Goal: Answer question/provide support: Share knowledge or assist other users

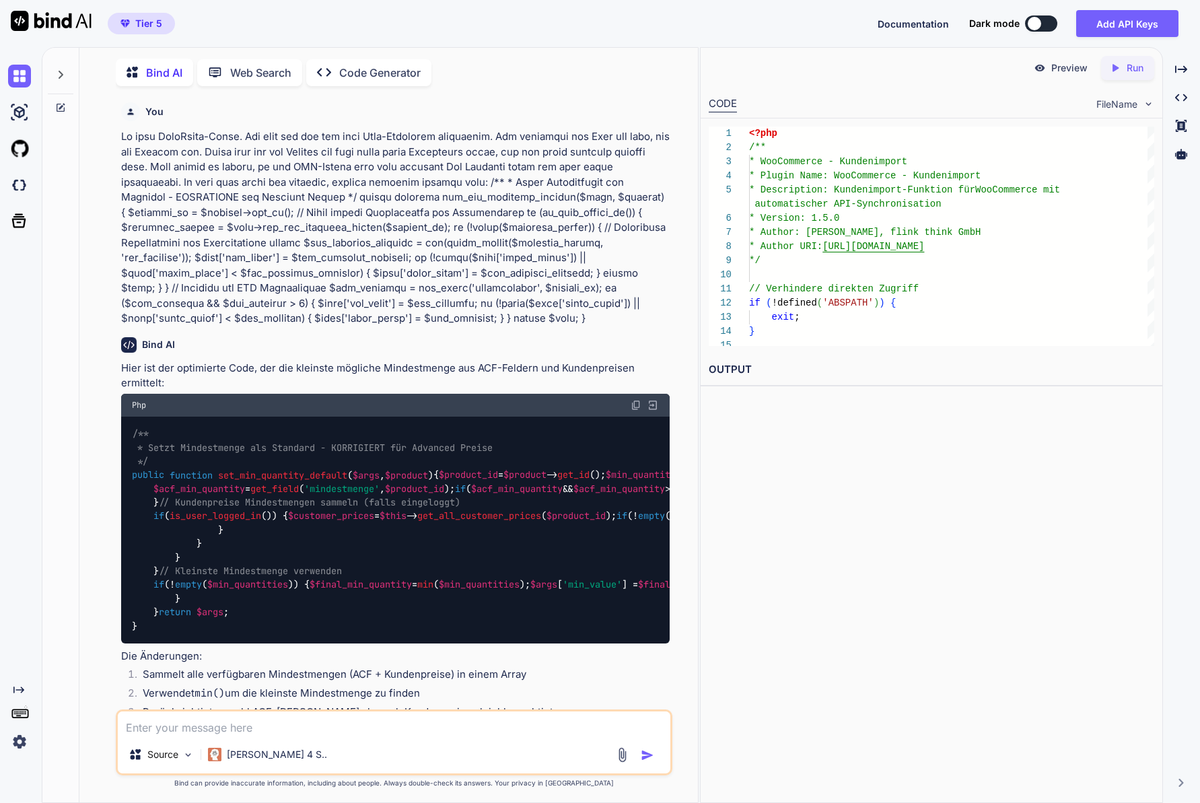
scroll to position [14, 0]
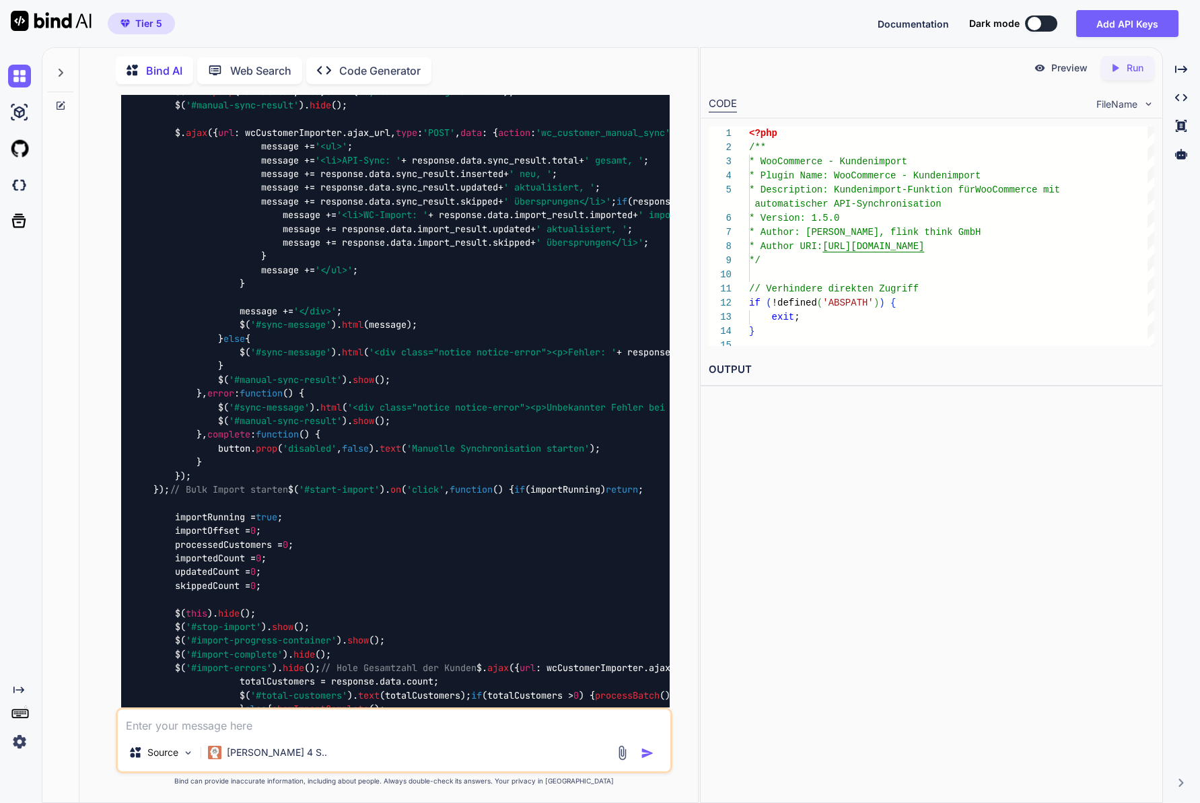
click at [194, 733] on textarea at bounding box center [394, 722] width 553 height 24
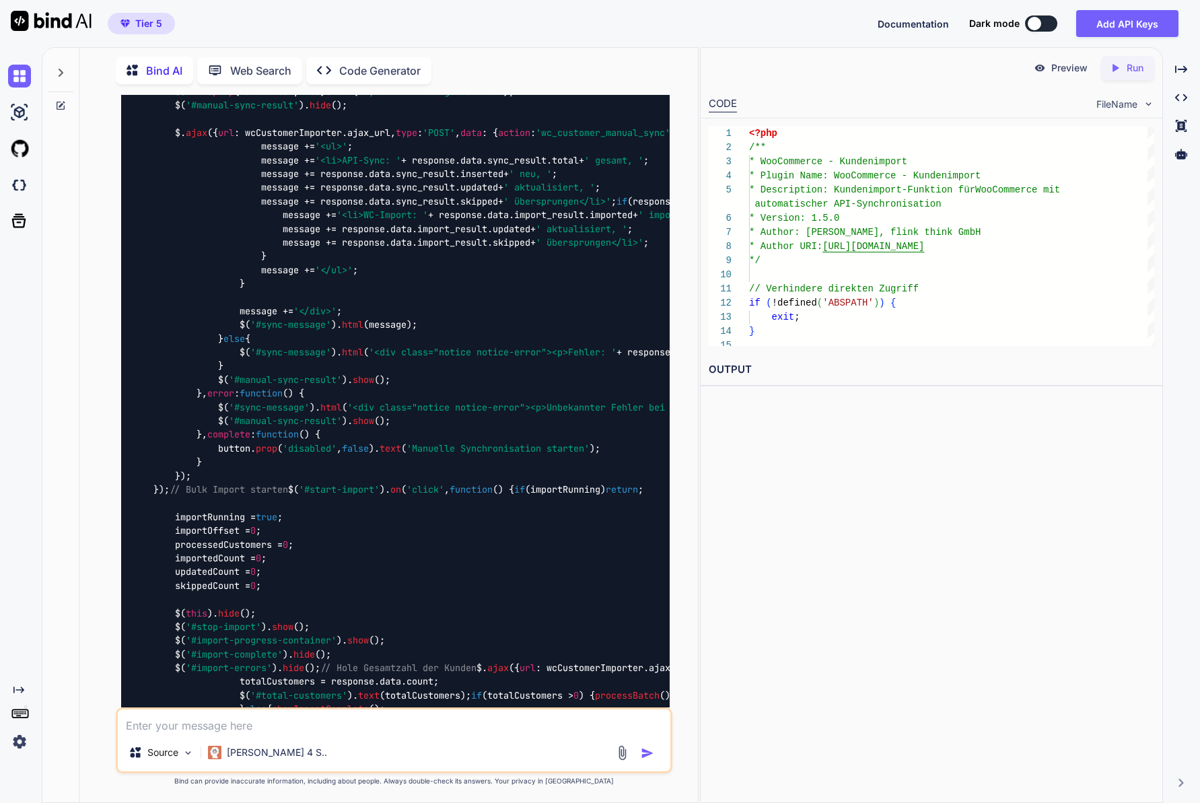
type textarea "I"
type textarea "x"
type textarea "Ic"
type textarea "x"
type textarea "Ich"
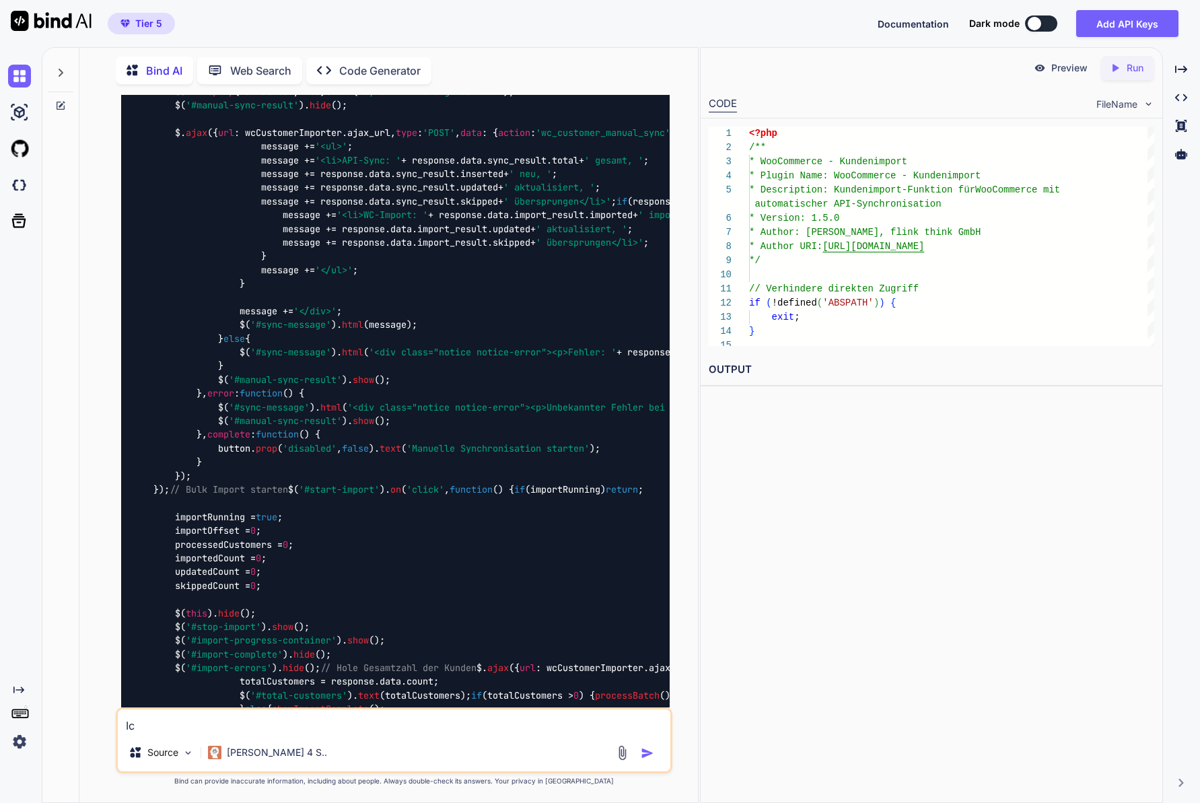
type textarea "x"
type textarea "Ich"
type textarea "x"
type textarea "Ich b"
type textarea "x"
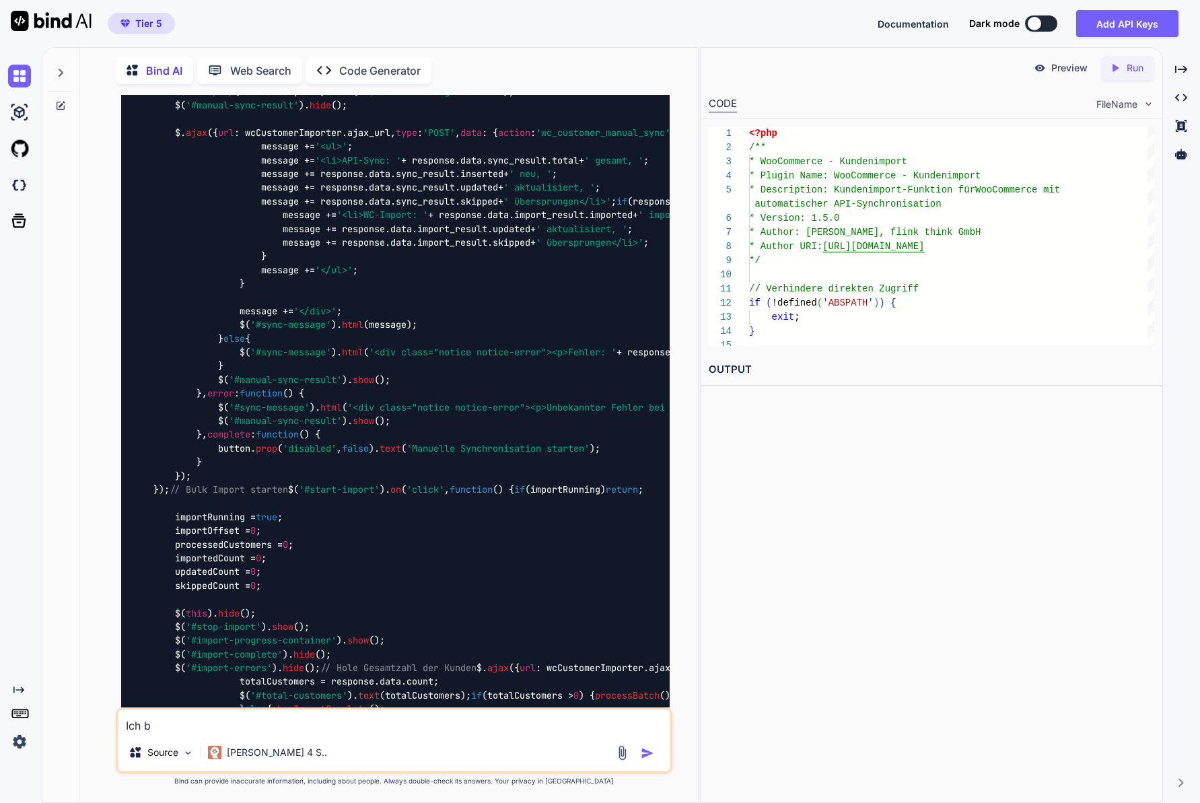
type textarea "Ich be"
type textarea "x"
type textarea "Ich bek"
type textarea "x"
type textarea "Ich beko"
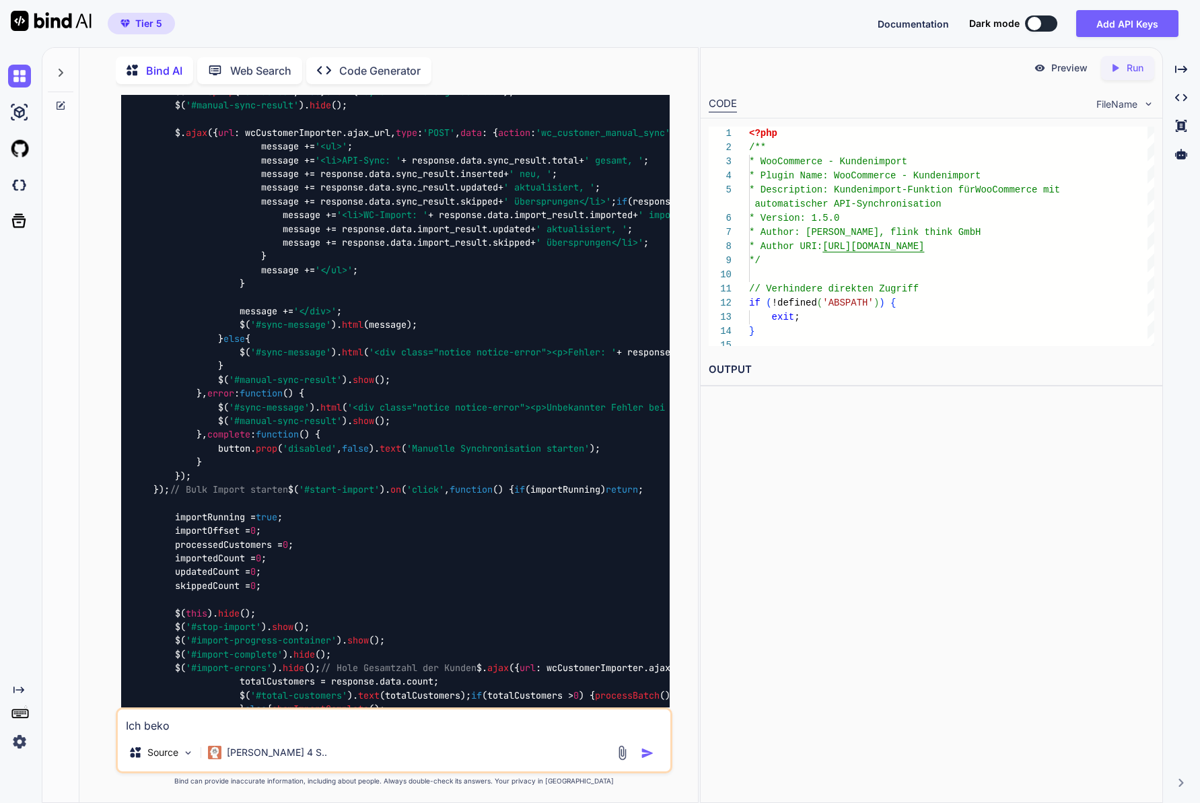
type textarea "x"
type textarea "Ich bekom"
type textarea "x"
type textarea "Ich bekomm"
type textarea "x"
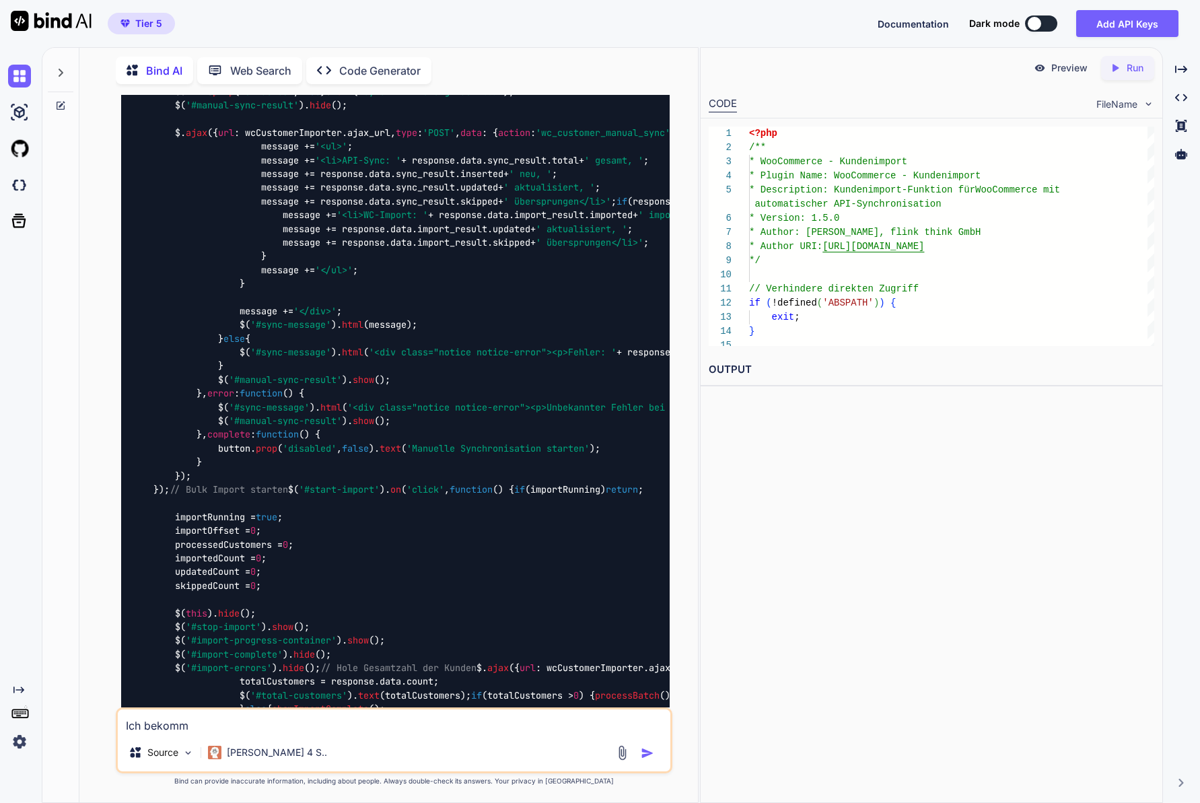
type textarea "Ich bekomme"
type textarea "x"
type textarea "Ich bekomme"
type textarea "x"
type textarea "Ich bekomme d"
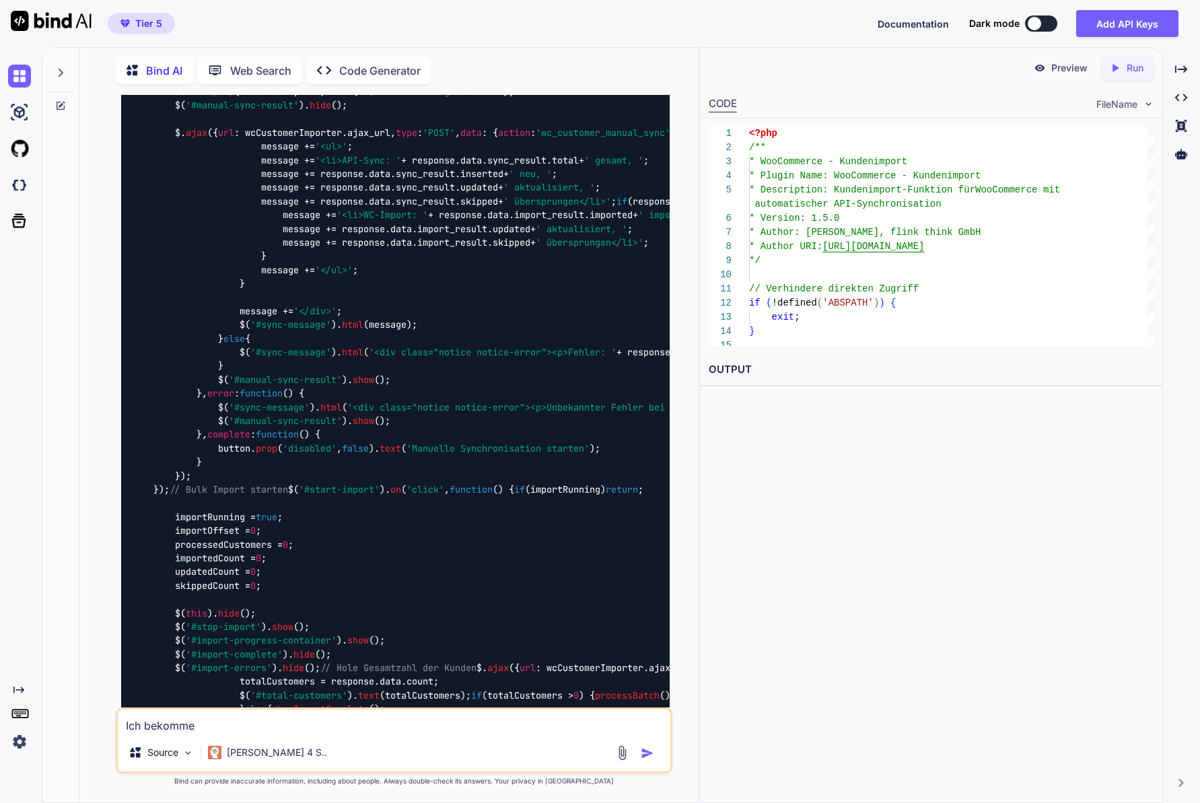
type textarea "x"
type textarea "Ich bekomme di"
type textarea "x"
type textarea "Ich bekomme die"
type textarea "x"
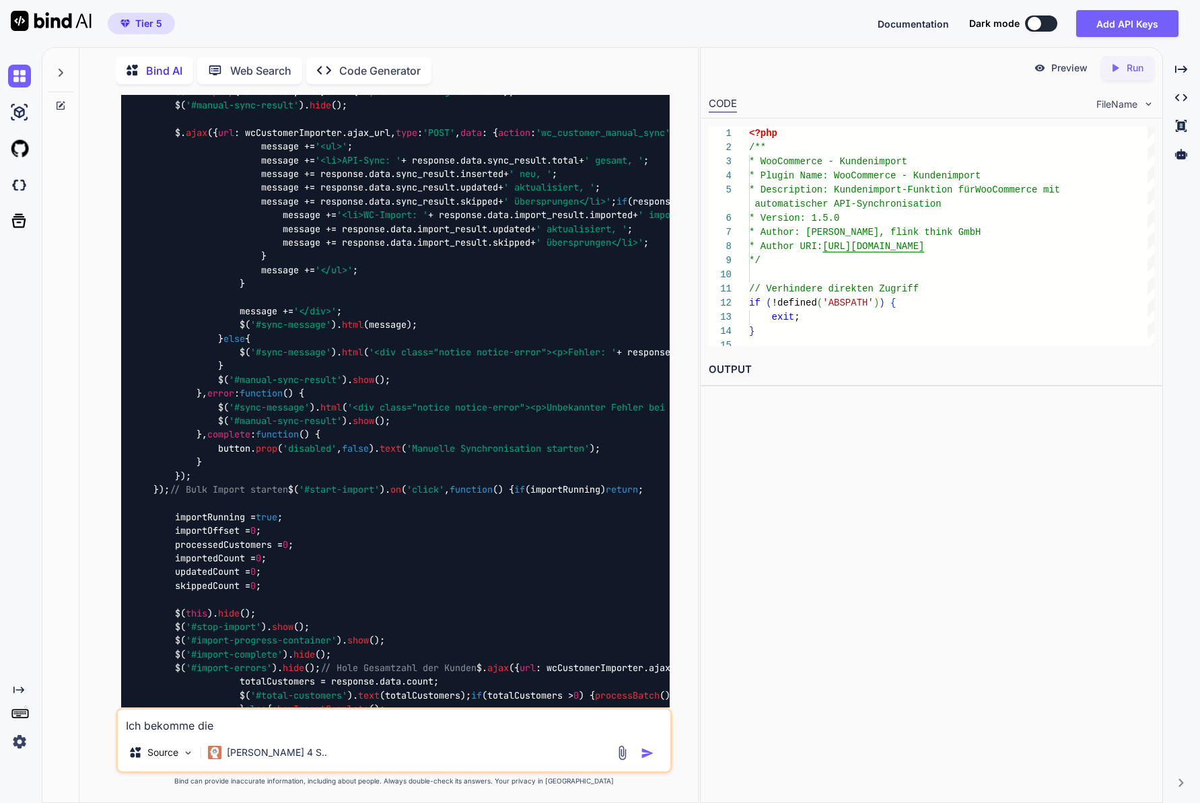
type textarea "Ich bekomme dies"
type textarea "x"
type textarea "Ich bekomme diese"
type textarea "x"
type textarea "Ich bekomme diese"
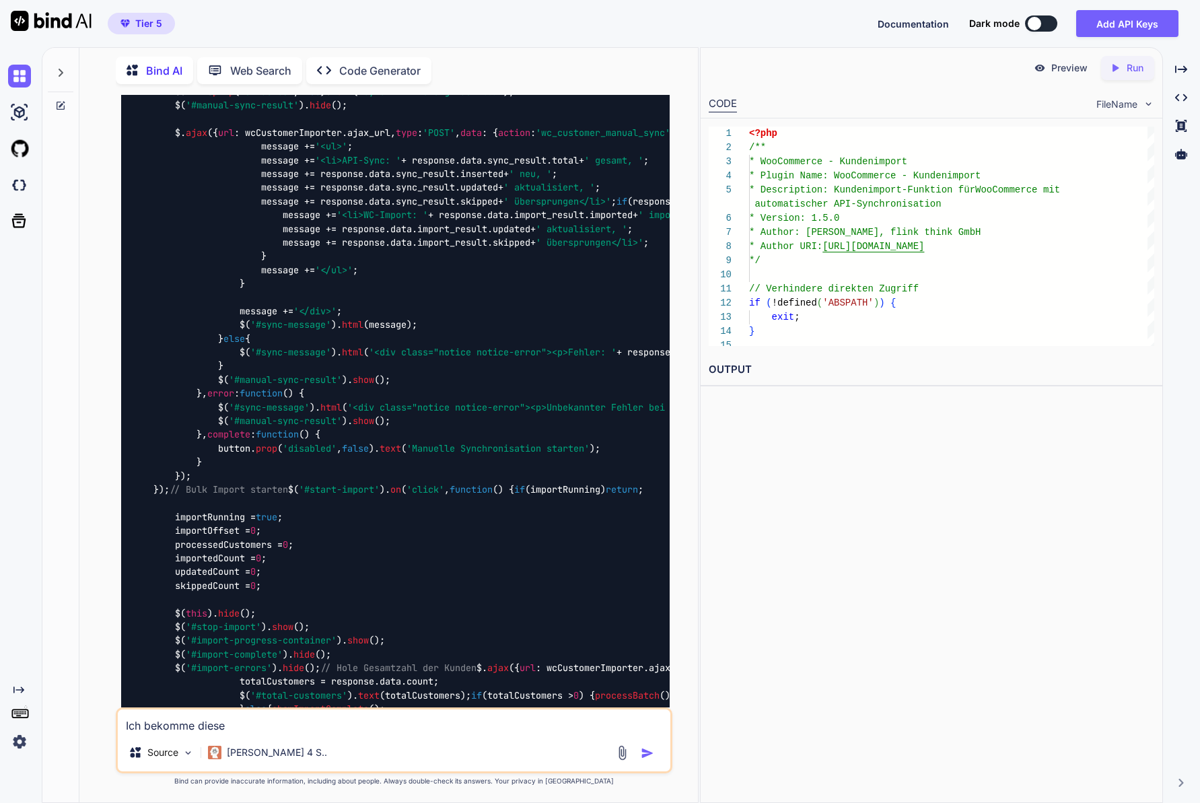
type textarea "x"
type textarea "Ich bekomme diese F"
type textarea "x"
type textarea "Ich bekomme diese Fe"
type textarea "x"
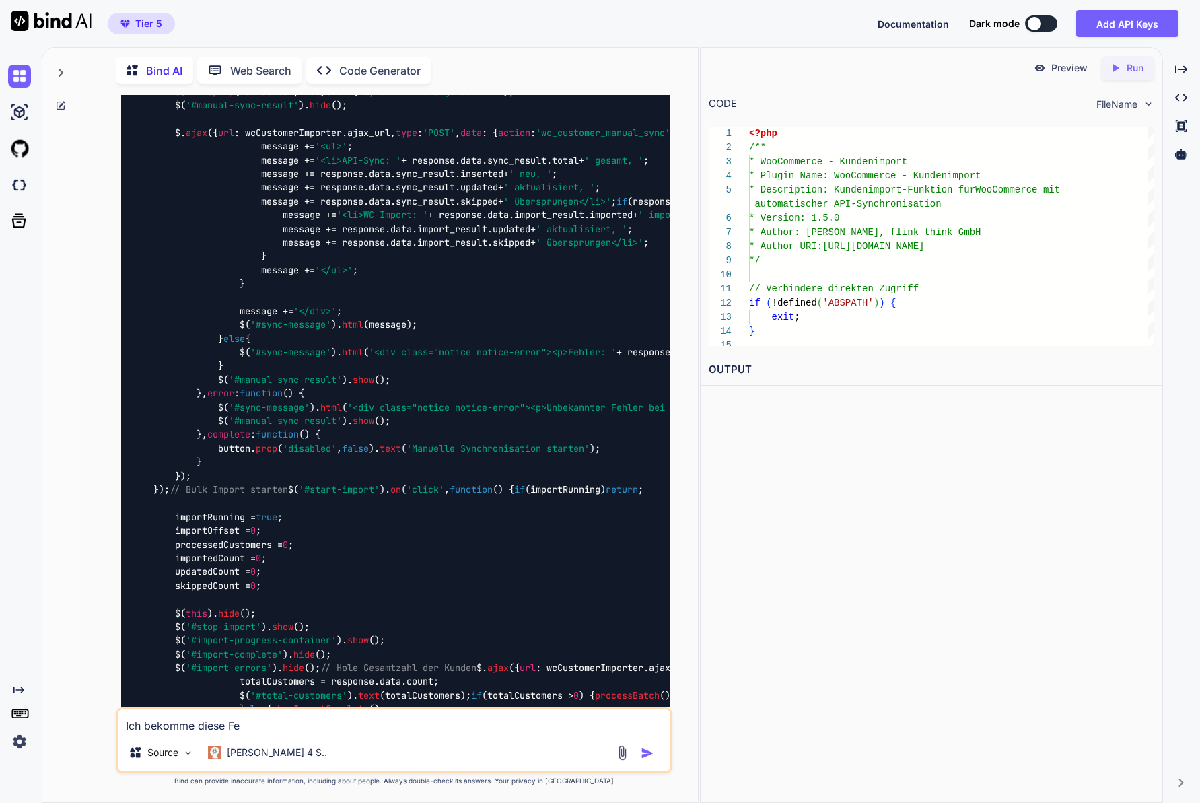
type textarea "Ich bekomme diese Feh"
type textarea "x"
type textarea "Ich bekomme diese Fehl"
type textarea "x"
type textarea "Ich bekomme diese Fehle"
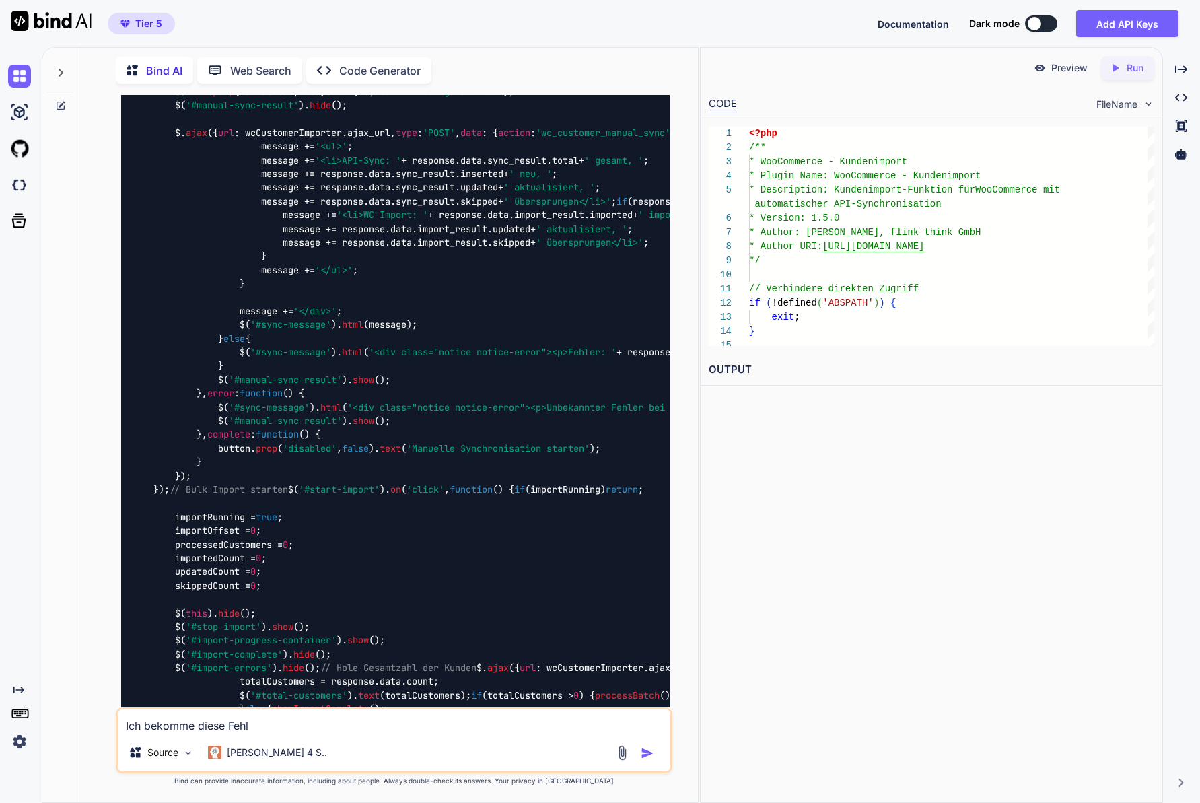
type textarea "x"
type textarea "Ich bekomme diese Fehler"
type textarea "x"
type textarea "Ich bekomme diese Fehlerm"
type textarea "x"
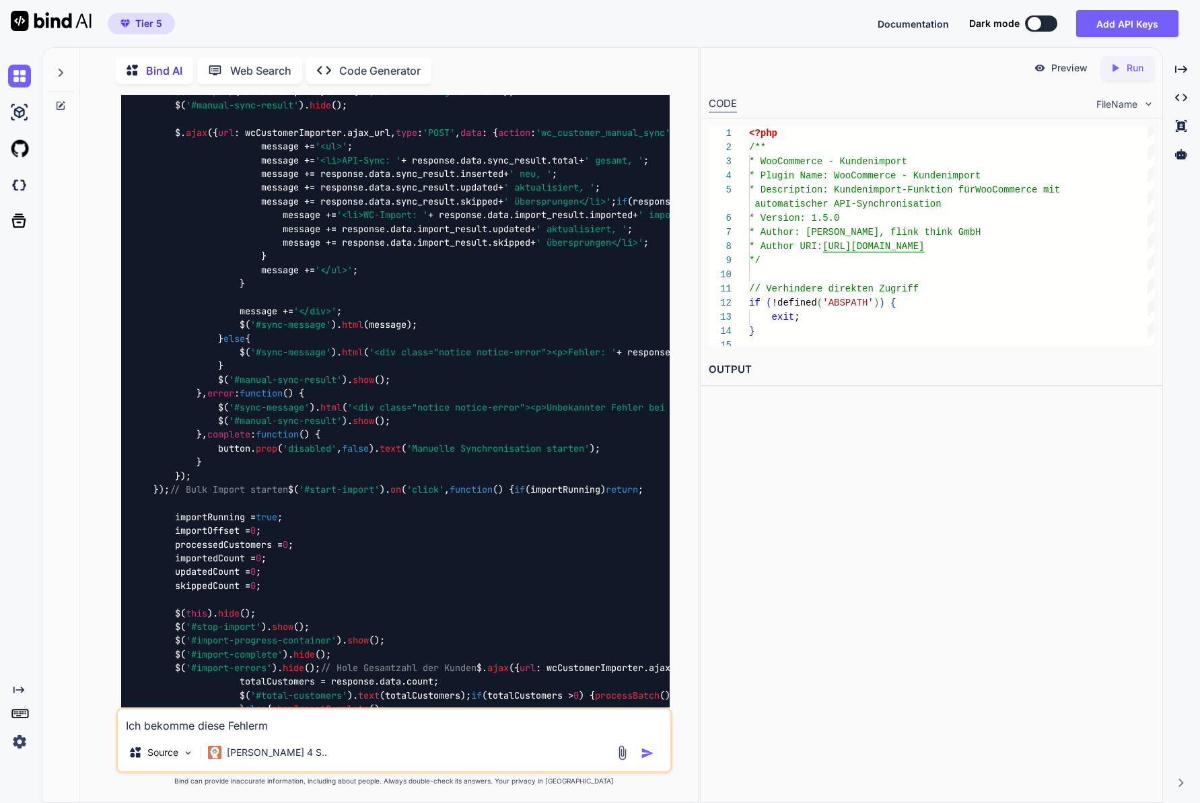
type textarea "Ich bekomme diese Fehlerme"
type textarea "x"
type textarea "Ich bekomme diese Fehlermel"
type textarea "x"
type textarea "Ich bekomme diese Fehlermeld"
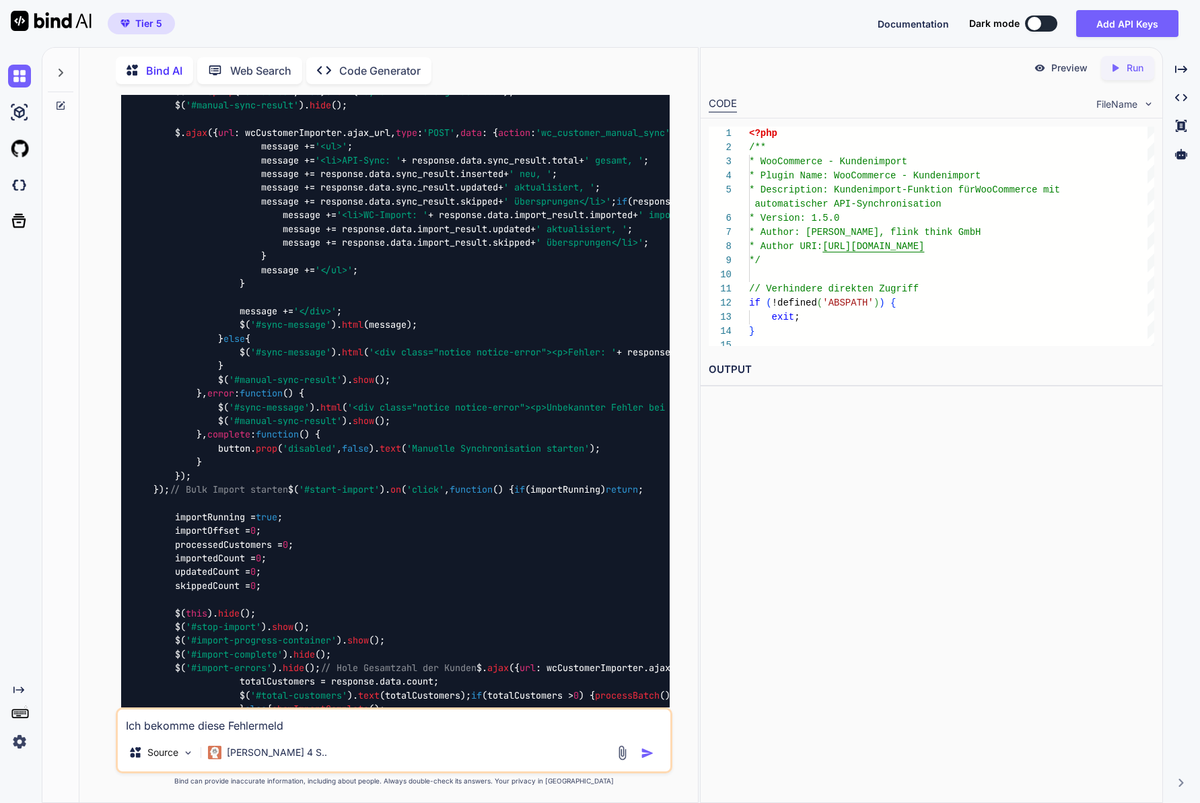
type textarea "x"
type textarea "Ich bekomme diese Fehlermeldu"
type textarea "x"
type textarea "Ich bekomme diese Fehlermeldun"
type textarea "x"
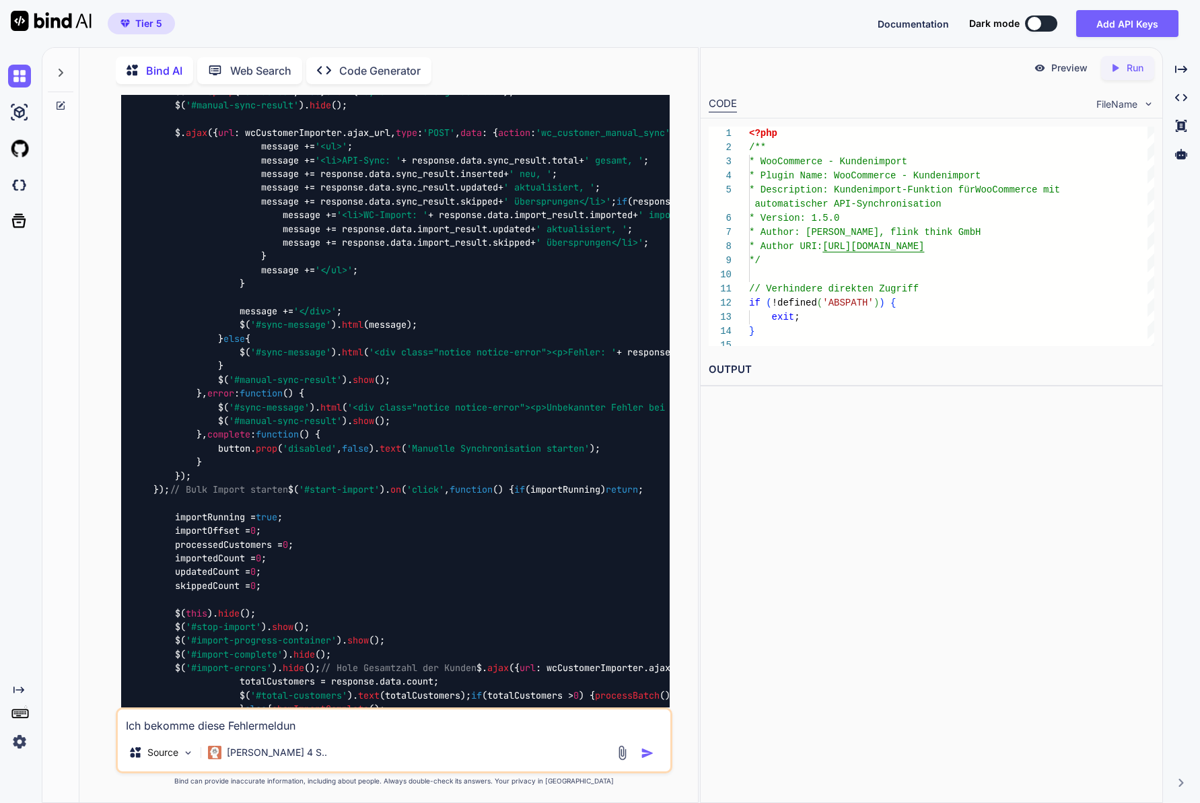
type textarea "Ich bekomme diese Fehlermeldung"
type textarea "x"
type textarea "Ich bekomme diese Fehlermeldung:"
type textarea "x"
type textarea "Ich bekomme diese Fehlermeldung:"
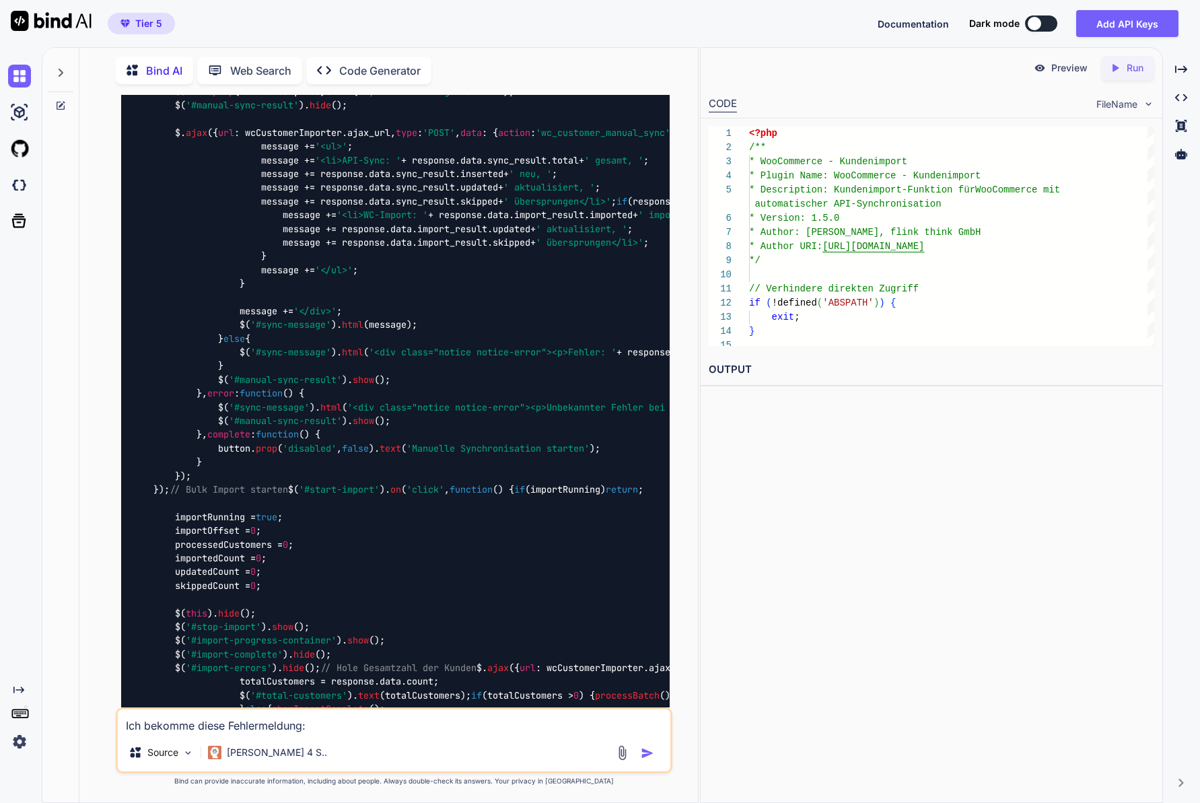
type textarea "x"
paste textarea "Fatal error: Cannot redeclare wc_api_test_connection() (previously declared in …"
type textarea "Ich bekomme diese Fehlermeldung: Fatal error: Cannot redeclare wc_api_test_conn…"
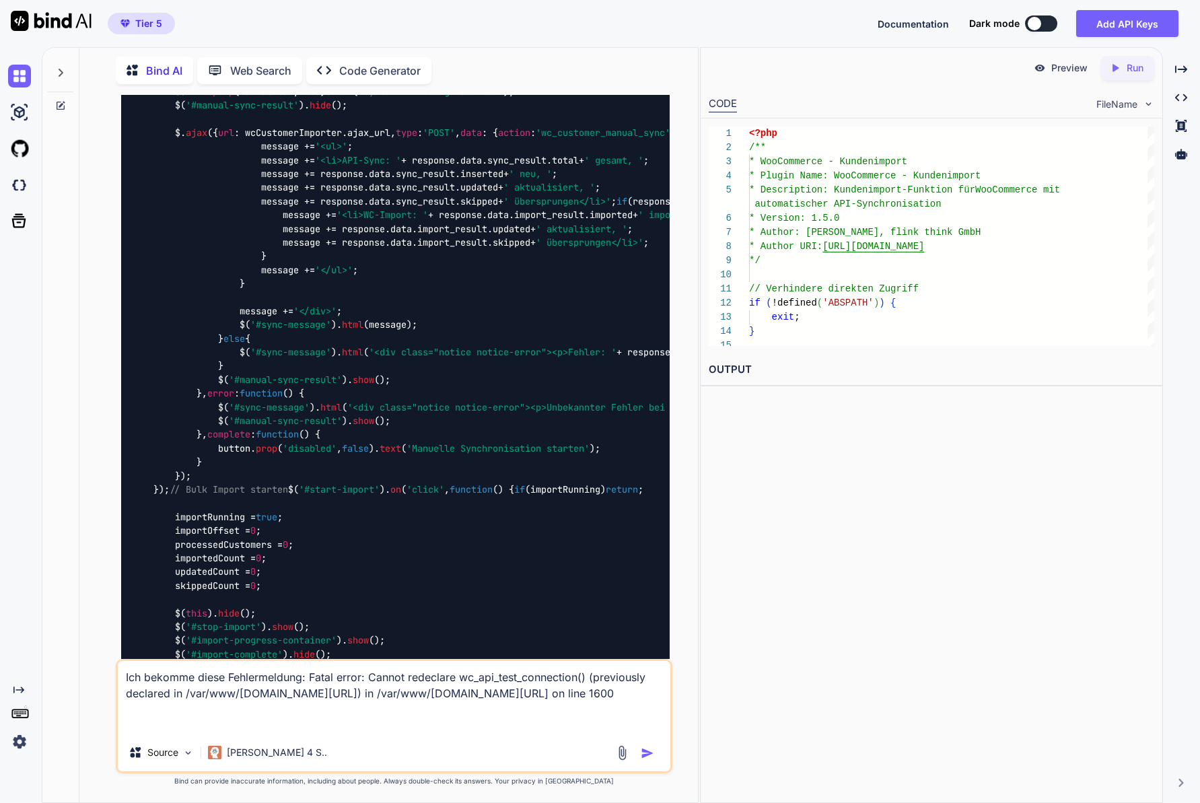
type textarea "x"
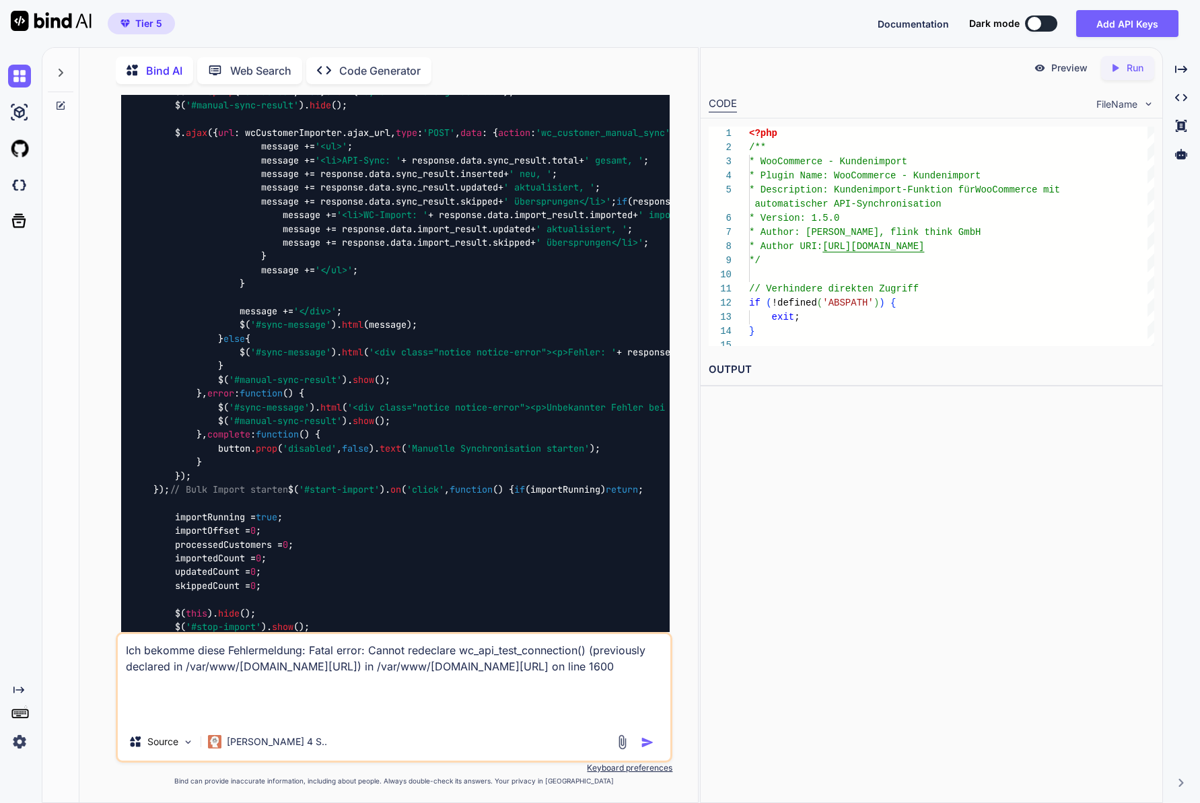
type textarea "Ich bekomme diese Fehlermeldung: Fatal error: Cannot redeclare wc_api_test_conn…"
type textarea "x"
type textarea "Ich bekomme diese Fehlermeldung: Fatal error: Cannot redeclare wc_api_test_conn…"
type textarea "x"
type textarea "Ich bekomme diese Fehlermeldung: Fatal error: Cannot redeclare wc_api_test_conn…"
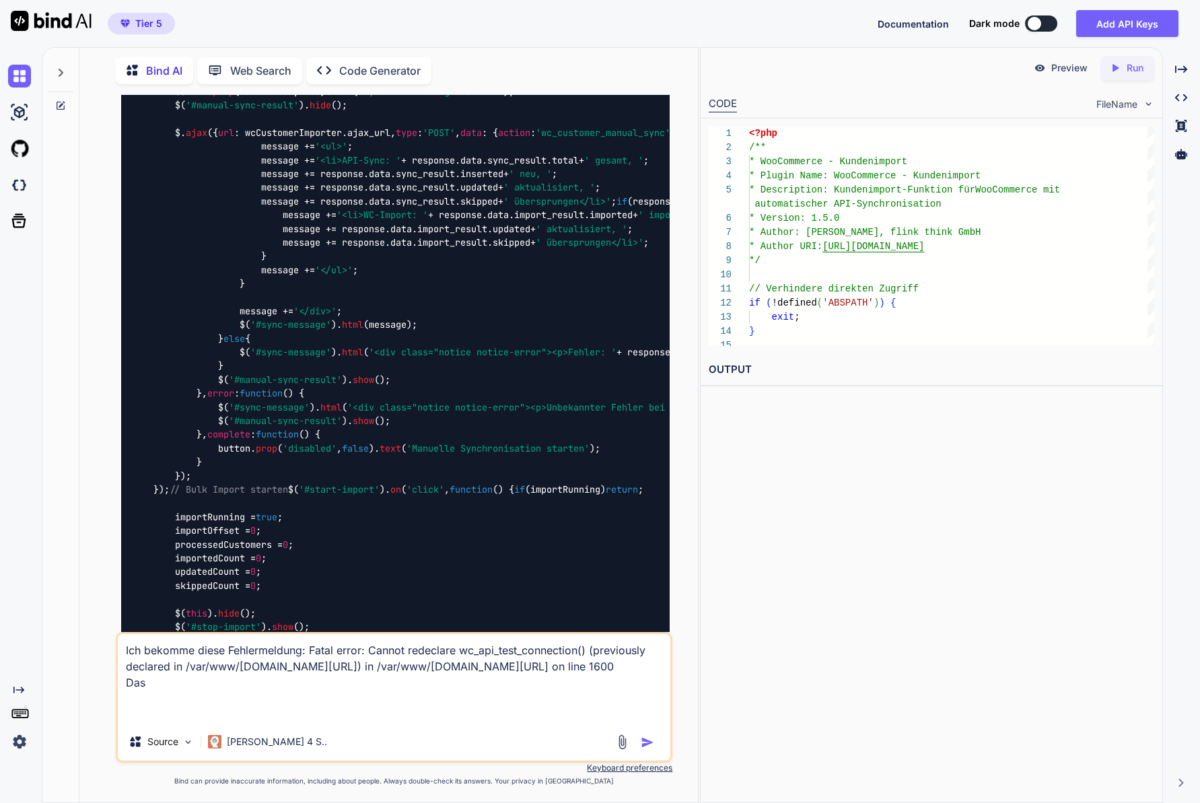
type textarea "x"
type textarea "Ich bekomme diese Fehlermeldung: Fatal error: Cannot redeclare wc_api_test_conn…"
type textarea "x"
type textarea "Ich bekomme diese Fehlermeldung: Fatal error: Cannot redeclare wc_api_test_conn…"
type textarea "x"
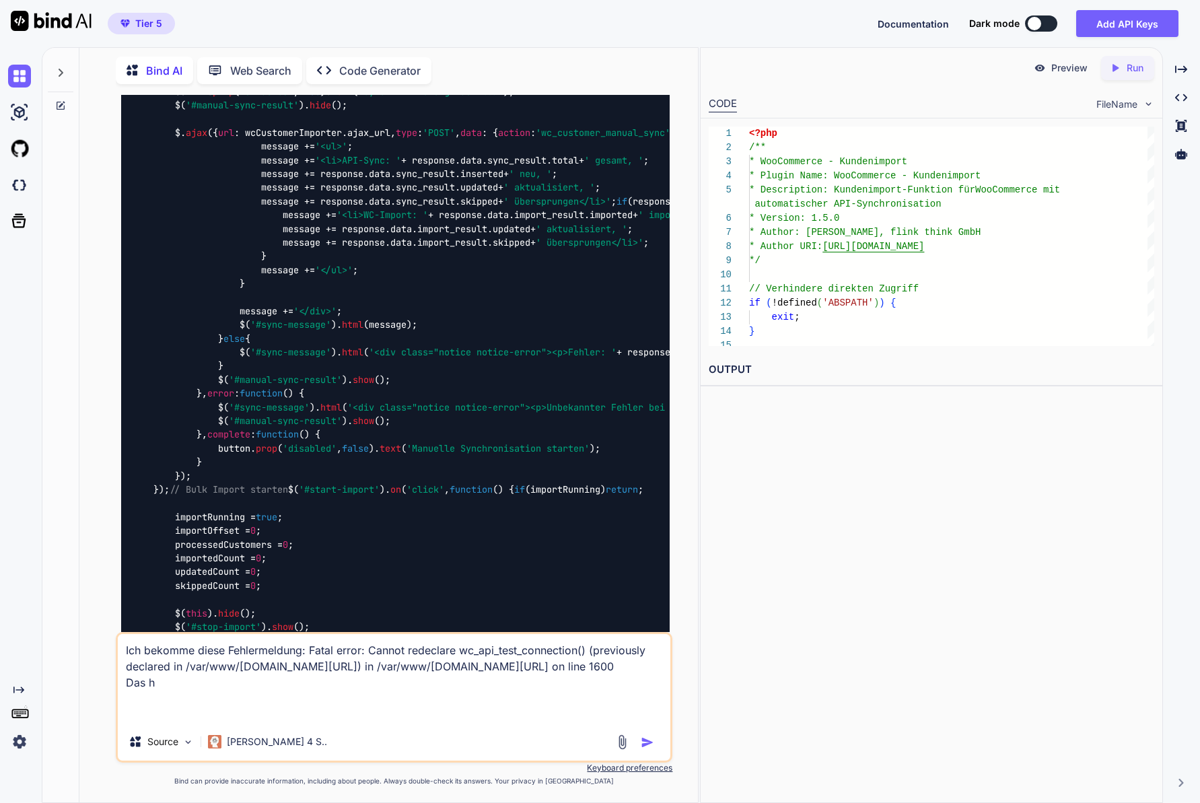
type textarea "Ich bekomme diese Fehlermeldung: Fatal error: Cannot redeclare wc_api_test_conn…"
type textarea "x"
type textarea "Ich bekomme diese Fehlermeldung: Fatal error: Cannot redeclare wc_api_test_conn…"
type textarea "x"
type textarea "Ich bekomme diese Fehlermeldung: Fatal error: Cannot redeclare wc_api_test_conn…"
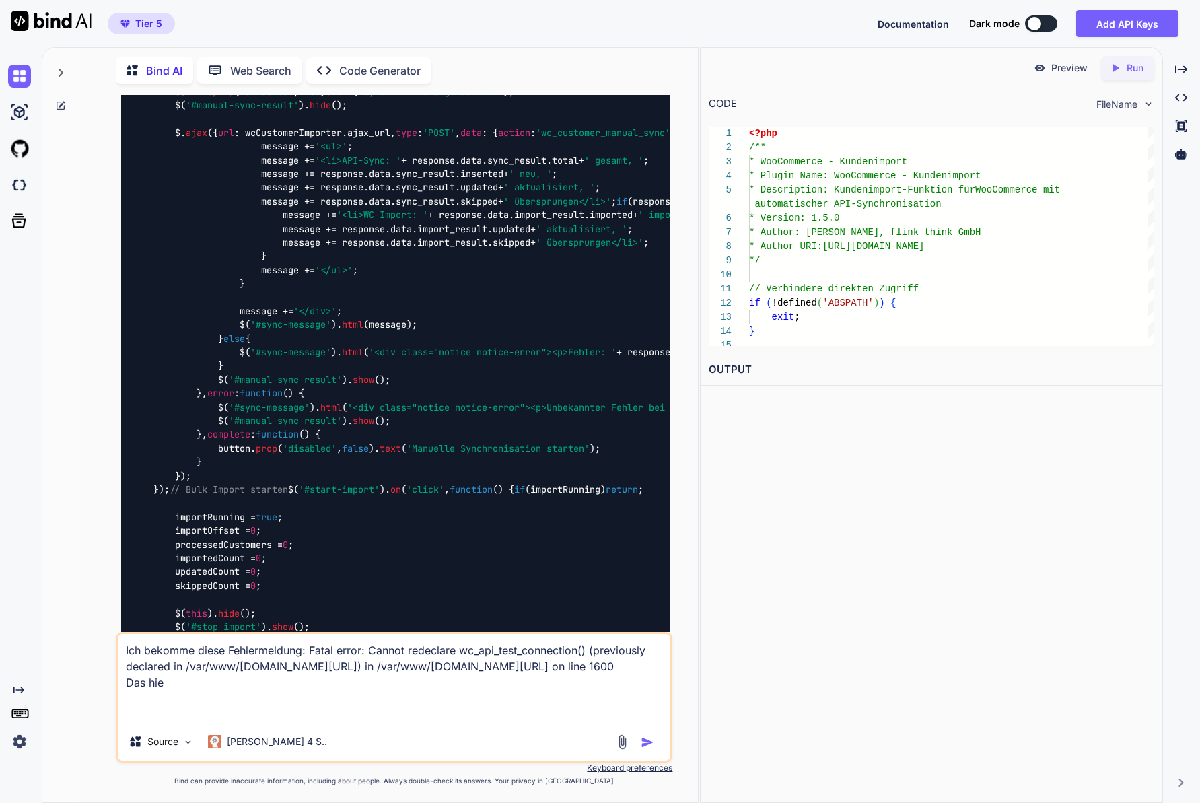
type textarea "x"
type textarea "Ich bekomme diese Fehlermeldung: Fatal error: Cannot redeclare wc_api_test_conn…"
type textarea "x"
type textarea "Ich bekomme diese Fehlermeldung: Fatal error: Cannot redeclare wc_api_test_conn…"
type textarea "x"
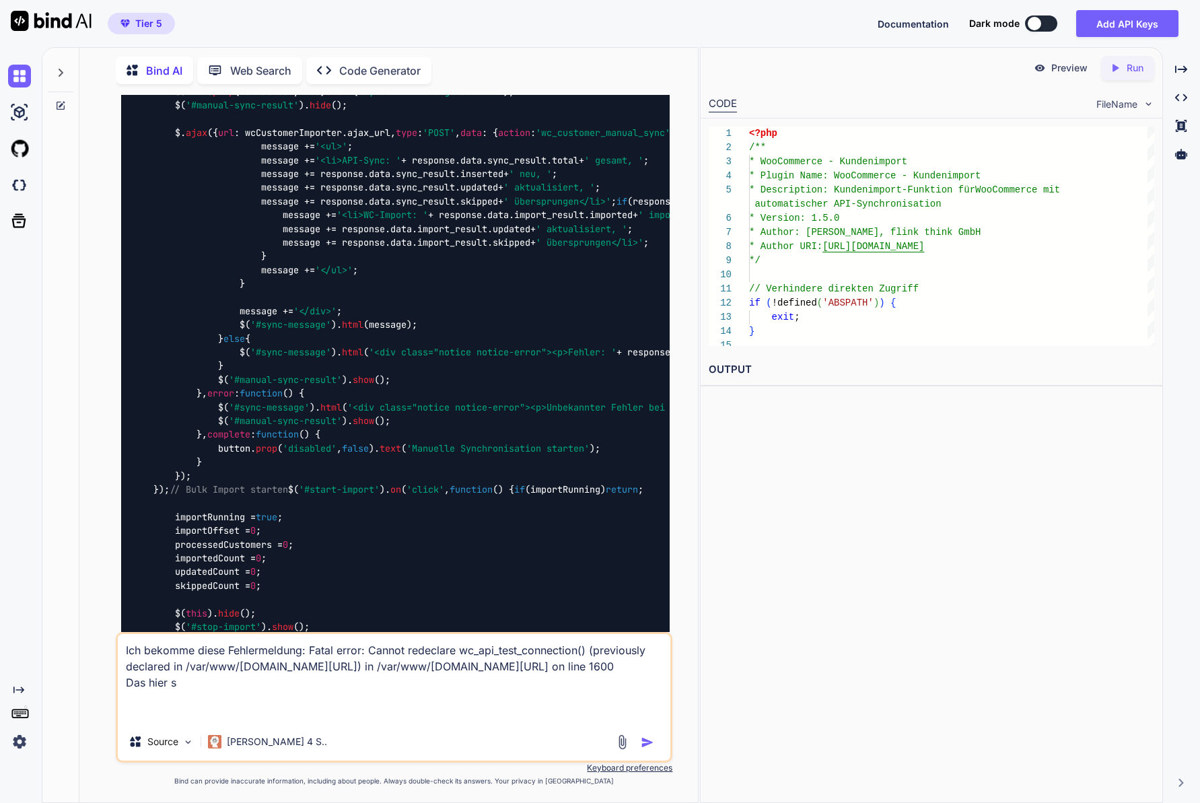
type textarea "Ich bekomme diese Fehlermeldung: Fatal error: Cannot redeclare wc_api_test_conn…"
type textarea "x"
type textarea "Ich bekomme diese Fehlermeldung: Fatal error: Cannot redeclare wc_api_test_conn…"
type textarea "x"
type textarea "Ich bekomme diese Fehlermeldung: Fatal error: Cannot redeclare wc_api_test_conn…"
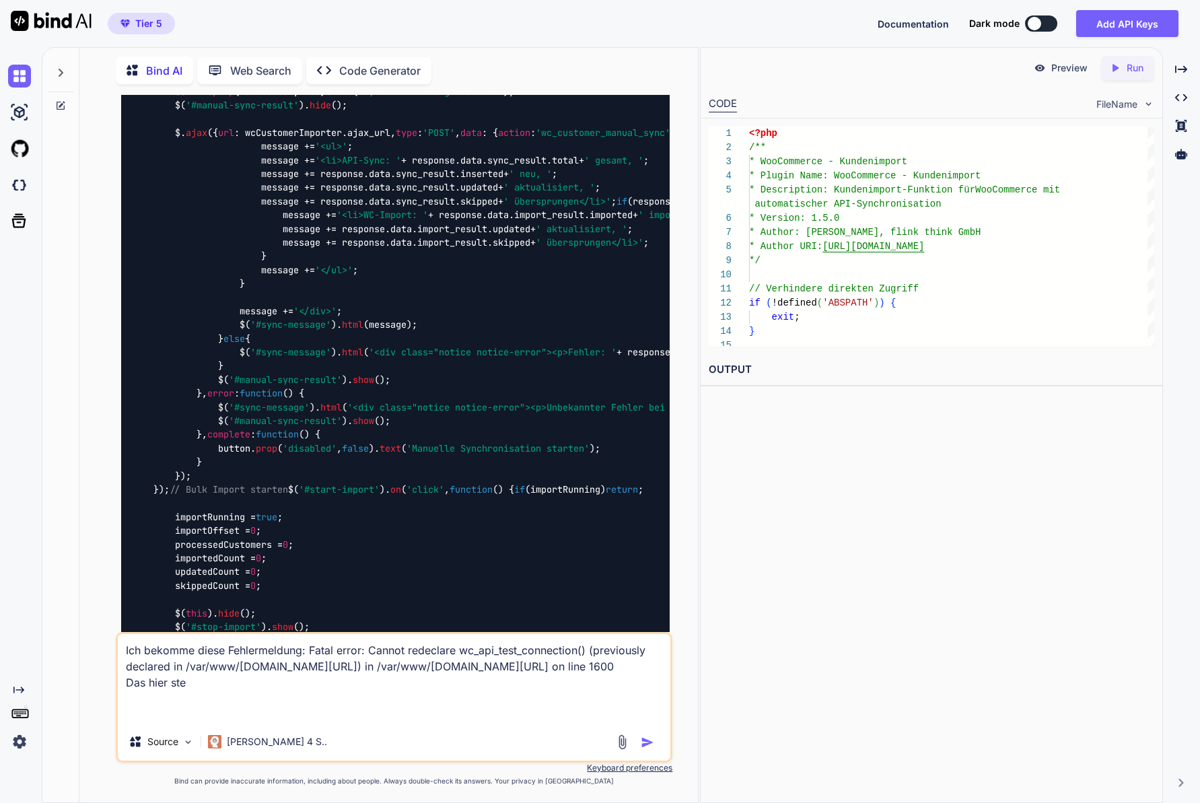
type textarea "x"
type textarea "Ich bekomme diese Fehlermeldung: Fatal error: Cannot redeclare wc_api_test_conn…"
type textarea "x"
type textarea "Ich bekomme diese Fehlermeldung: Fatal error: Cannot redeclare wc_api_test_conn…"
type textarea "x"
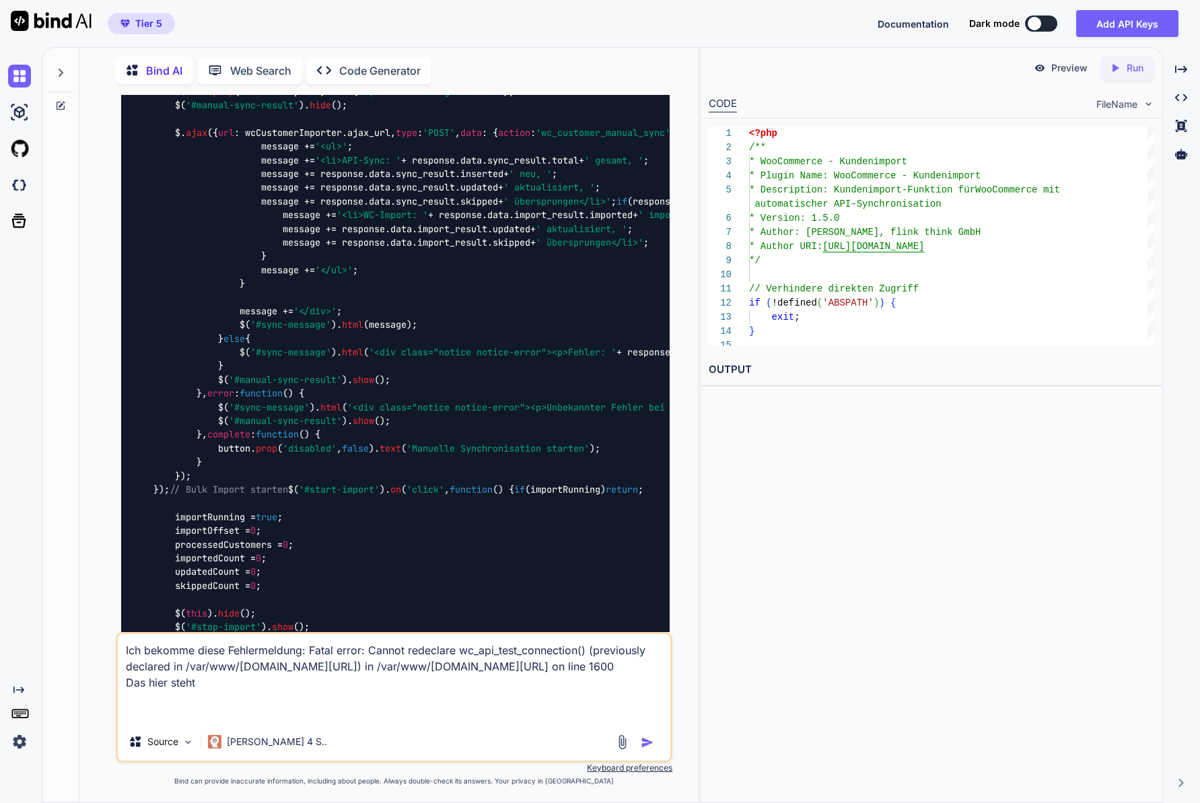
type textarea "Ich bekomme diese Fehlermeldung: Fatal error: Cannot redeclare wc_api_test_conn…"
type textarea "x"
type textarea "Ich bekomme diese Fehlermeldung: Fatal error: Cannot redeclare wc_api_test_conn…"
type textarea "x"
type textarea "Ich bekomme diese Fehlermeldung: Fatal error: Cannot redeclare wc_api_test_conn…"
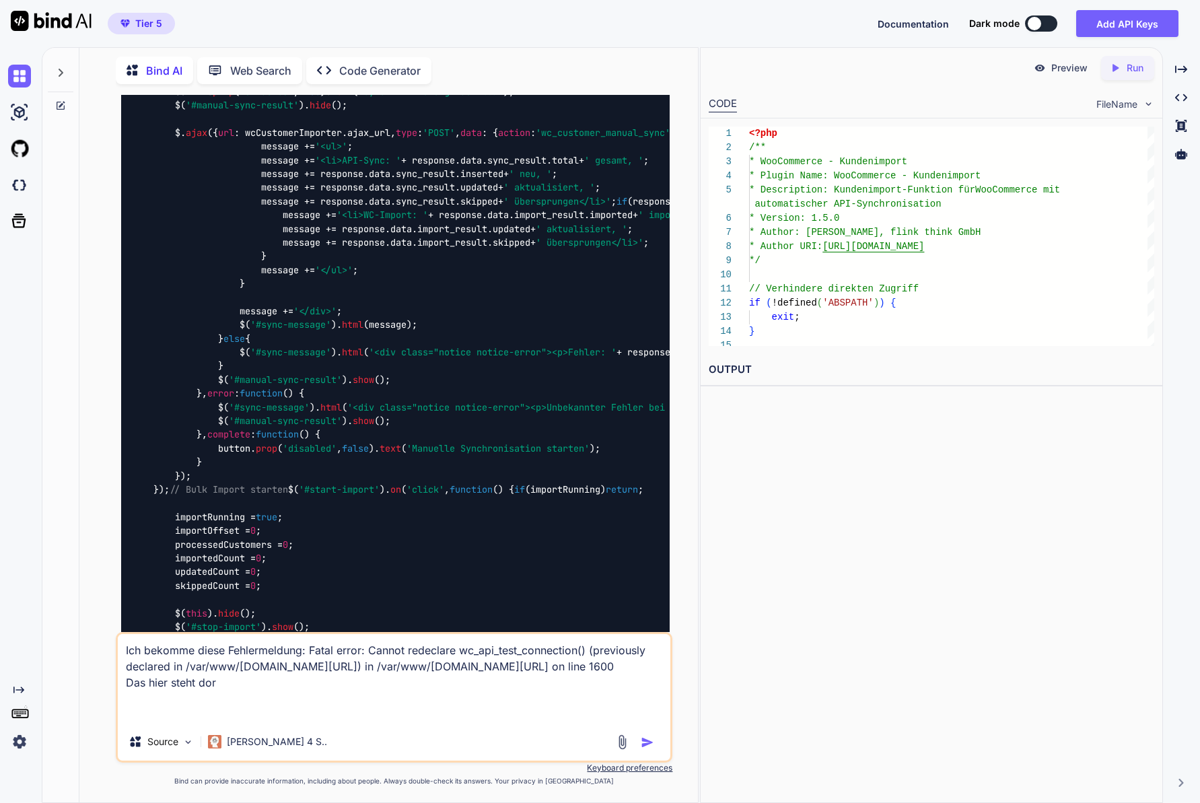
type textarea "x"
type textarea "Ich bekomme diese Fehlermeldung: Fatal error: Cannot redeclare wc_api_test_conn…"
type textarea "x"
type textarea "Ich bekomme diese Fehlermeldung: Fatal error: Cannot redeclare wc_api_test_conn…"
type textarea "x"
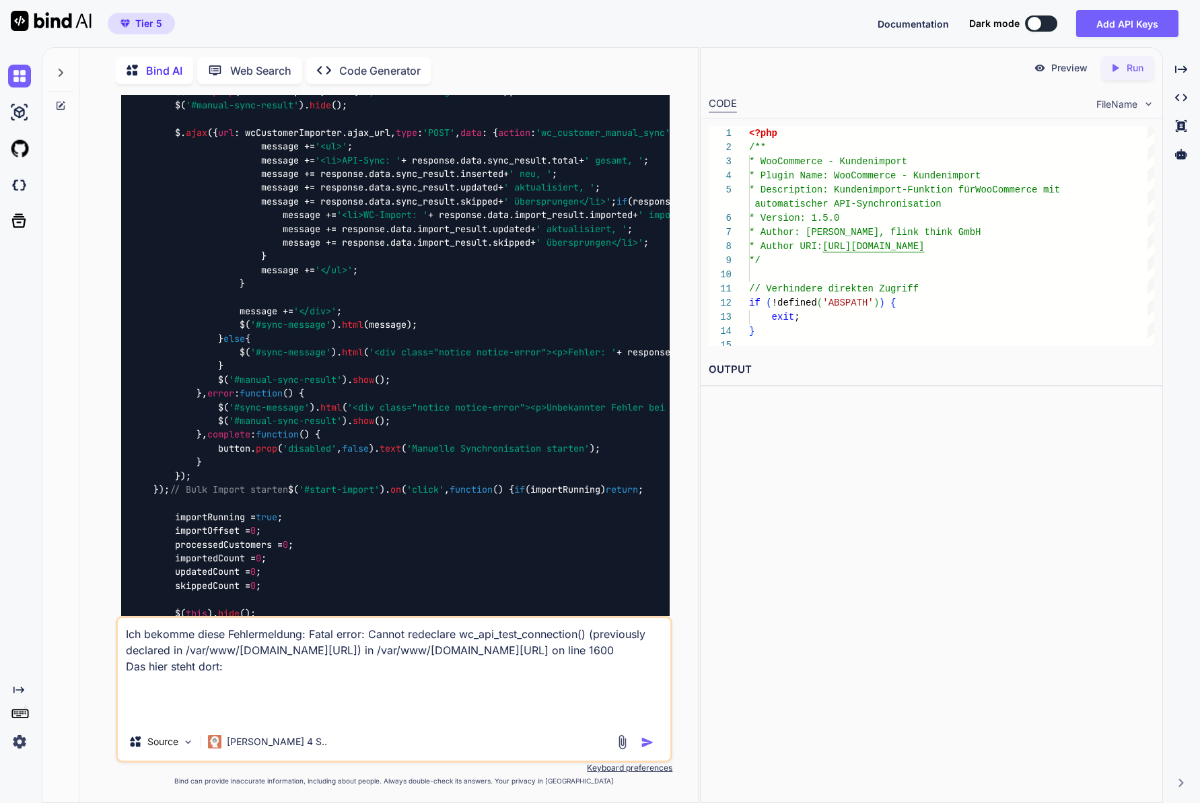
paste textarea "/** * API-Test-Funktion für Status-Check */ function wc_api_test_connection() {…"
type textarea "Lor ipsumdo sitam Consecteturad: Elits doeiu: Tempor incididun ut_lab_etdo_magn…"
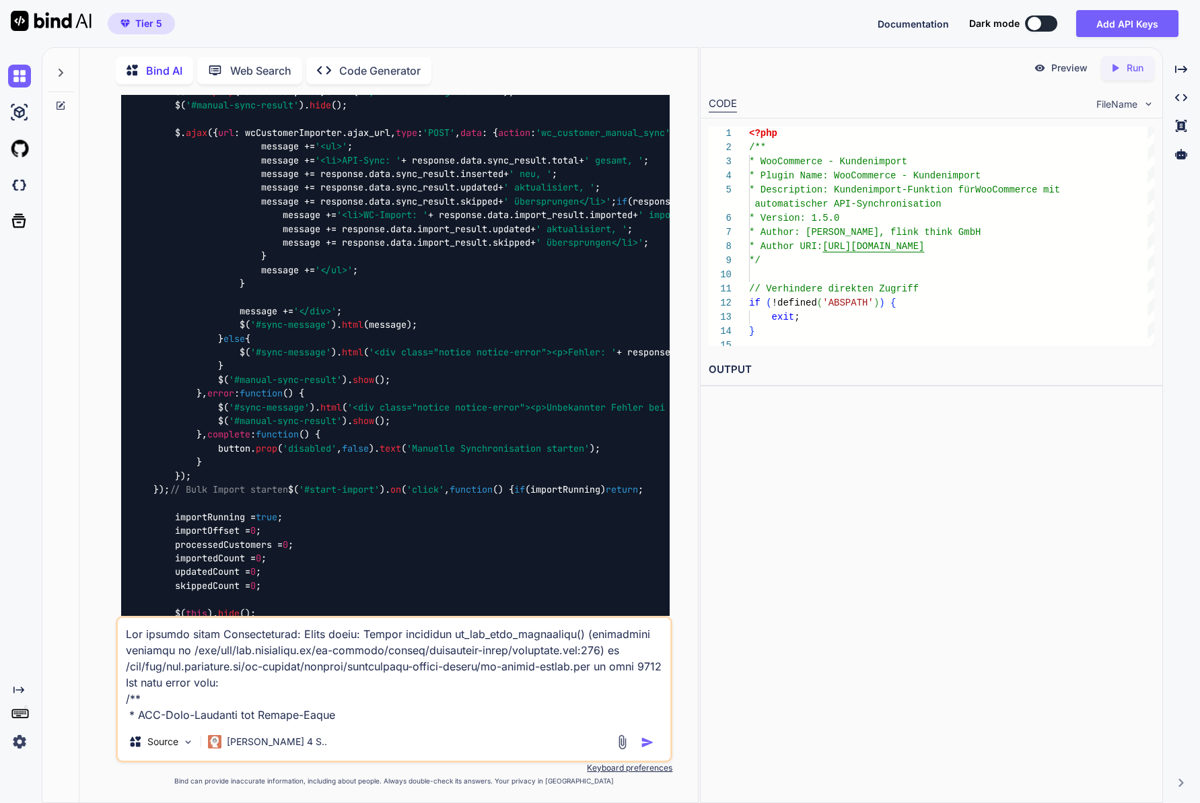
scroll to position [663, 0]
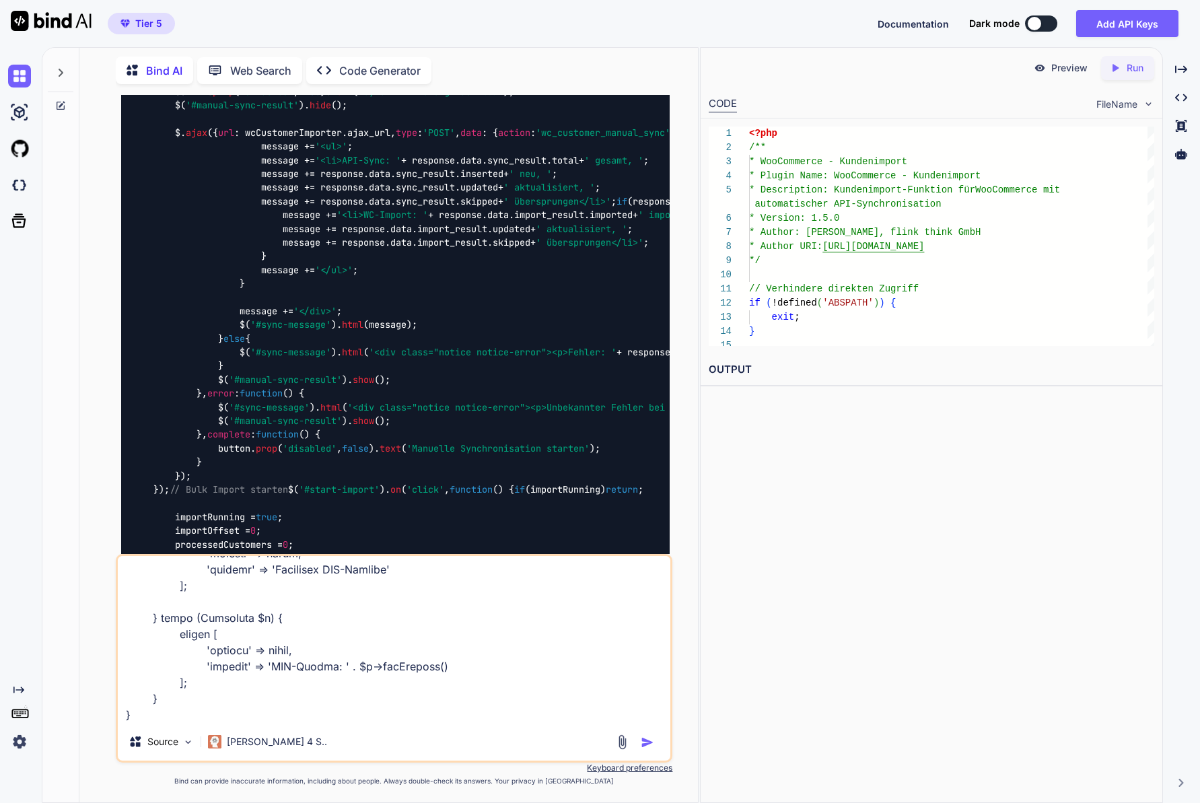
type textarea "x"
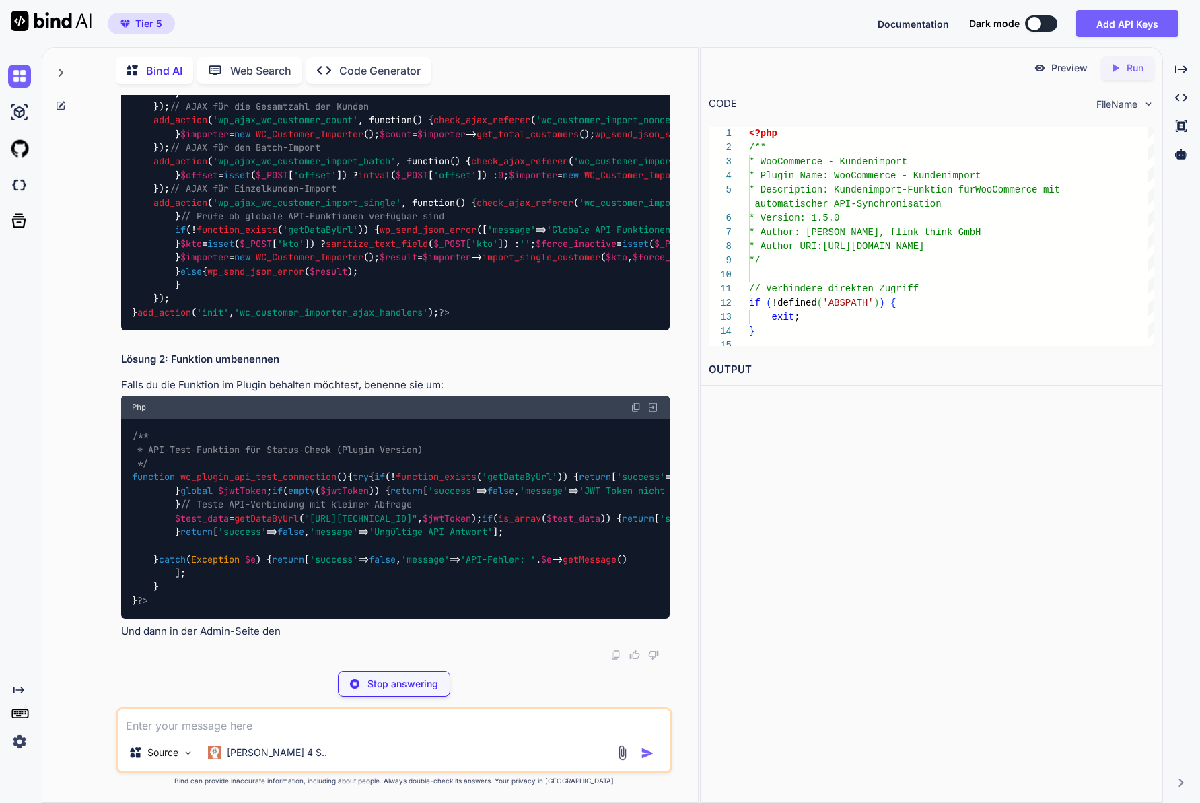
scroll to position [62305, 0]
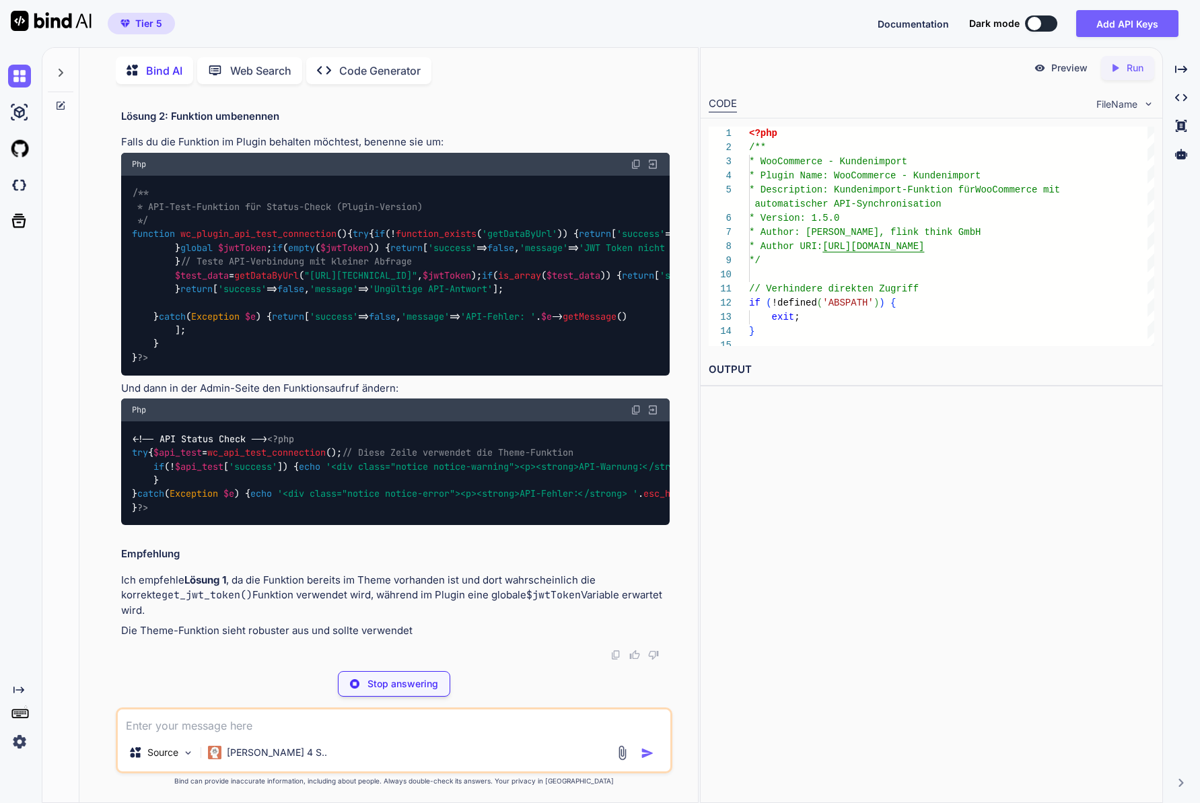
type textarea "x"
type textarea "if ($result['success']) { wp_send_json_success($result); } else { wp_send_json_…"
type textarea "x"
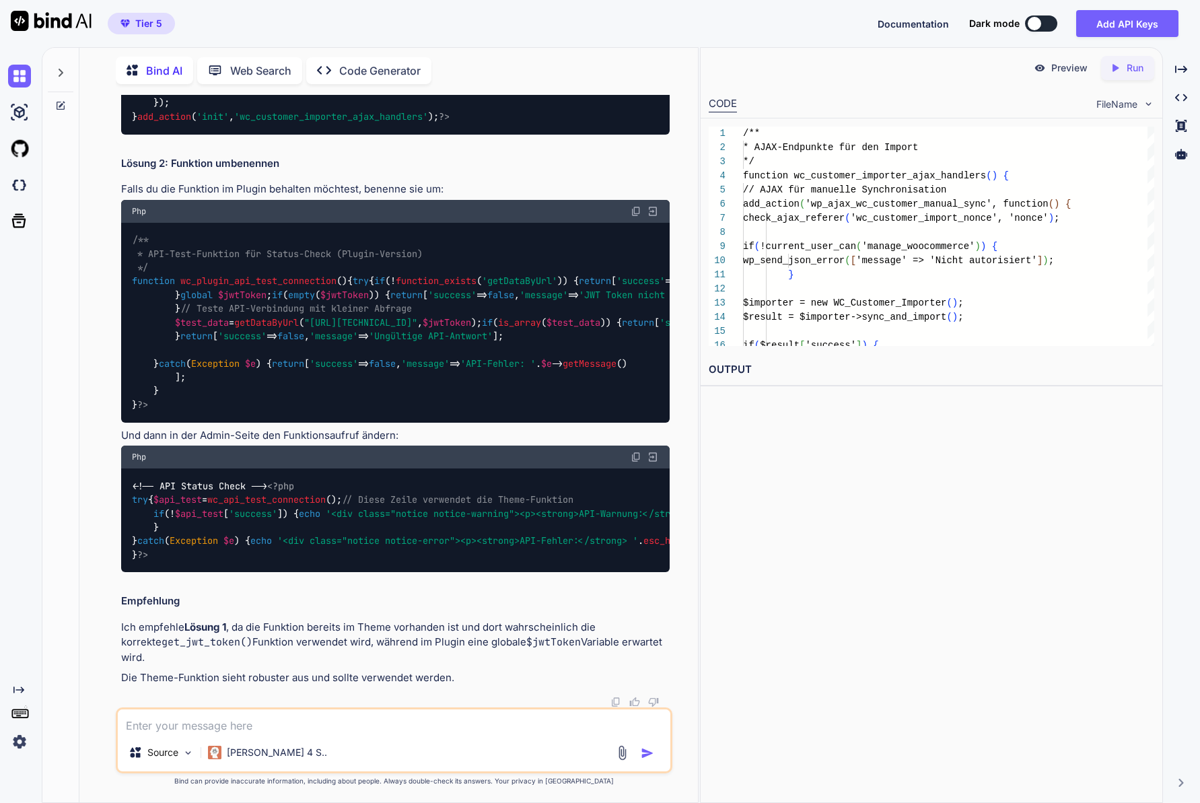
scroll to position [62706, 0]
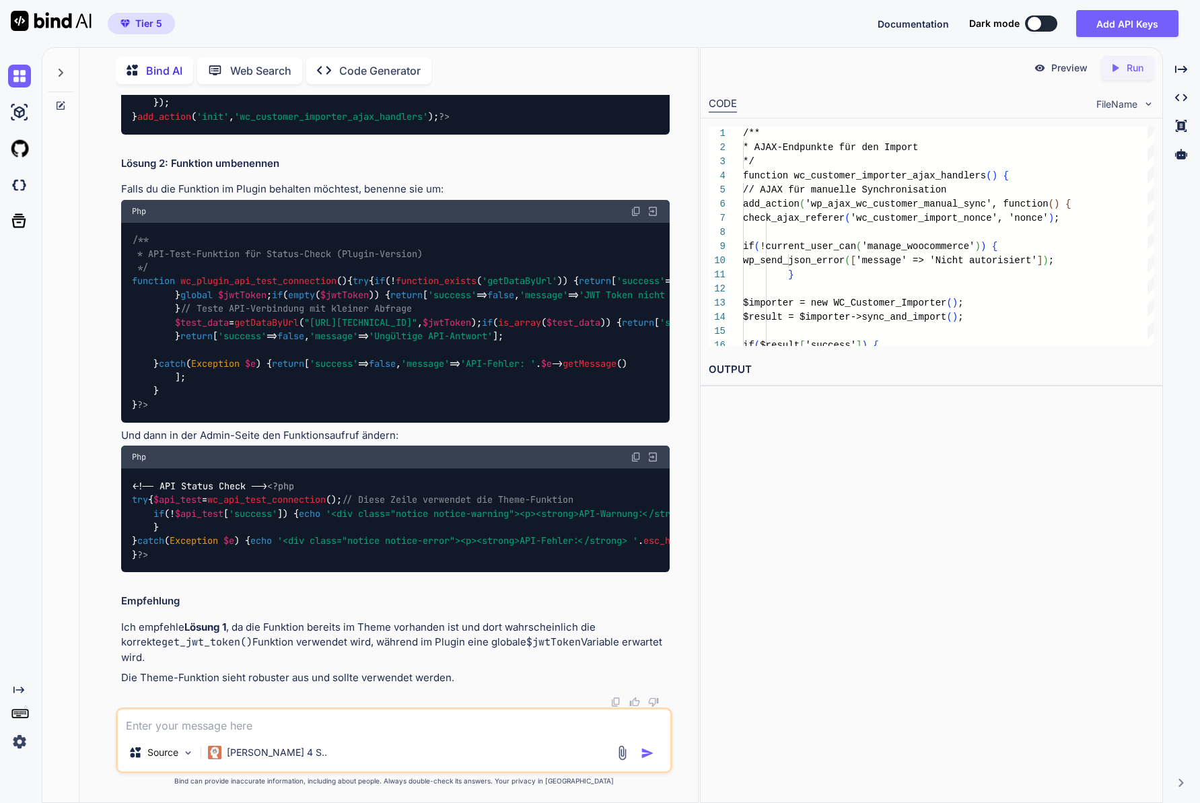
copy code "wc_api_test_connection"
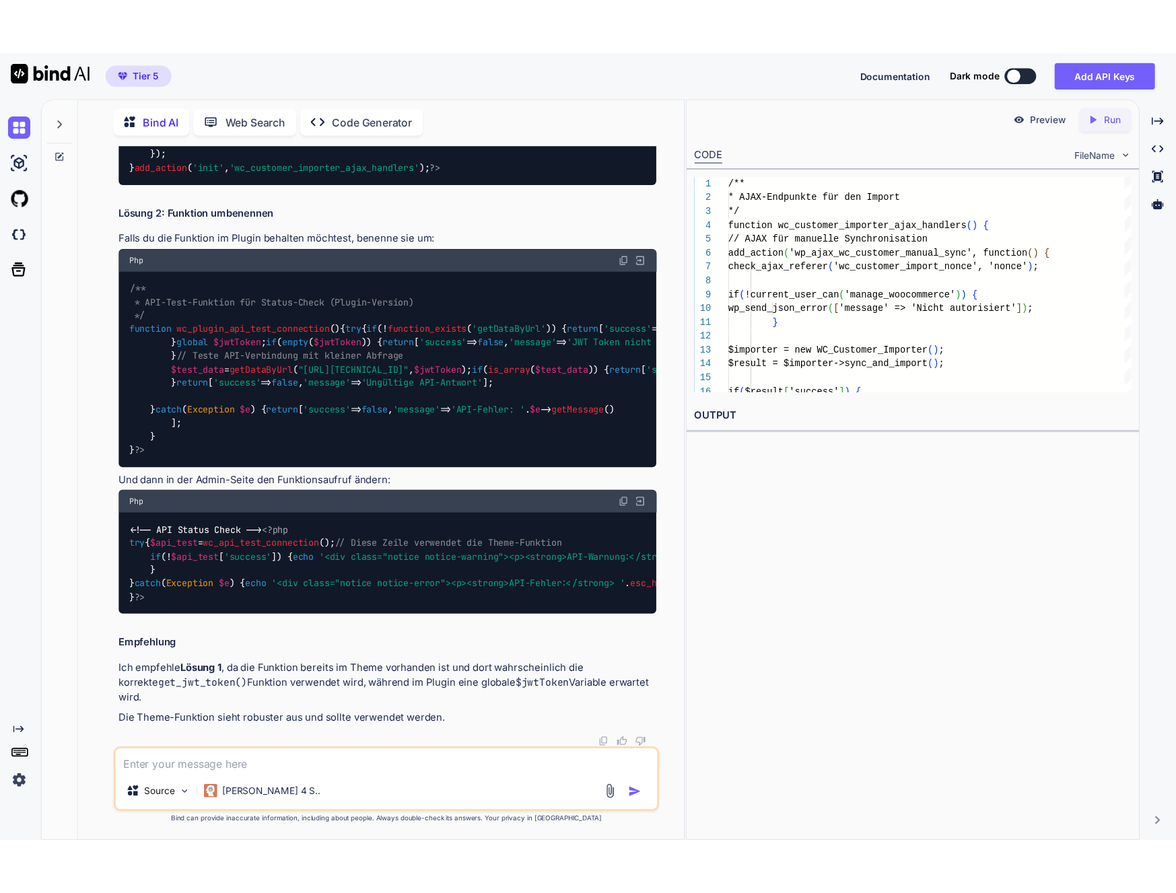
scroll to position [69015, 0]
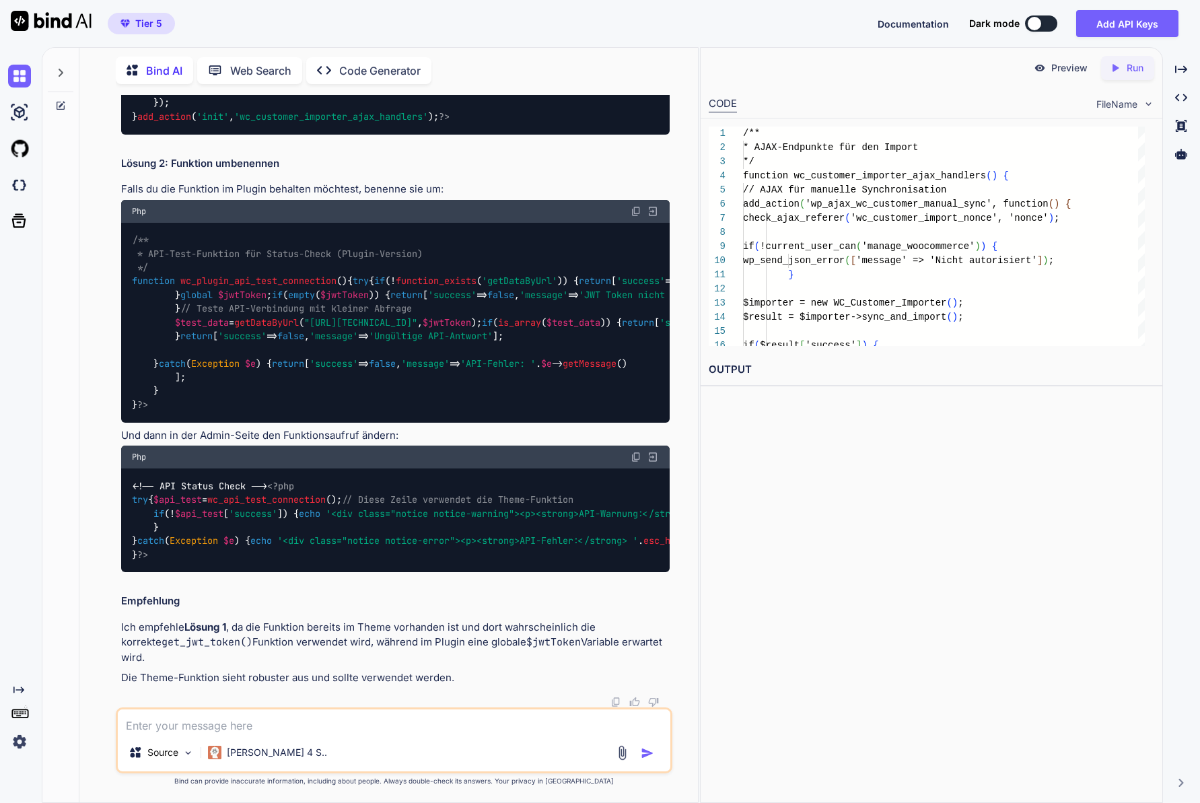
type textarea "x"
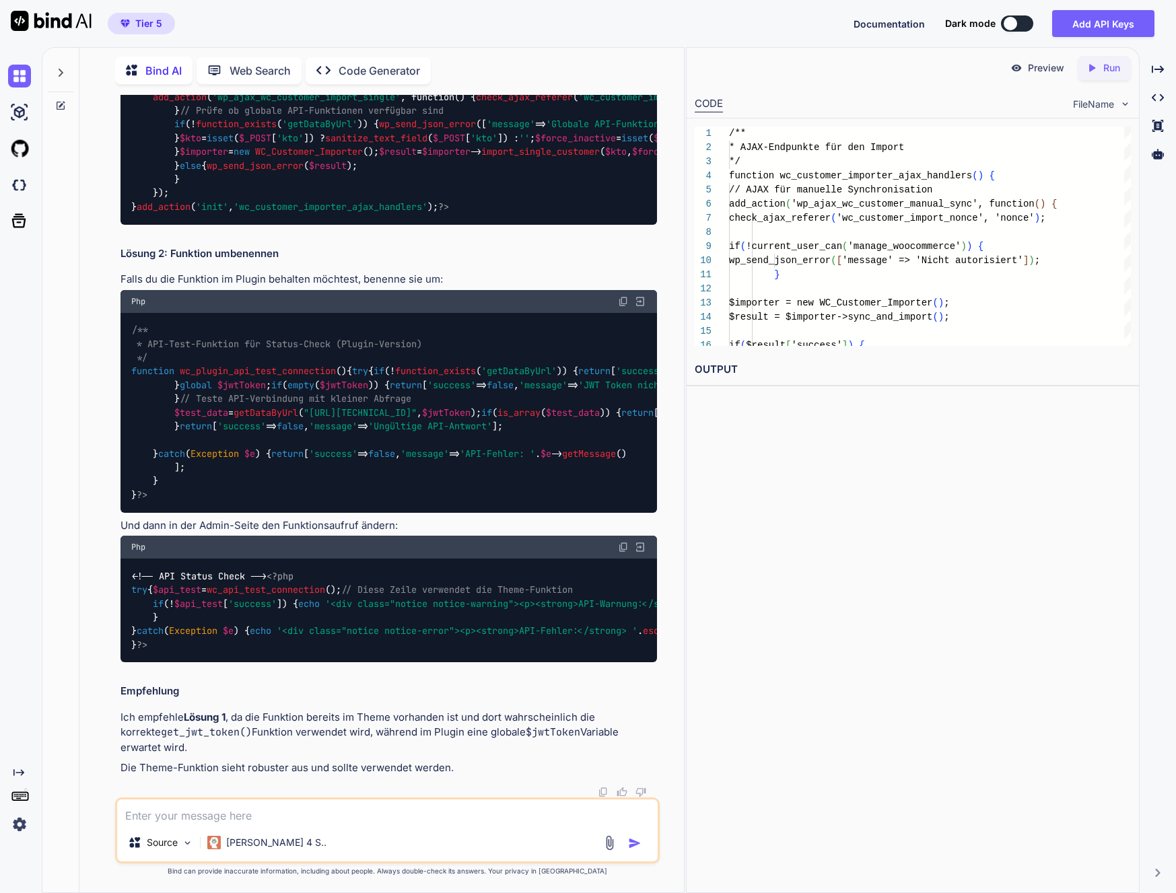
scroll to position [69491, 0]
click at [216, 803] on textarea at bounding box center [387, 812] width 541 height 24
type textarea "I"
type textarea "x"
type textarea "Ic"
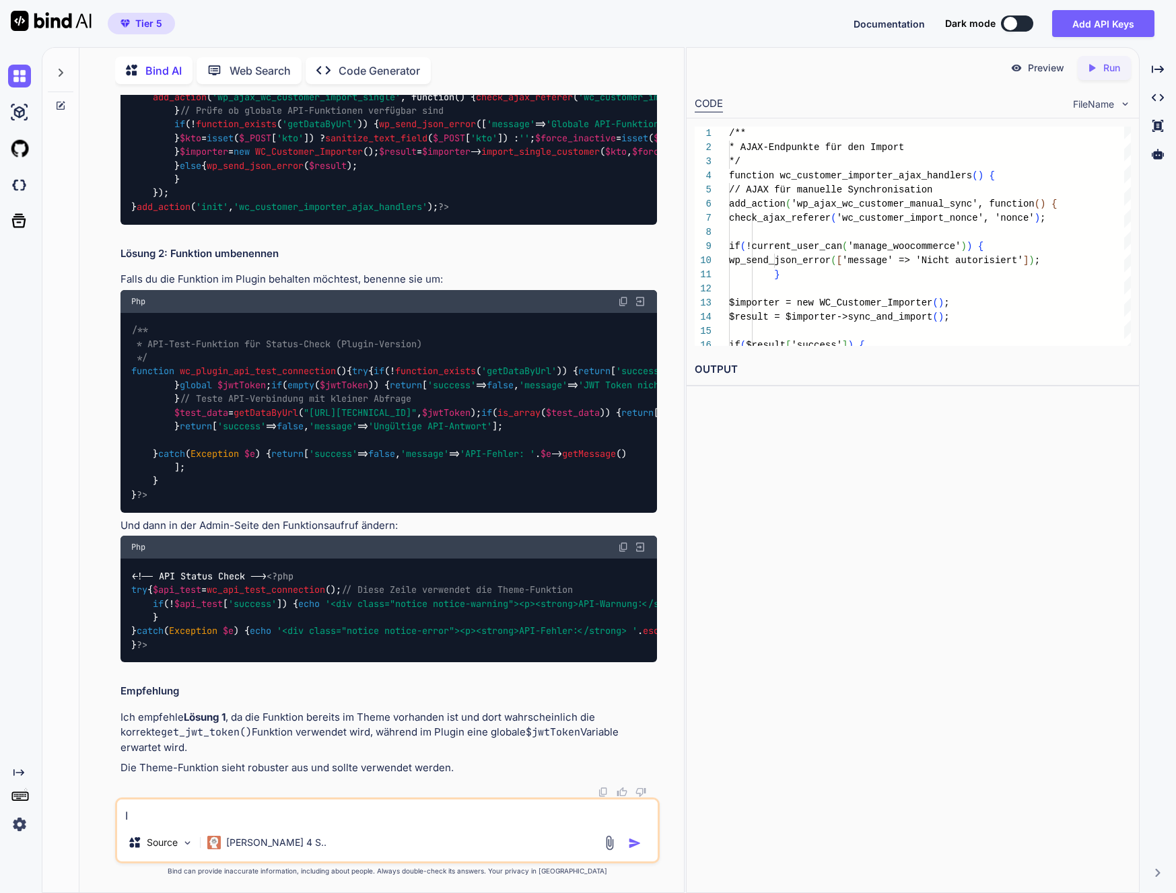
type textarea "x"
type textarea "Ich"
type textarea "x"
type textarea "Ich"
type textarea "x"
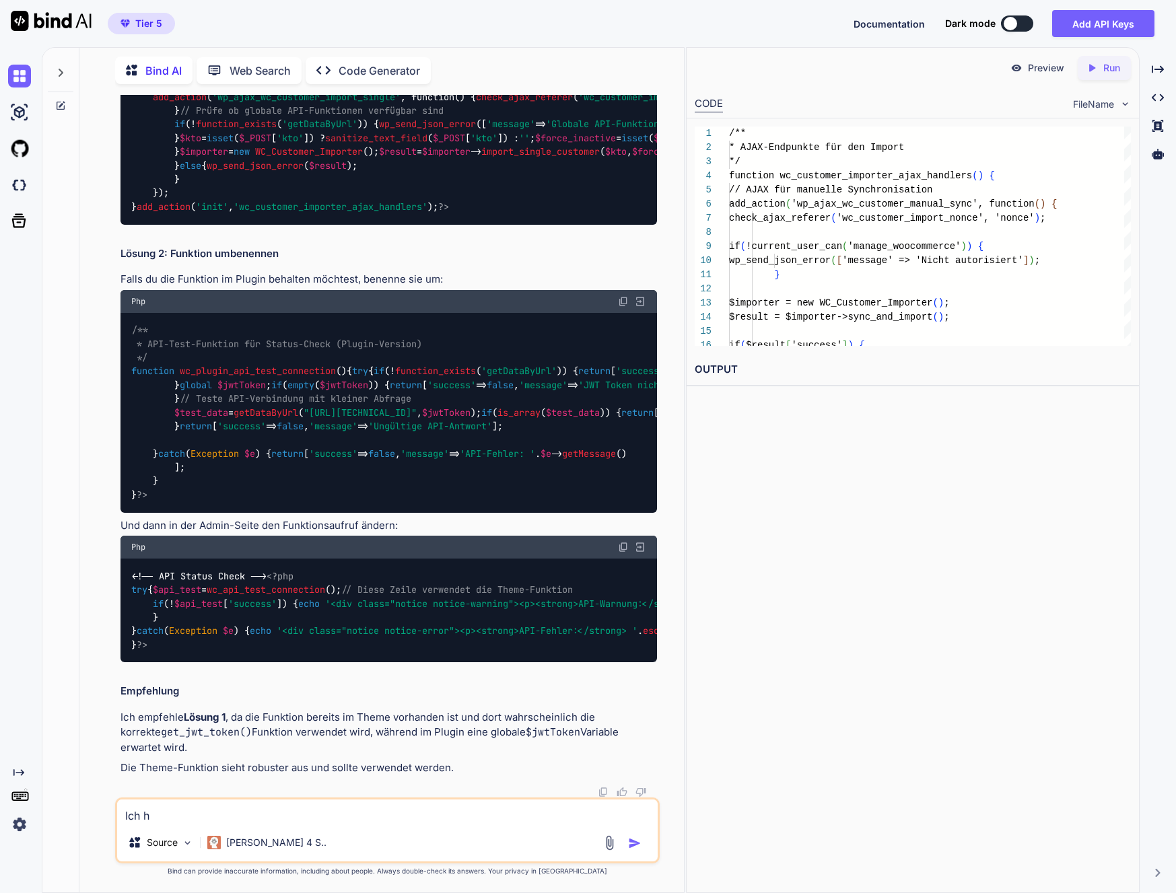
type textarea "Ich ha"
type textarea "x"
type textarea "Ich hab"
type textarea "x"
type textarea "Ich habe"
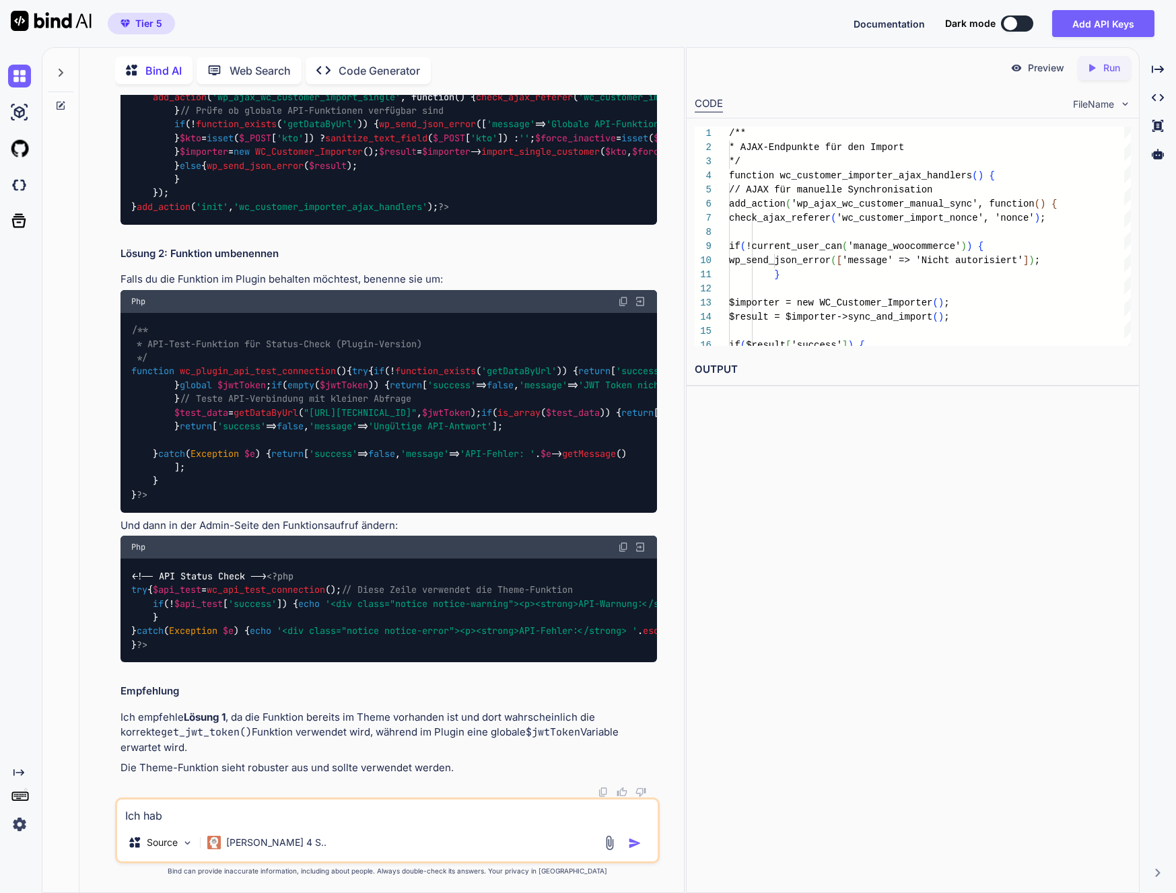
type textarea "x"
type textarea "Ich habe"
type textarea "x"
type textarea "Ich habe d"
type textarea "x"
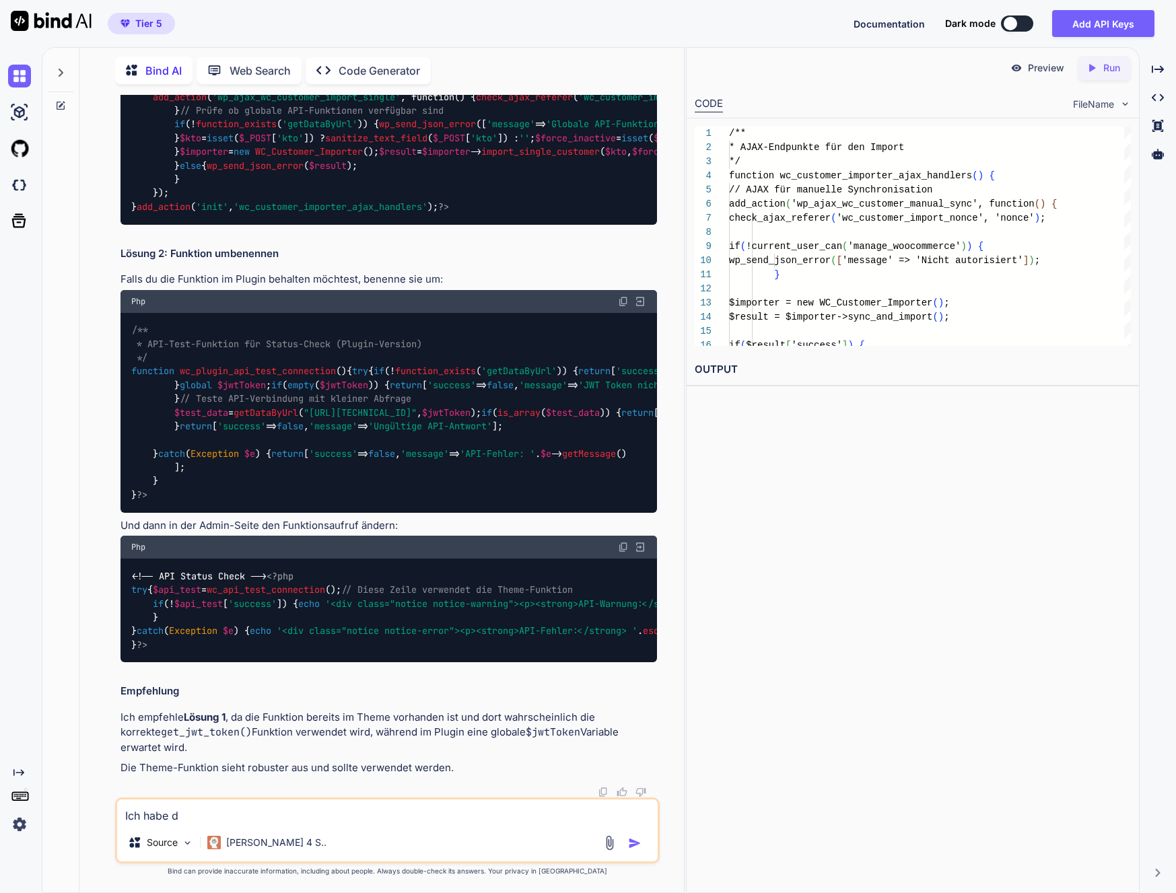
type textarea "Ich habe di"
type textarea "x"
type textarea "Ich habe die"
type textarea "x"
type textarea "Ich habe die"
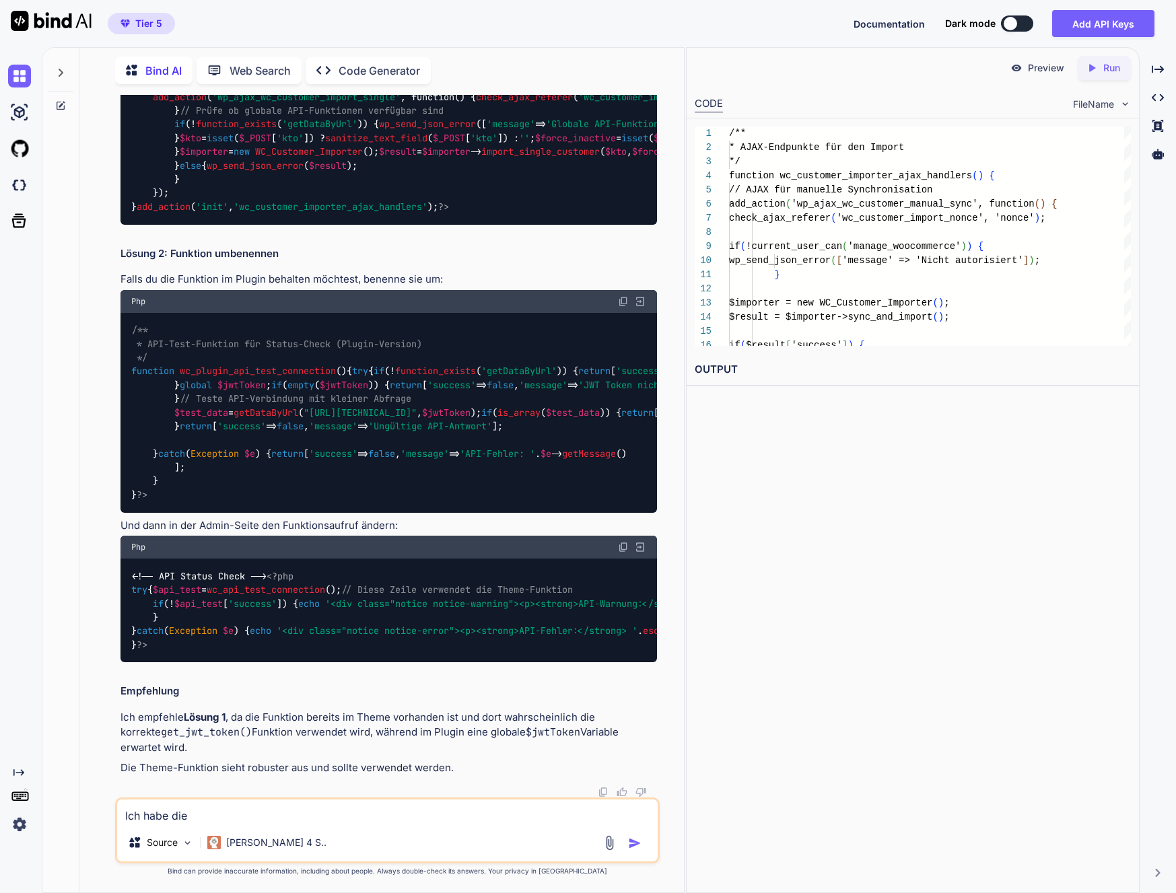
type textarea "x"
type textarea "Ich habe die M"
type textarea "x"
type textarea "Ich habe die Ma"
type textarea "x"
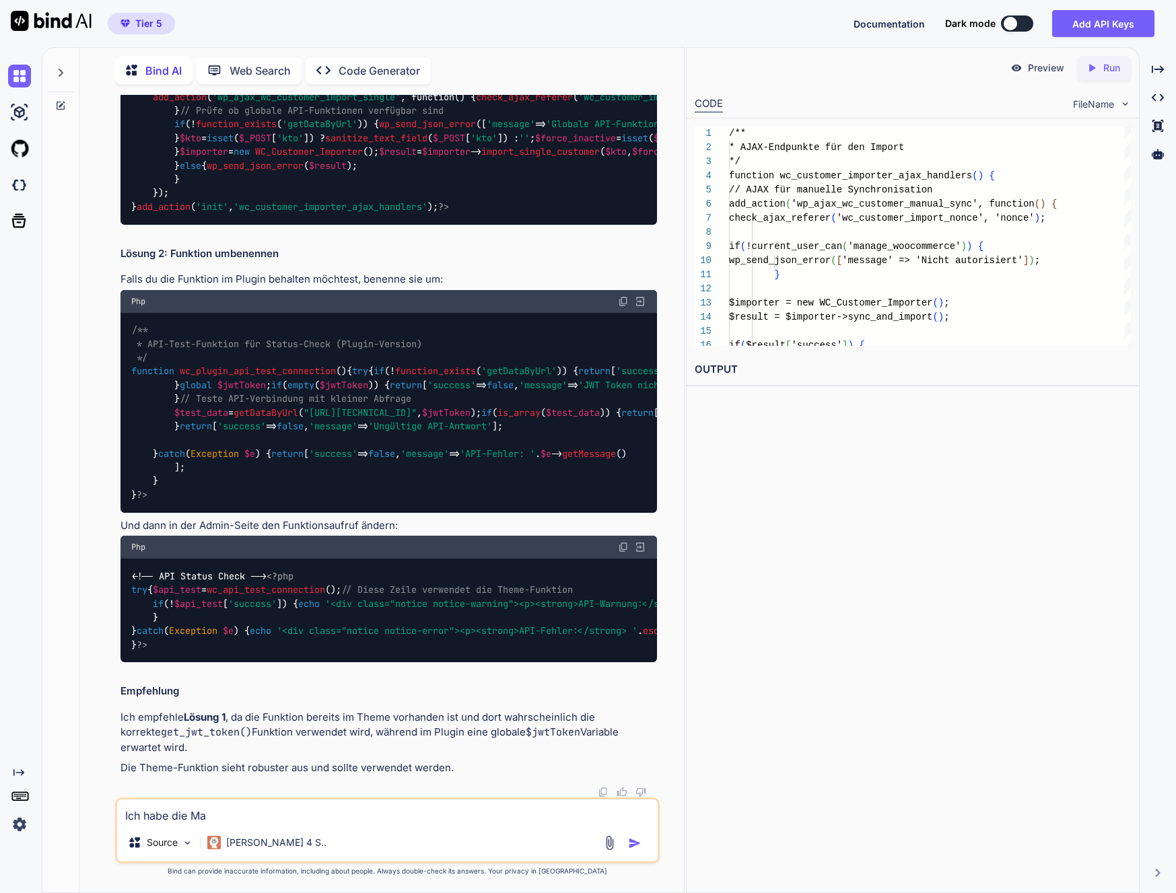
type textarea "Ich habe die Man"
type textarea "x"
type textarea "Ich habe die Manu"
type textarea "x"
type textarea "Ich habe die Manue"
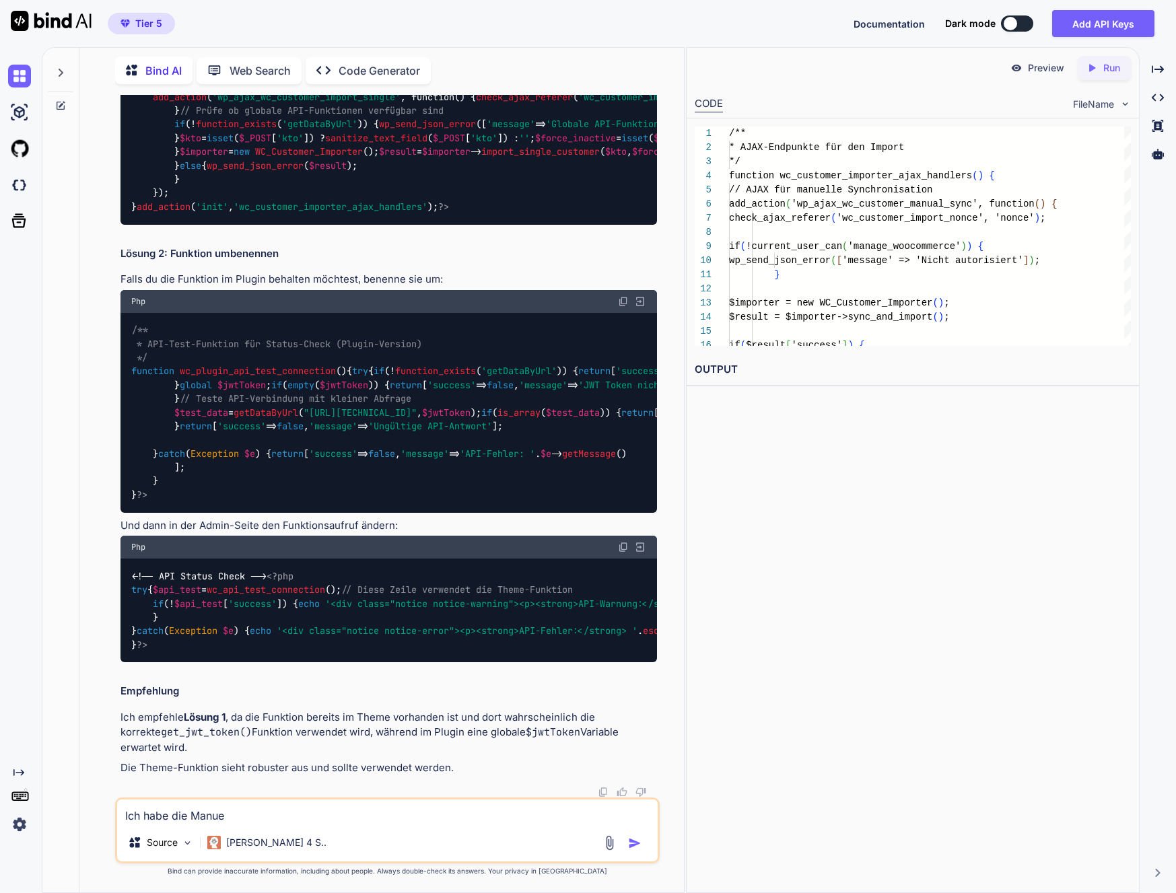
type textarea "x"
type textarea "Ich habe die Manuel"
type textarea "x"
type textarea "Ich habe die Manuell"
type textarea "x"
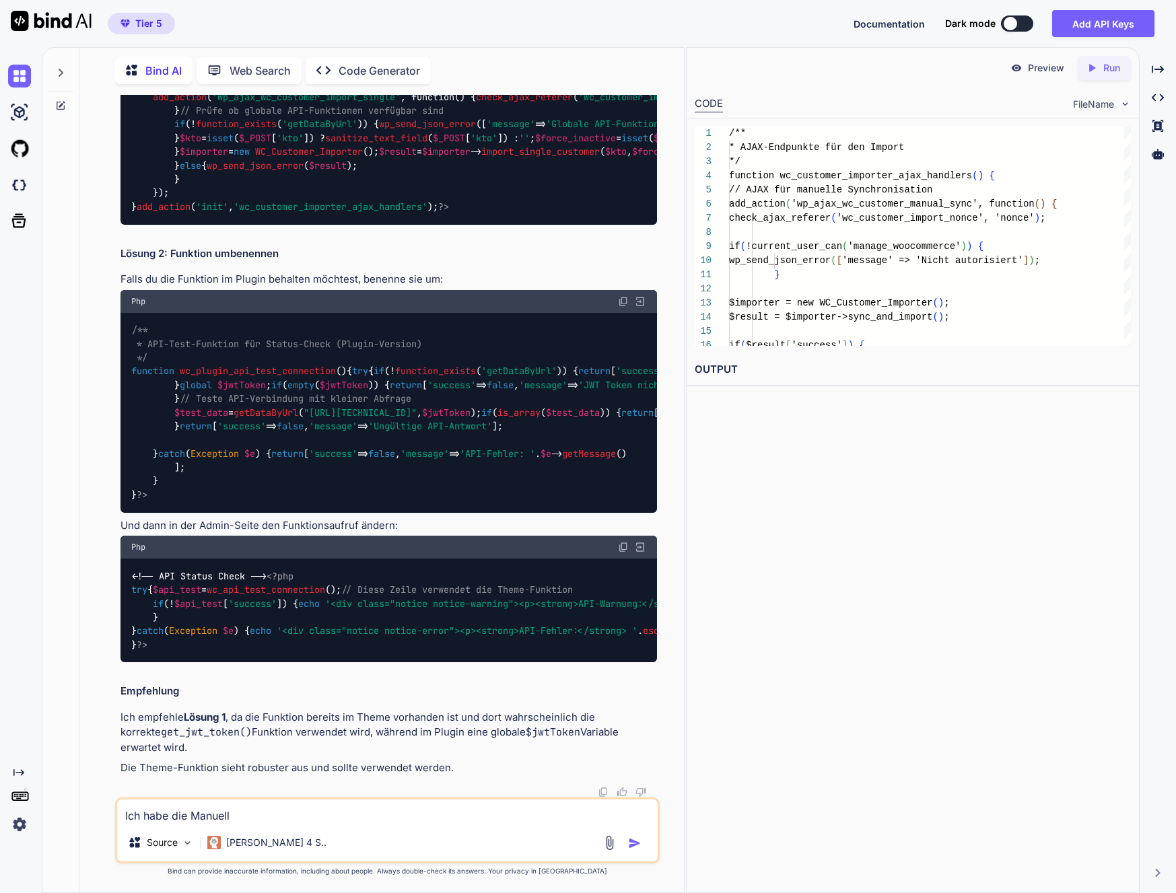
type textarea "Ich habe die Manuelle"
type textarea "x"
type textarea "Ich habe die Manuelle"
type textarea "x"
type textarea "Ich habe die Manuelle C"
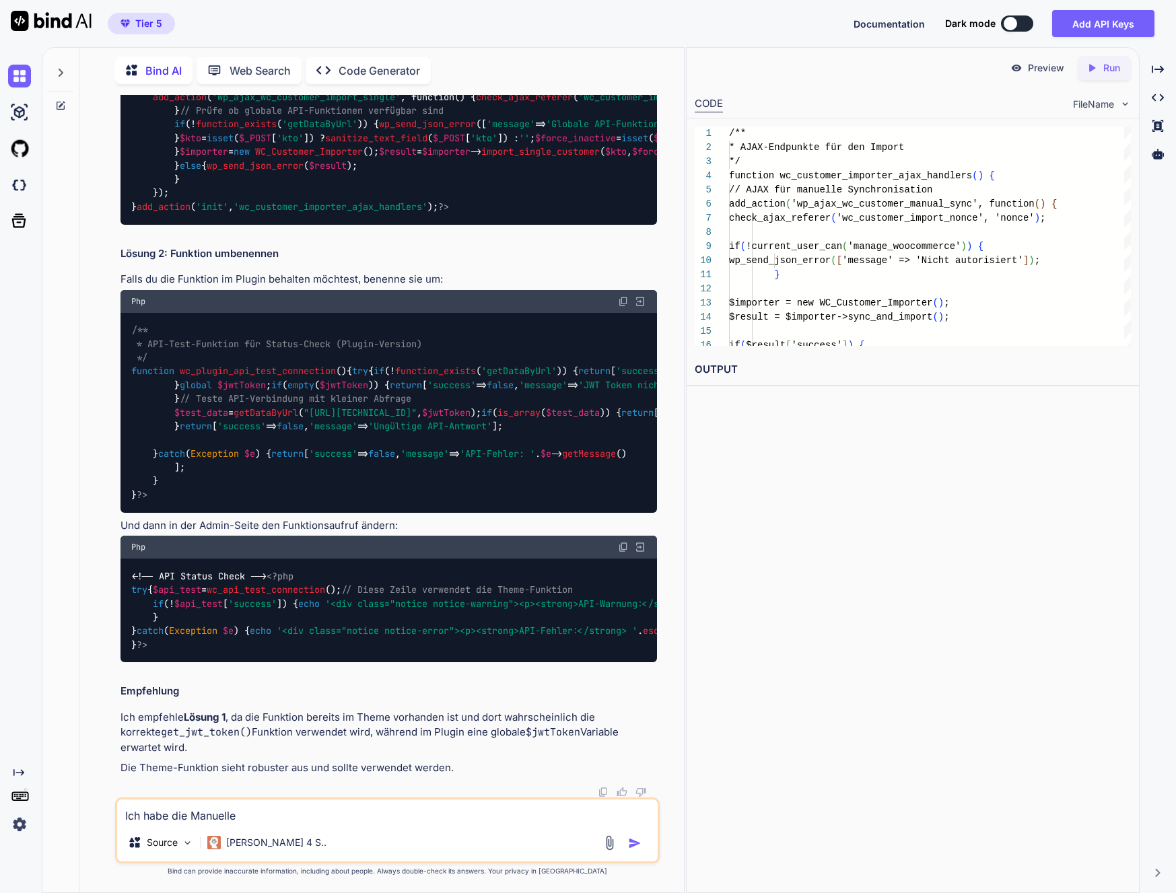
type textarea "x"
type textarea "Ich habe die Manuelle"
type textarea "x"
type textarea "Ich habe die [PERSON_NAME]"
type textarea "x"
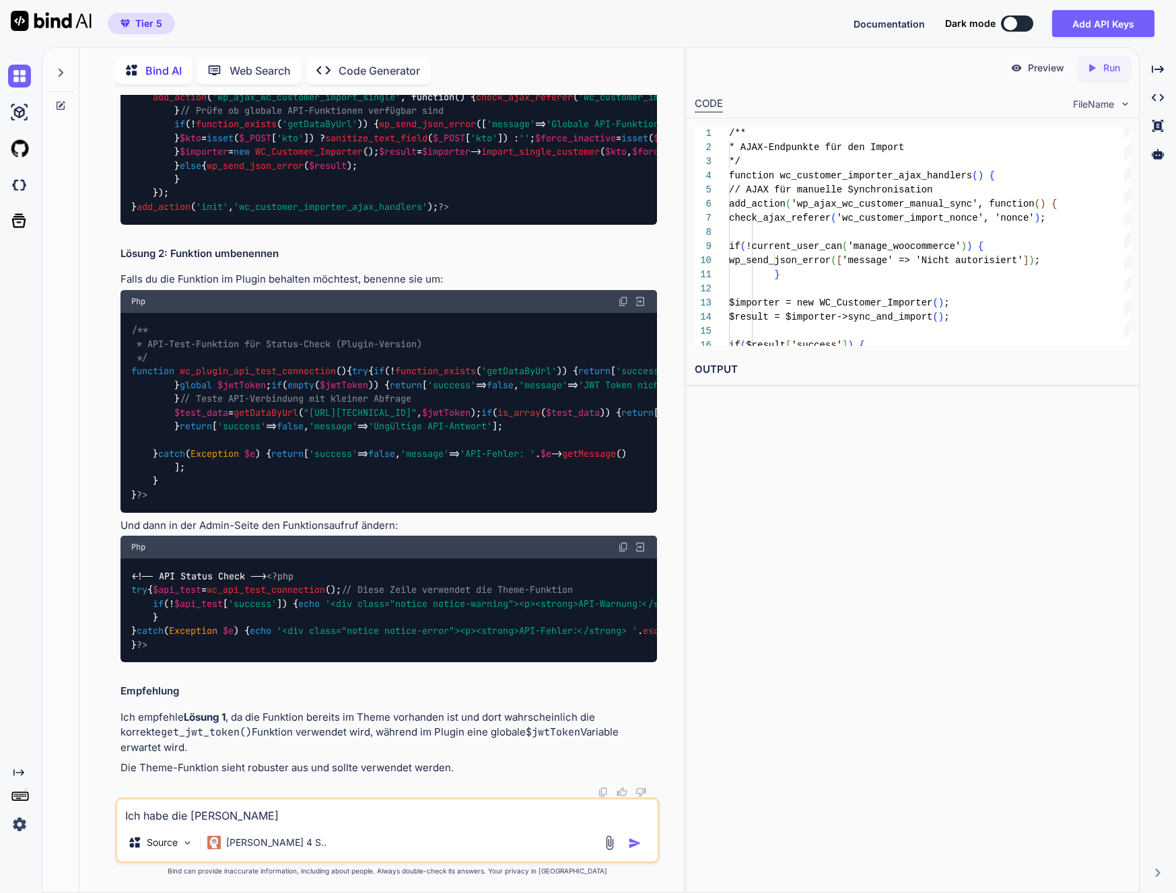
type textarea "Ich habe die [PERSON_NAME]"
type textarea "x"
type textarea "Ich habe die Manuelle Syn"
type textarea "x"
type textarea "Ich habe die Manuelle Sync"
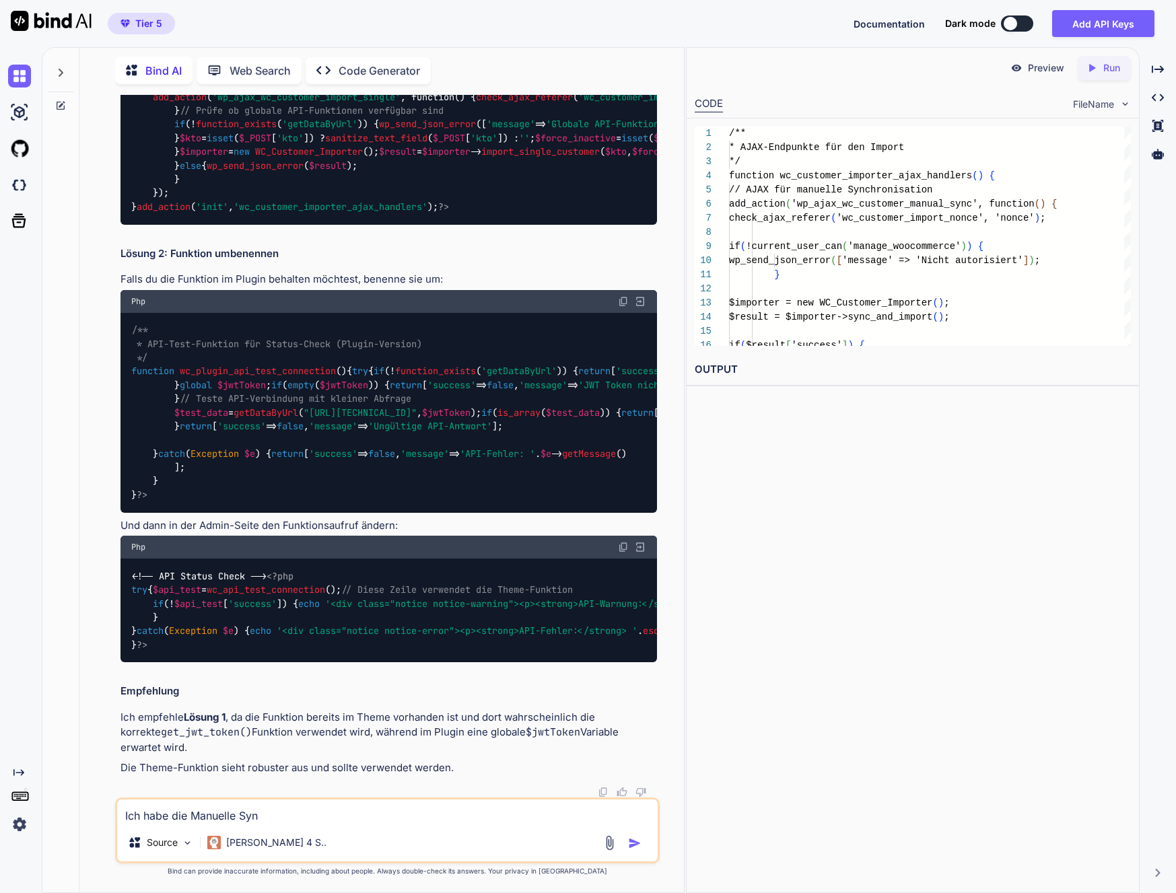
type textarea "x"
type textarea "Ich habe die [PERSON_NAME]"
type textarea "x"
type textarea "Ich habe die [PERSON_NAME]"
type textarea "x"
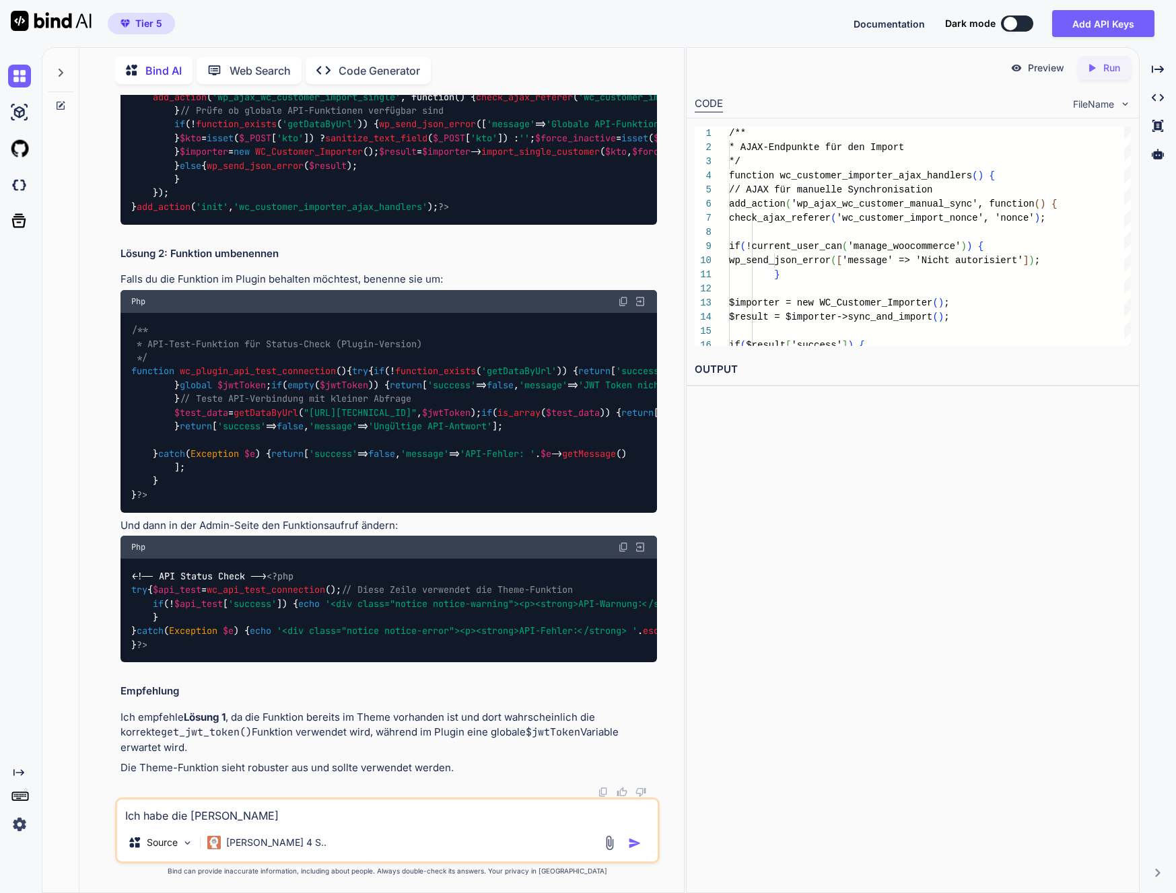
type textarea "Ich habe die [PERSON_NAME]"
type textarea "x"
type textarea "Ich habe die [PERSON_NAME]"
type textarea "x"
type textarea "Ich habe die [PERSON_NAME]"
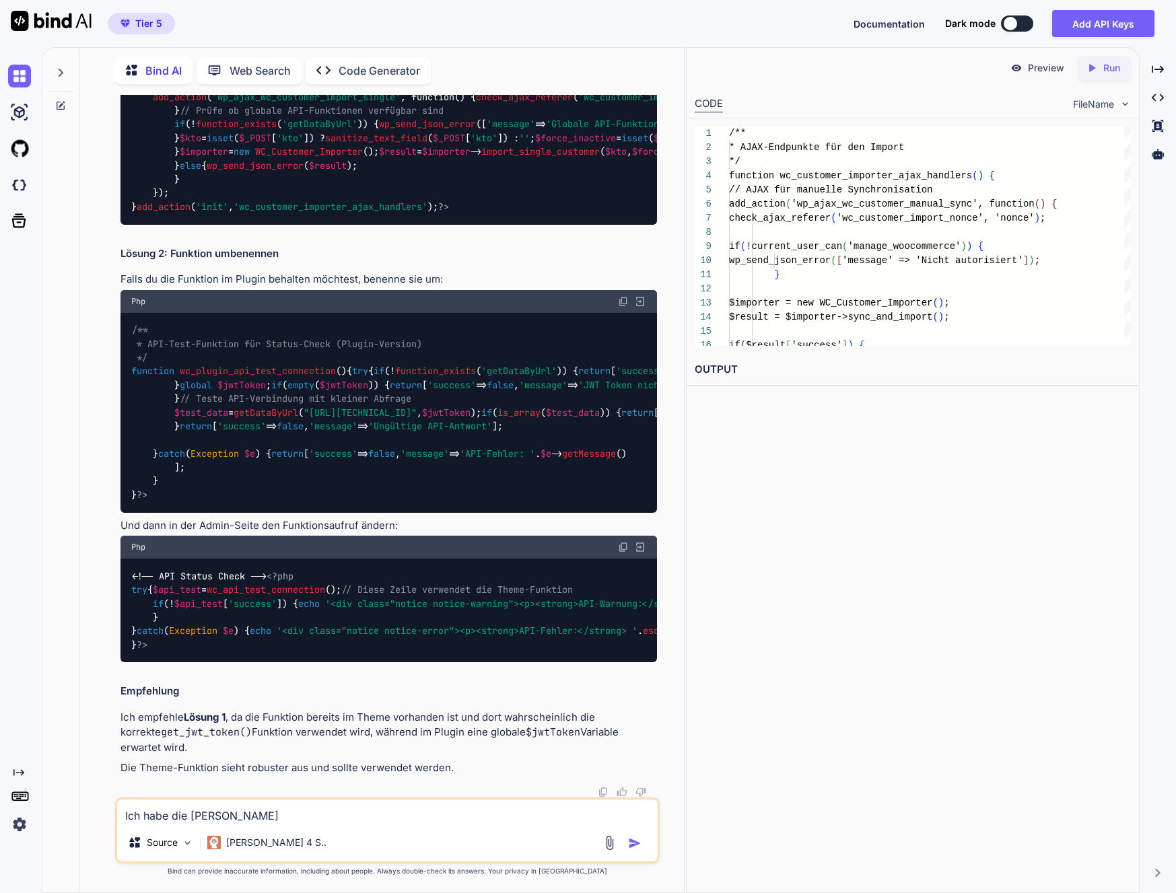
type textarea "x"
type textarea "Ich habe die [PERSON_NAME]"
type textarea "x"
type textarea "Ich habe die [PERSON_NAME]"
type textarea "x"
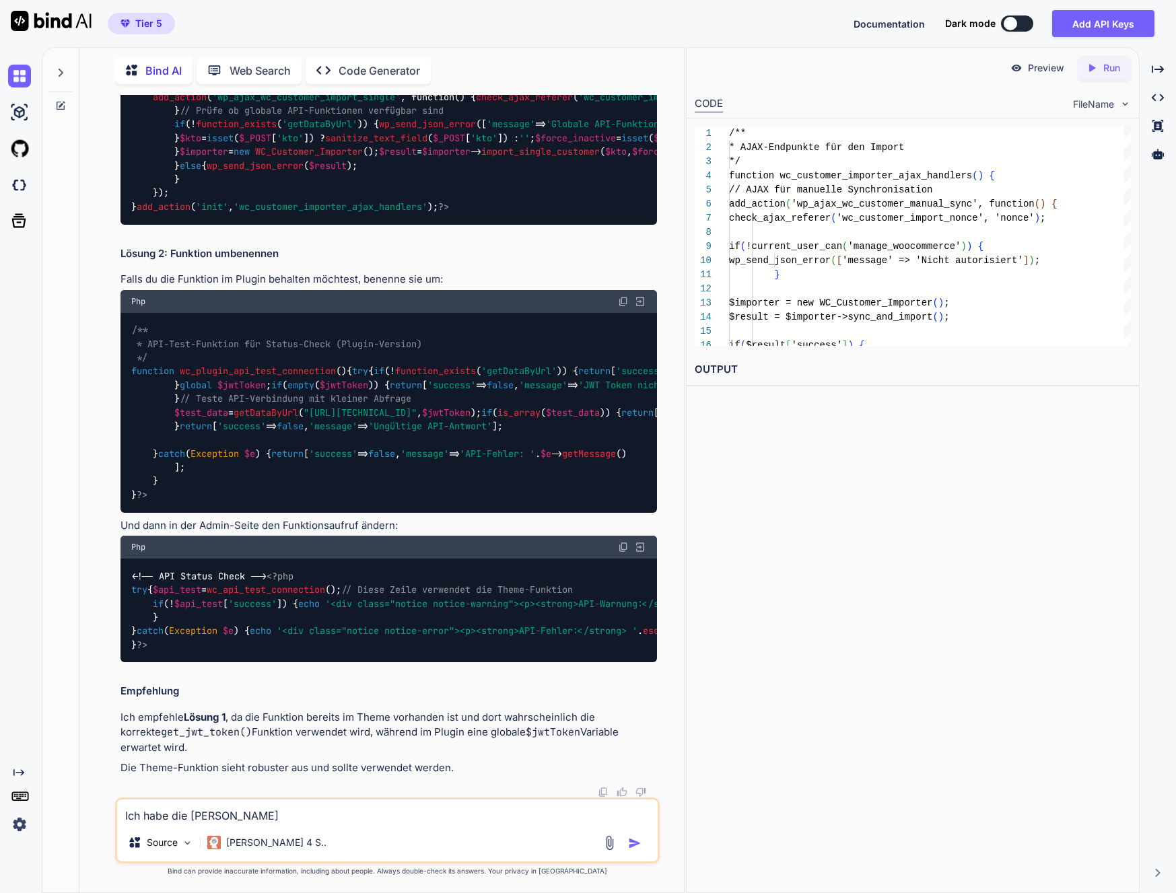
type textarea "Ich habe die Manuelle Synchronisat"
type textarea "x"
type textarea "Ich habe die Manuelle Synchronisati"
type textarea "x"
type textarea "Ich habe die Manuelle Synchronisatio"
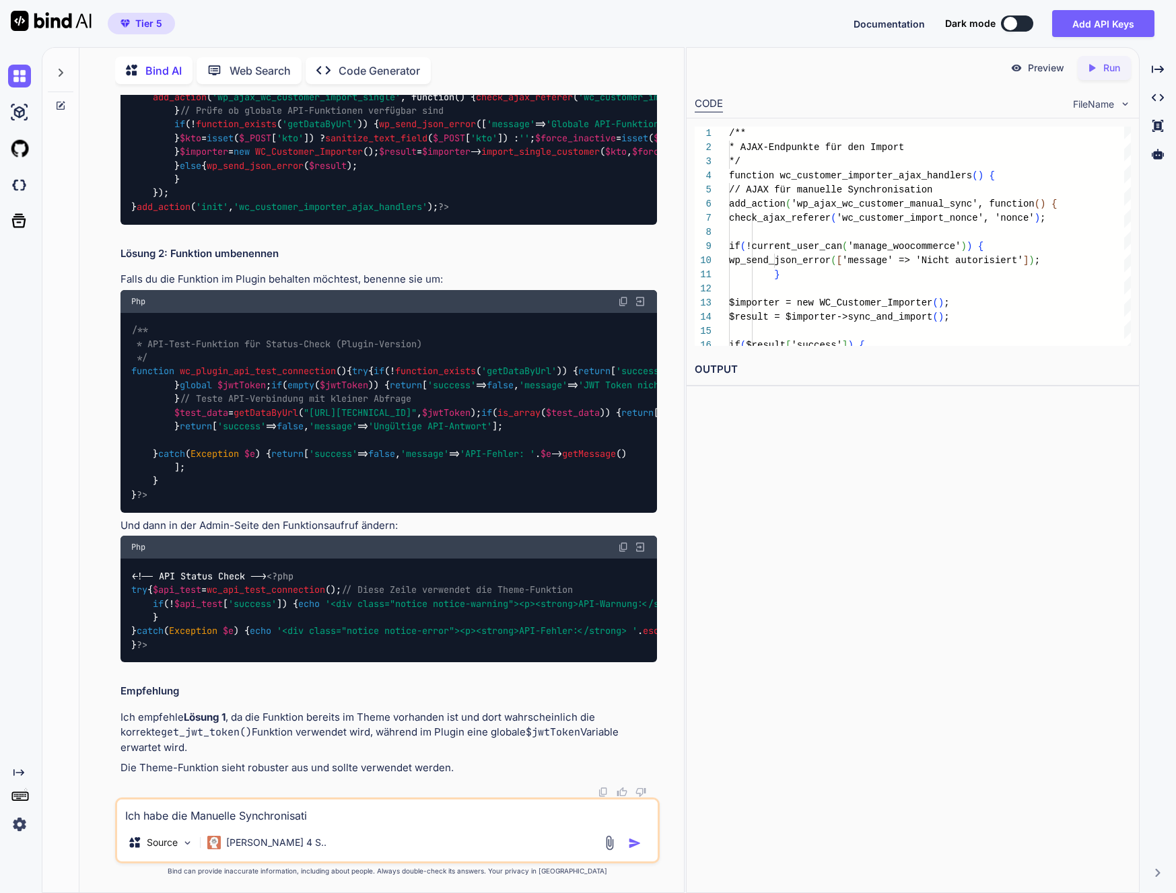
type textarea "x"
type textarea "Ich habe die Manuelle Synchronisation"
type textarea "x"
type textarea "Ich habe die Manuelle Synchronisation"
type textarea "x"
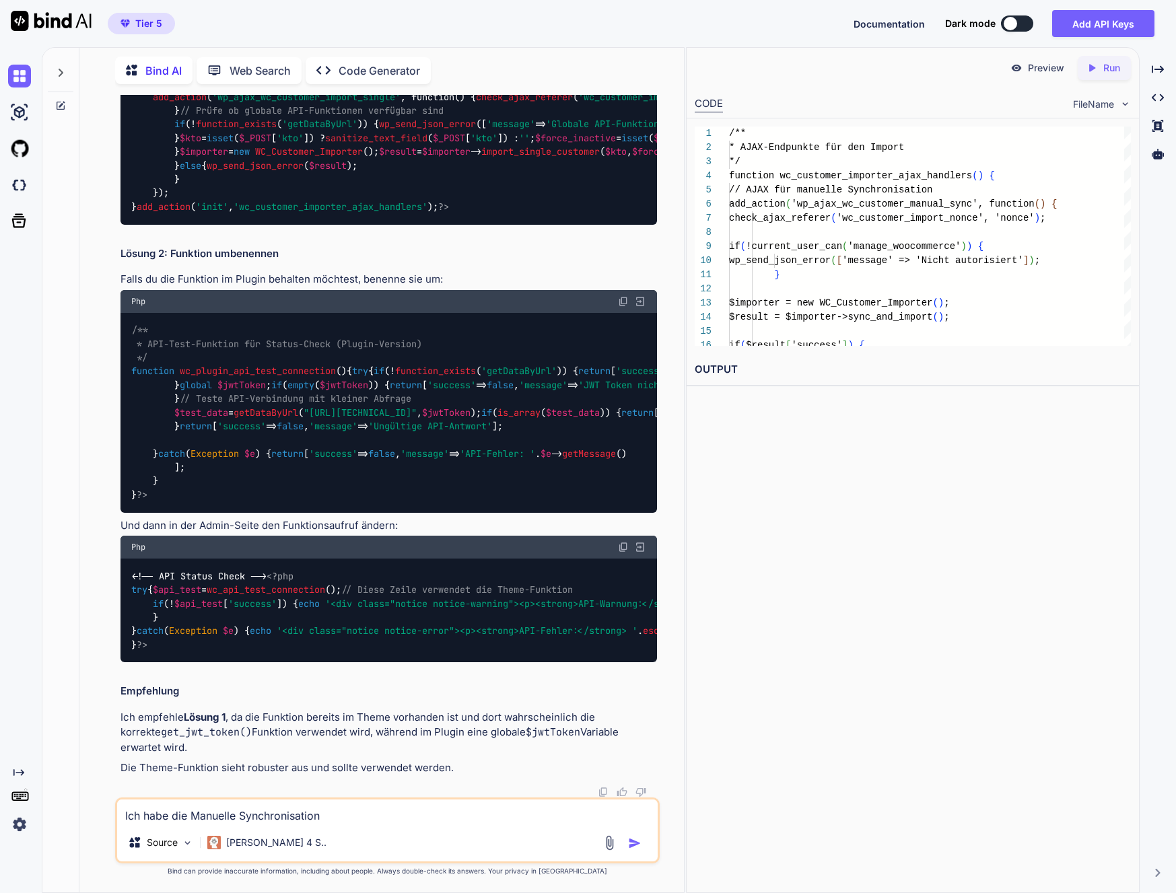
type textarea "Ich habe die Manuelle Synchronisation g"
type textarea "x"
type textarea "Ich habe die Manuelle Synchronisation ge"
type textarea "x"
type textarea "Ich habe die Manuelle Synchronisation ges"
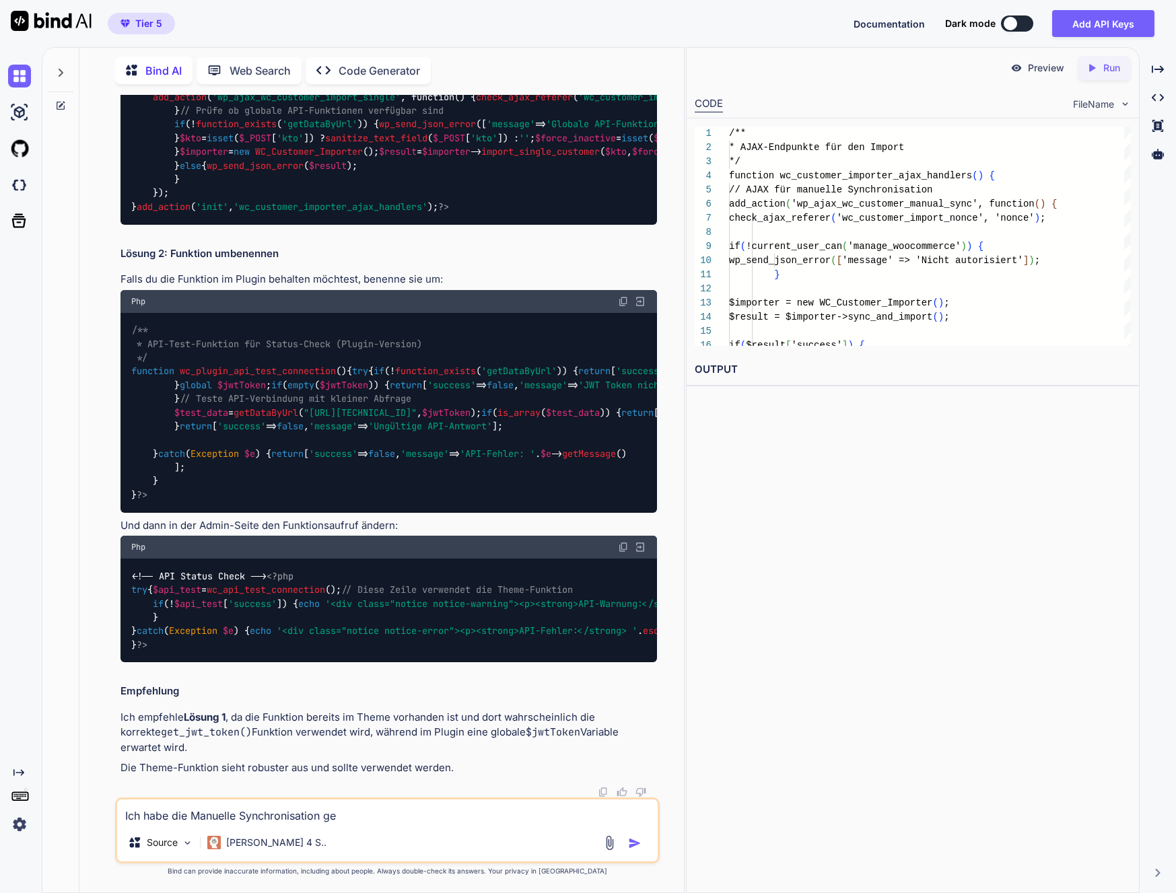
type textarea "x"
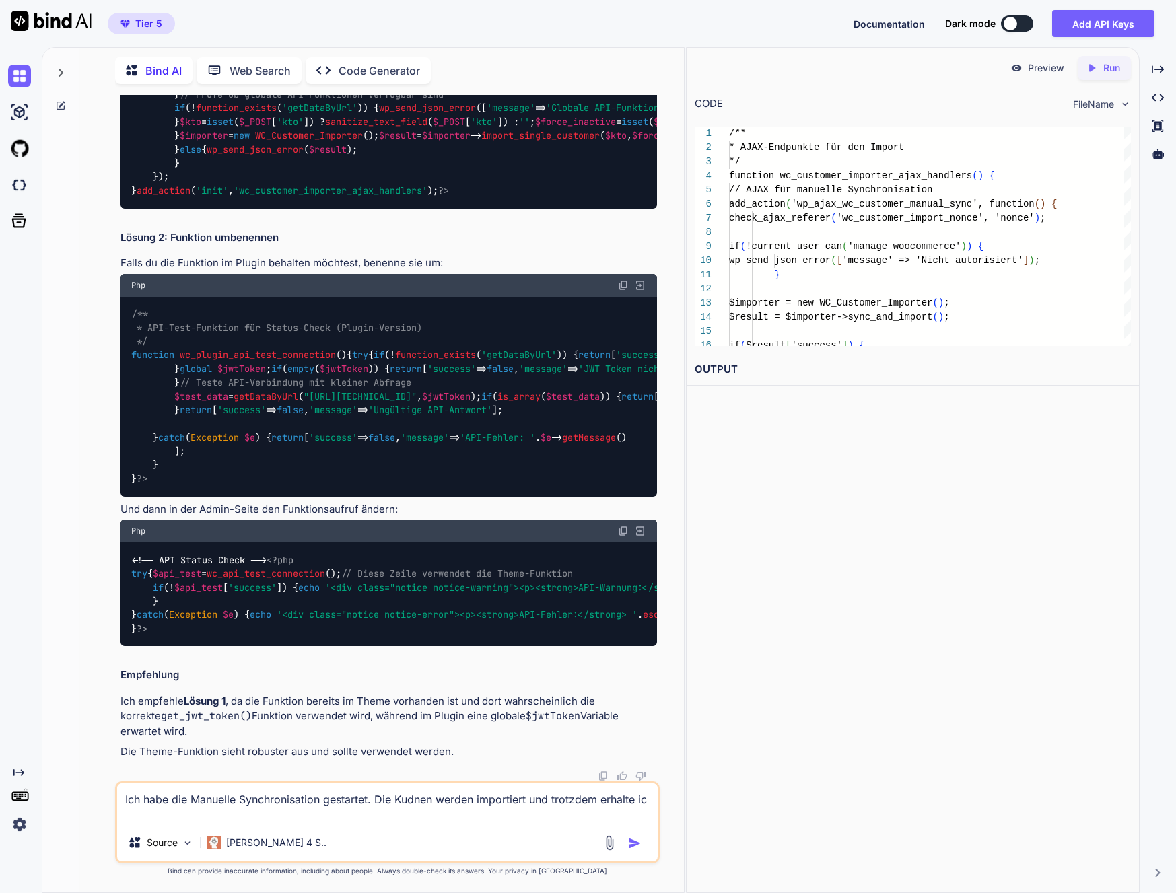
scroll to position [69507, 0]
paste textarea "Unbekannter Fehler bei der Synchronisation"
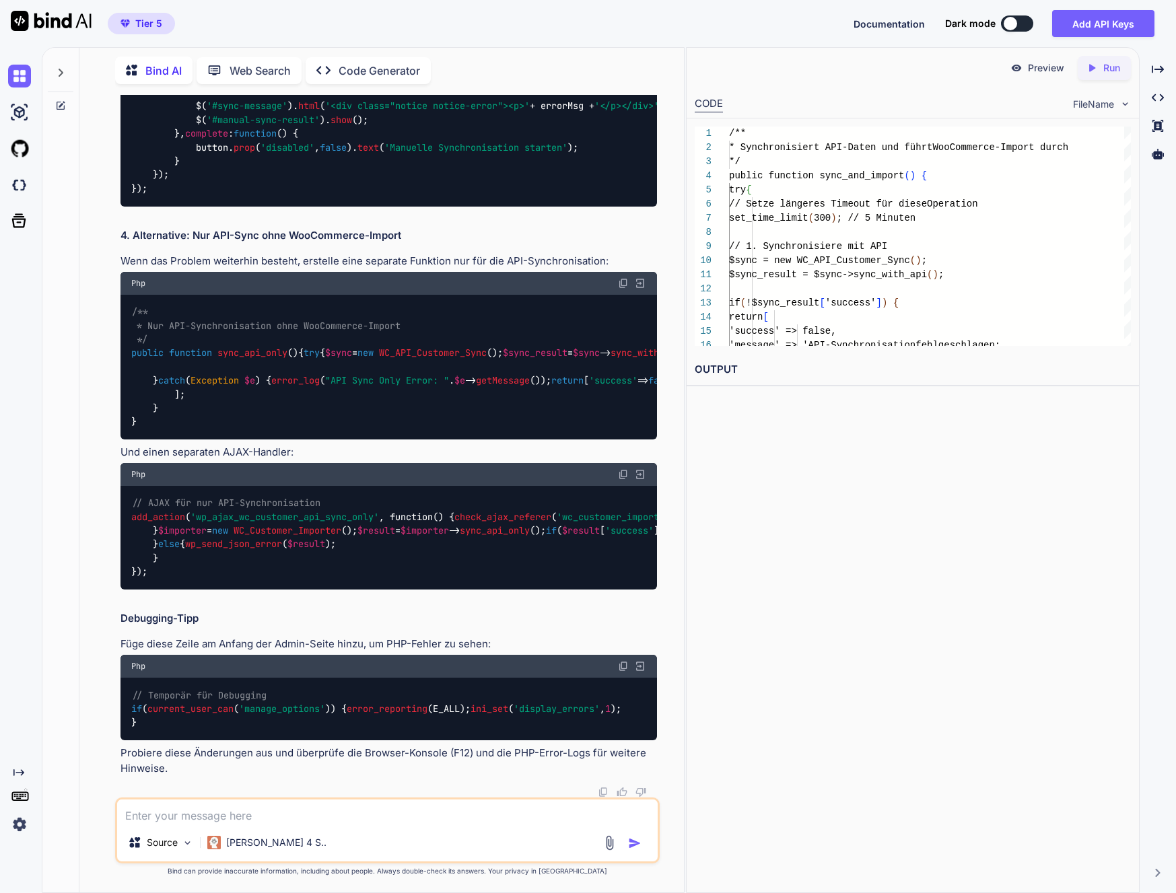
scroll to position [70166, 0]
copy span "sync_and_import"
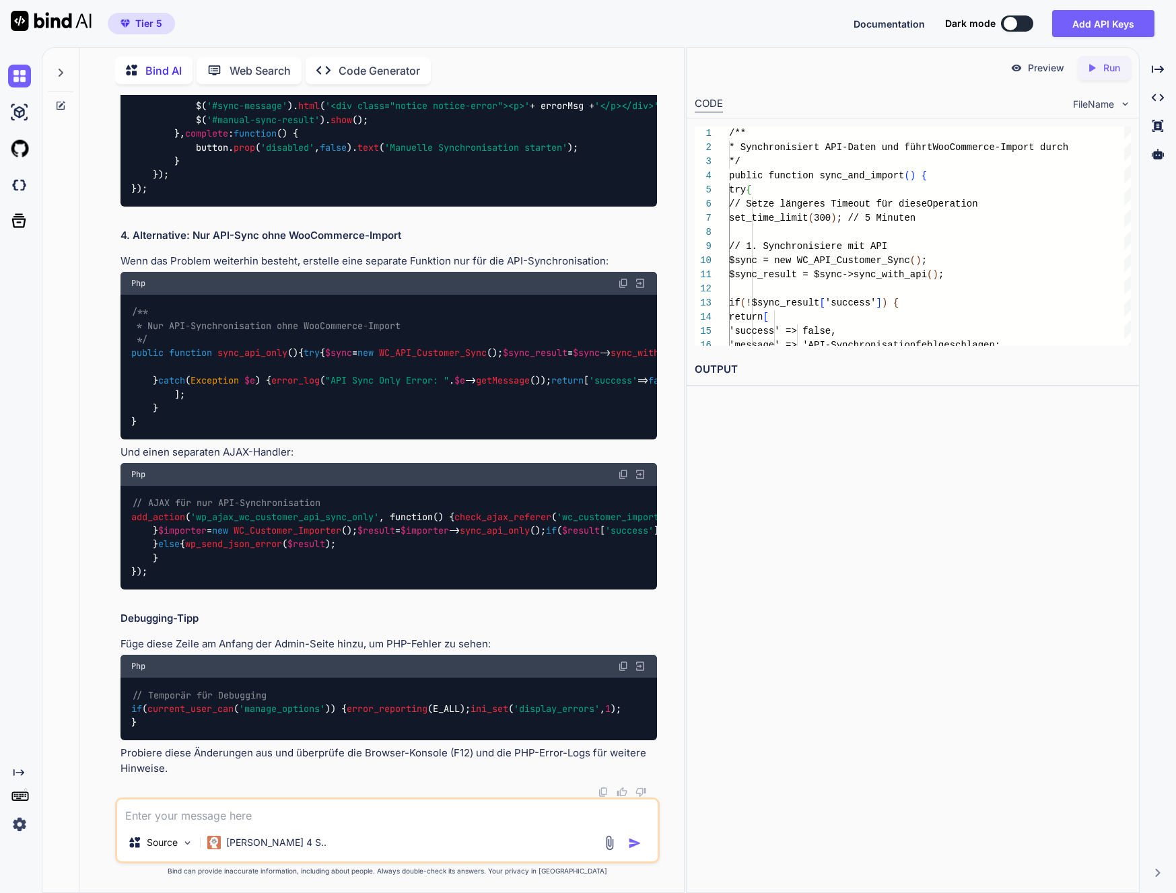
scroll to position [70735, 0]
copy span "wp_ajax_wc_customer_manual_sync"
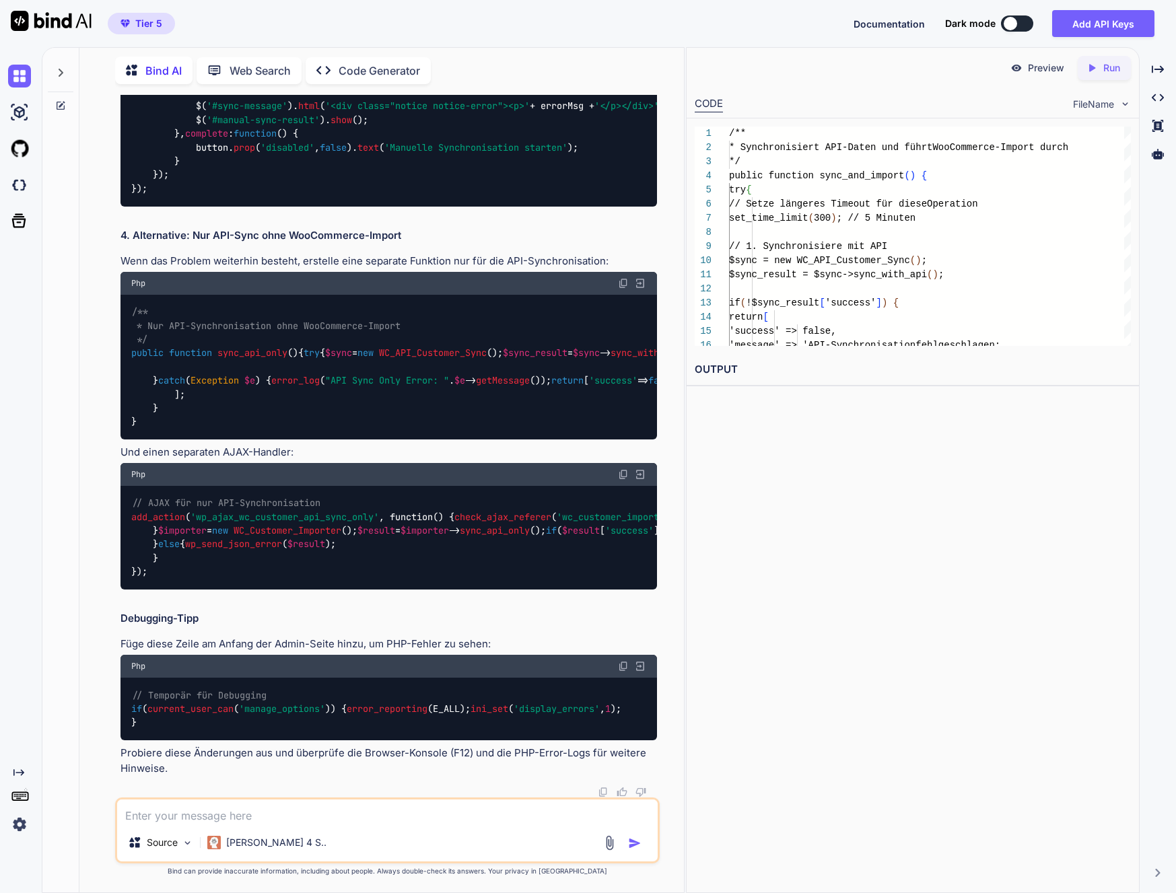
drag, startPoint x: 154, startPoint y: 558, endPoint x: 211, endPoint y: 555, distance: 58.0
copy span "manual-sync"
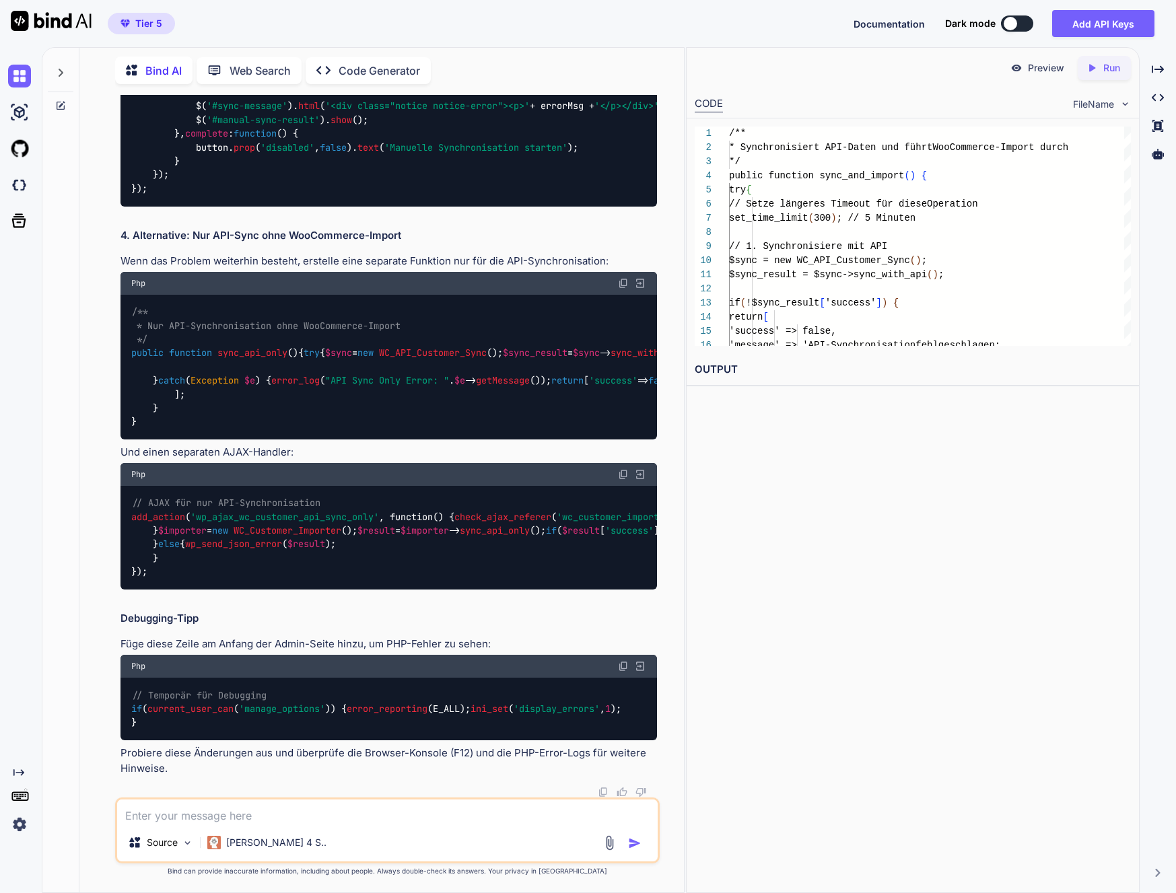
drag, startPoint x: 454, startPoint y: 569, endPoint x: 494, endPoint y: 560, distance: 40.0
click at [169, 803] on textarea at bounding box center [387, 812] width 541 height 24
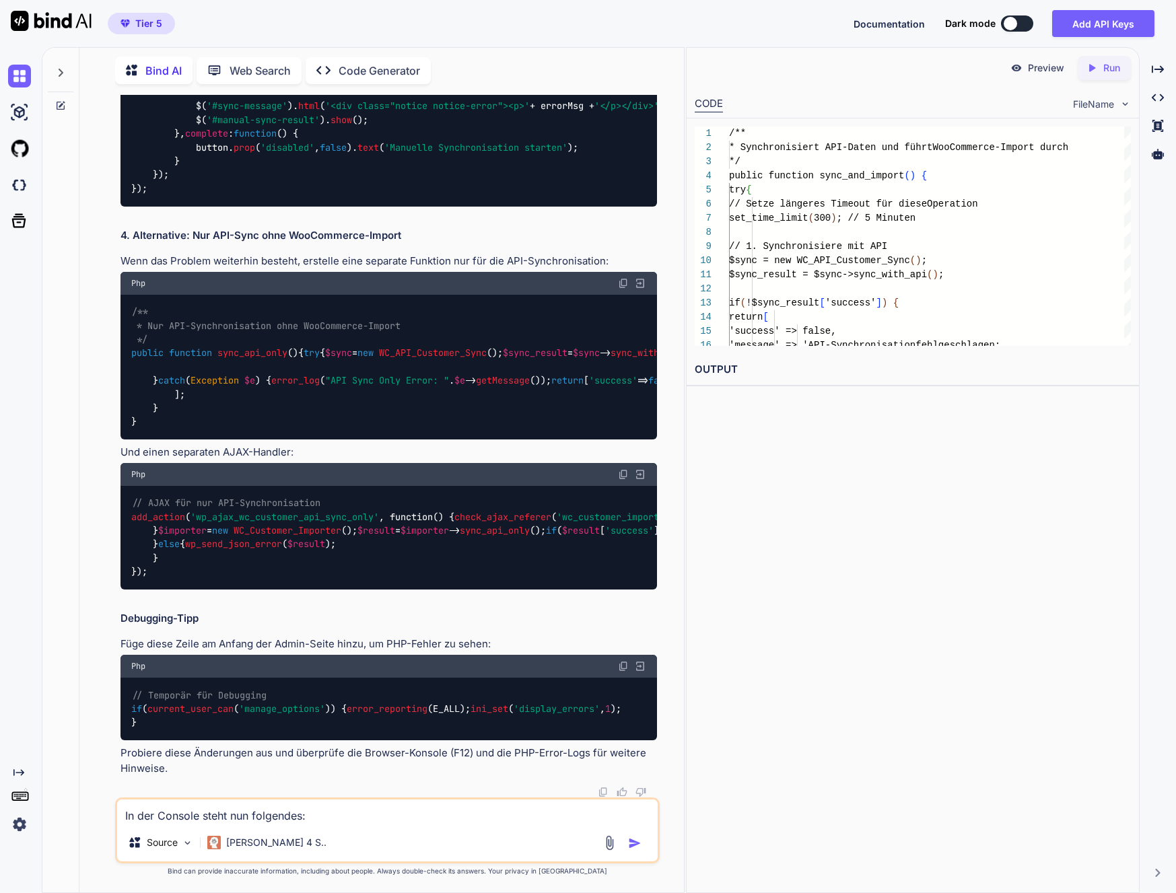
paste textarea "lore-ipsumdo.sit?a=4…c,adipi&eli=4.8.9:9 SEDD eiusm://tem.incididun.ut/la-etdol…"
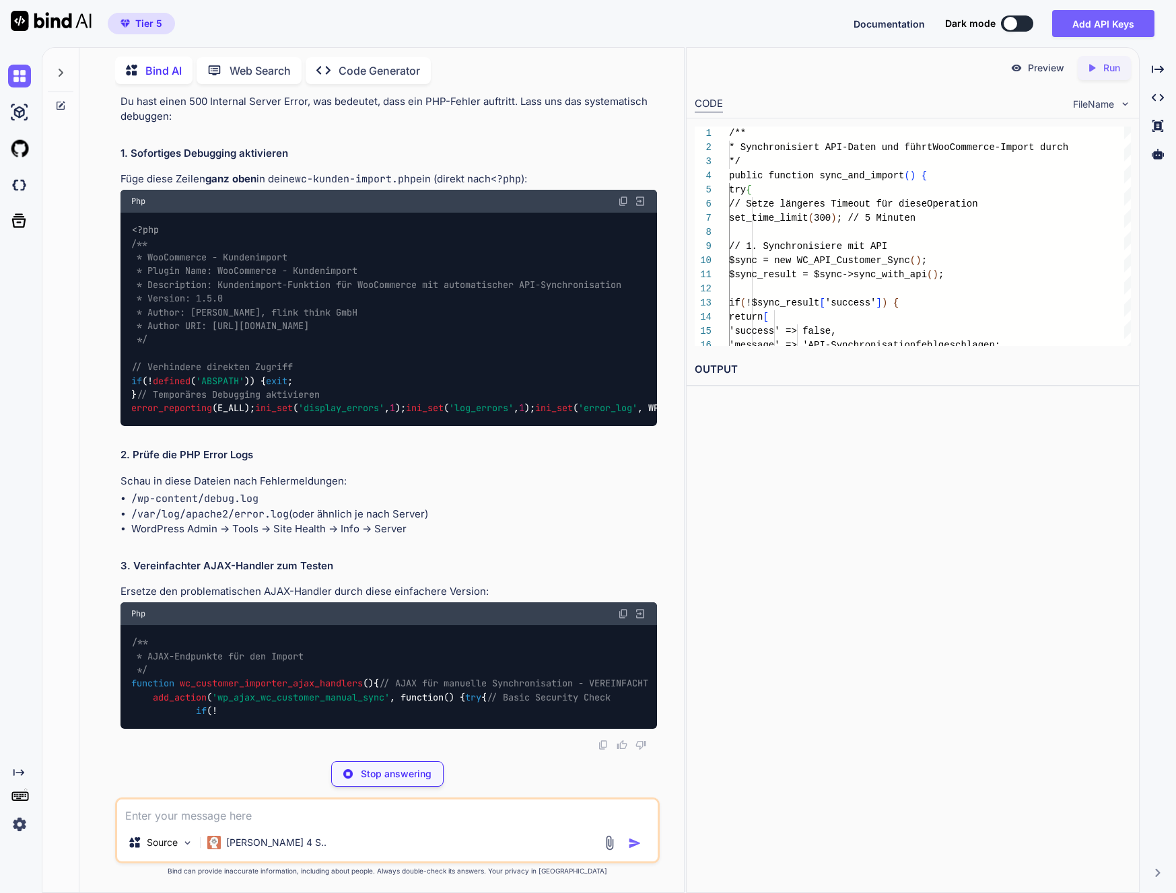
scroll to position [73929, 0]
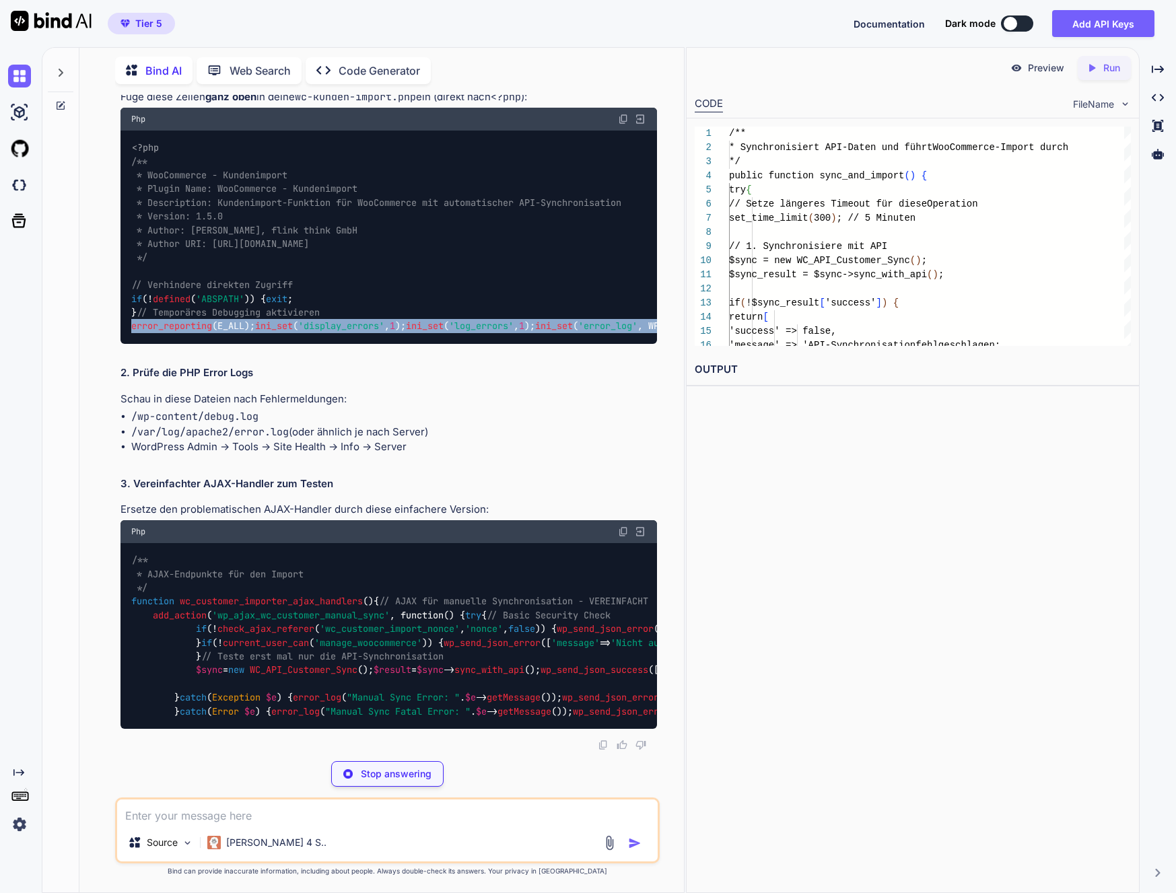
drag, startPoint x: 426, startPoint y: 555, endPoint x: 117, endPoint y: 516, distance: 310.7
click at [118, 516] on div "You Bind AI Hier ist der optimierte Code, der die kleinste mögliche Mindestmeng…" at bounding box center [389, 423] width 542 height 656
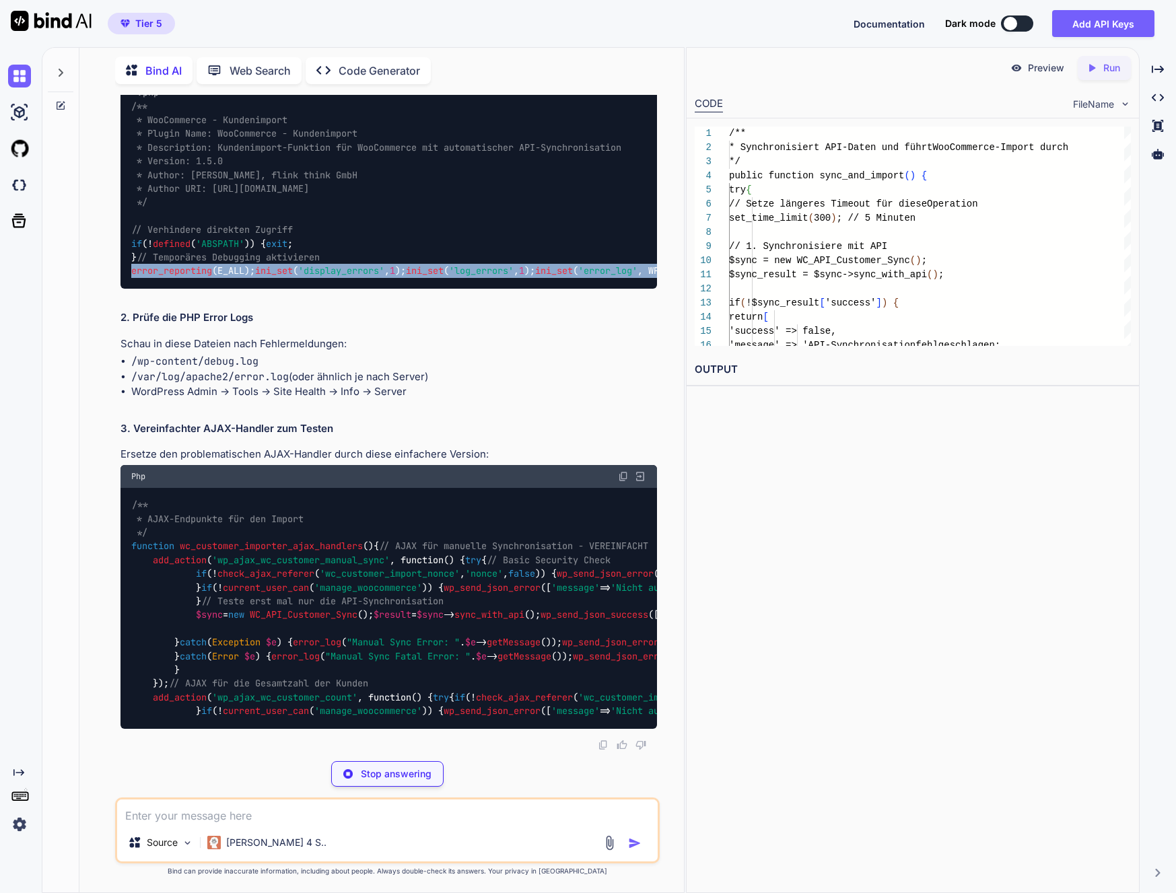
copy code "error_reporting (E_ALL); ini_set ( 'display_errors' , 1 ); ini_set ( 'log_error…"
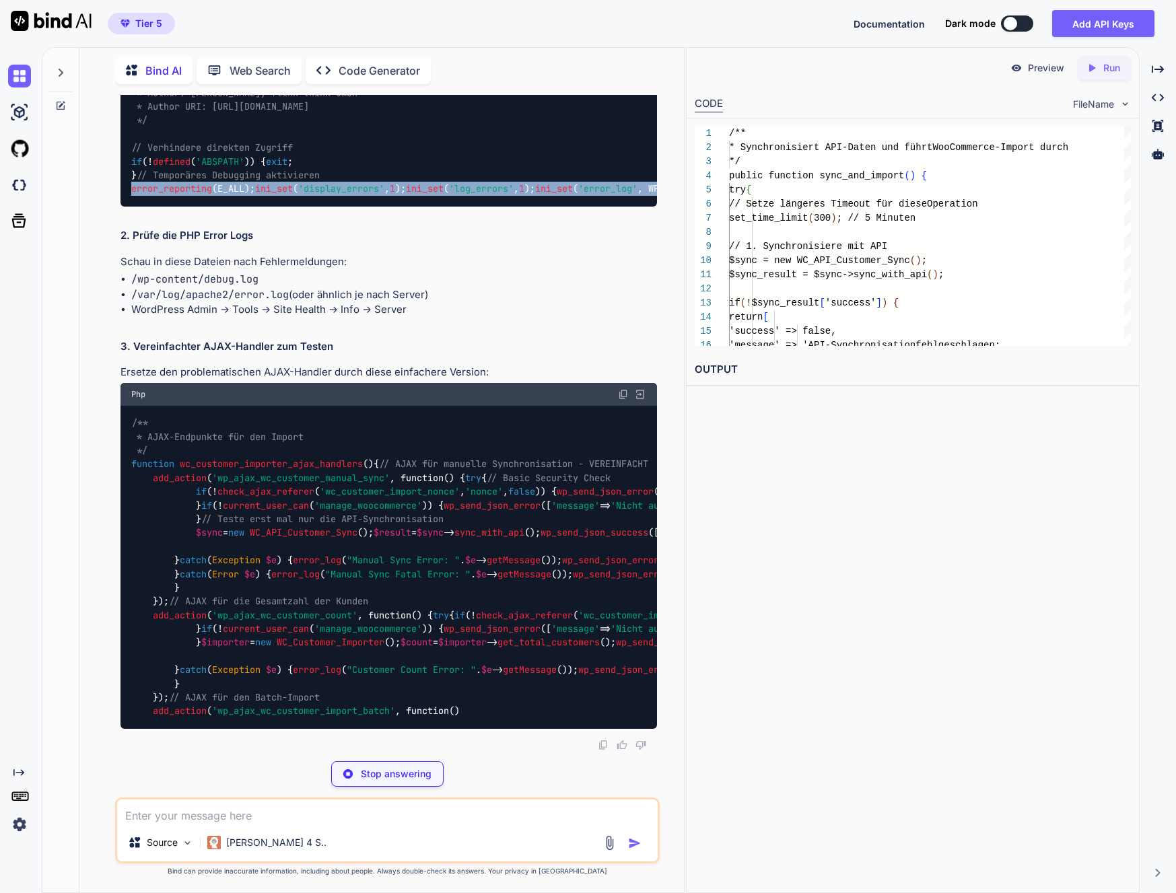
drag, startPoint x: 288, startPoint y: 527, endPoint x: 370, endPoint y: 549, distance: 85.1
click at [288, 196] on code "<?php /** * WooCommerce - Kundenimport * Plugin Name: WooCommerce - Kundenimpor…" at bounding box center [524, 99] width 787 height 193
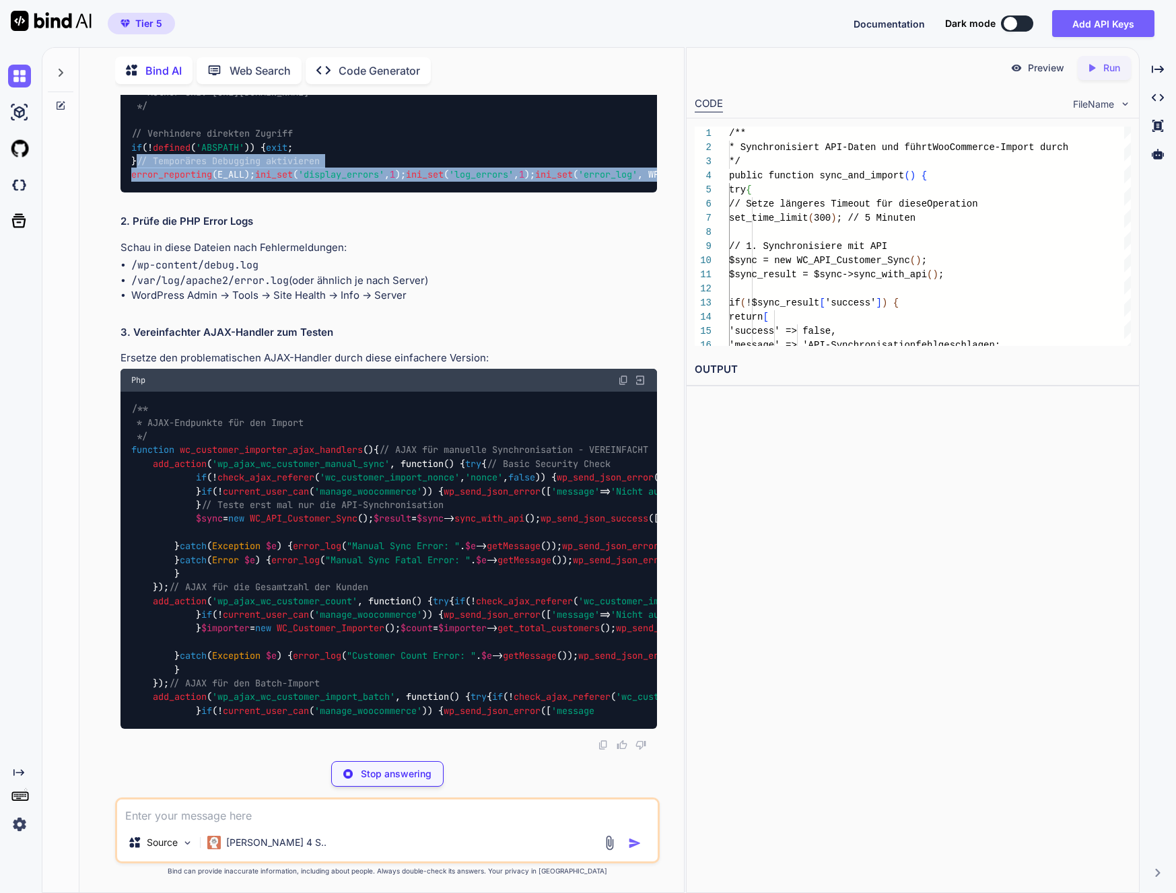
drag, startPoint x: 333, startPoint y: 542, endPoint x: 108, endPoint y: 494, distance: 230.6
click at [108, 494] on div "You Bind AI Hier ist der optimierte Code, der die kleinste mögliche Mindestmeng…" at bounding box center [387, 494] width 594 height 798
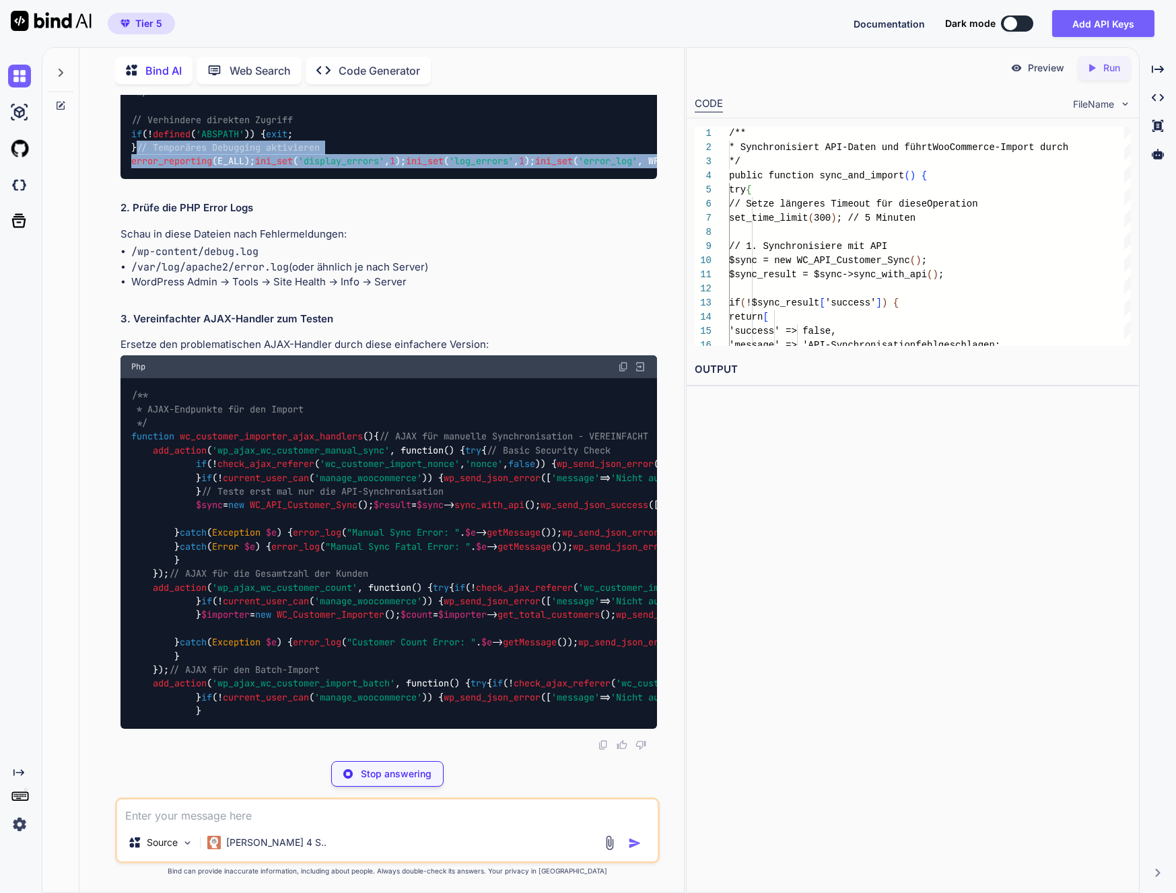
copy code "// Temporäres Debugging aktivieren error_reporting (E_ALL); ini_set ( 'display_…"
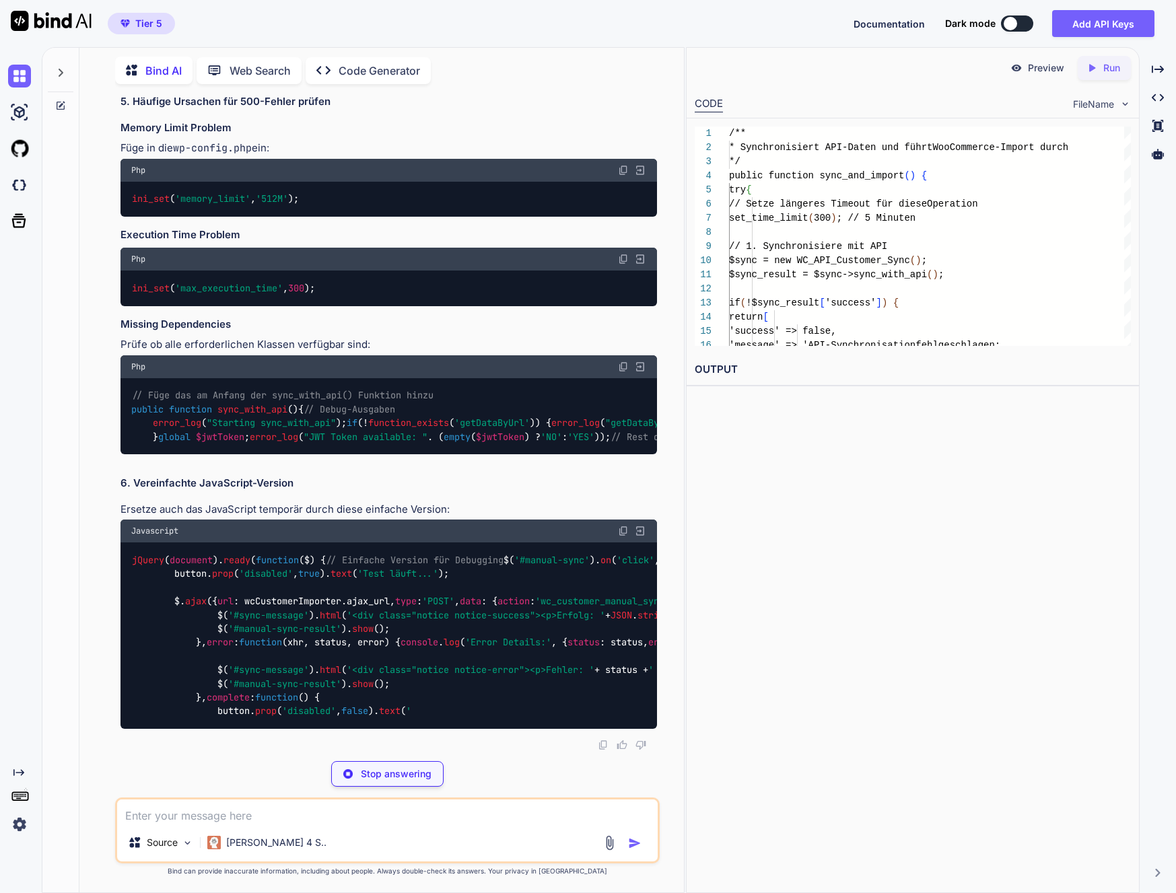
click at [271, 803] on textarea at bounding box center [387, 812] width 541 height 24
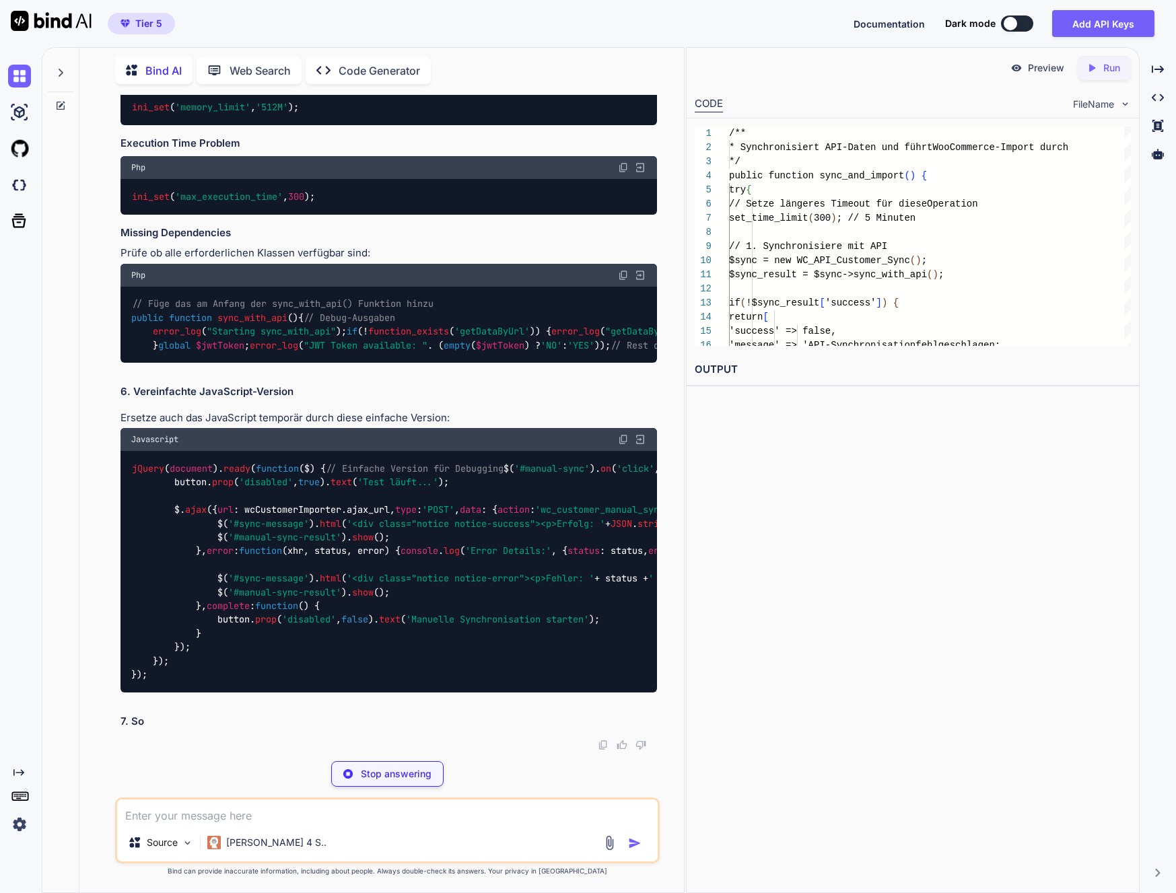
paste textarea "[[DATE] 15:37:01 UTC] Ungültige E-Mail für Kunde K72459: [EMAIL_ADDRESS][DOMAIN…"
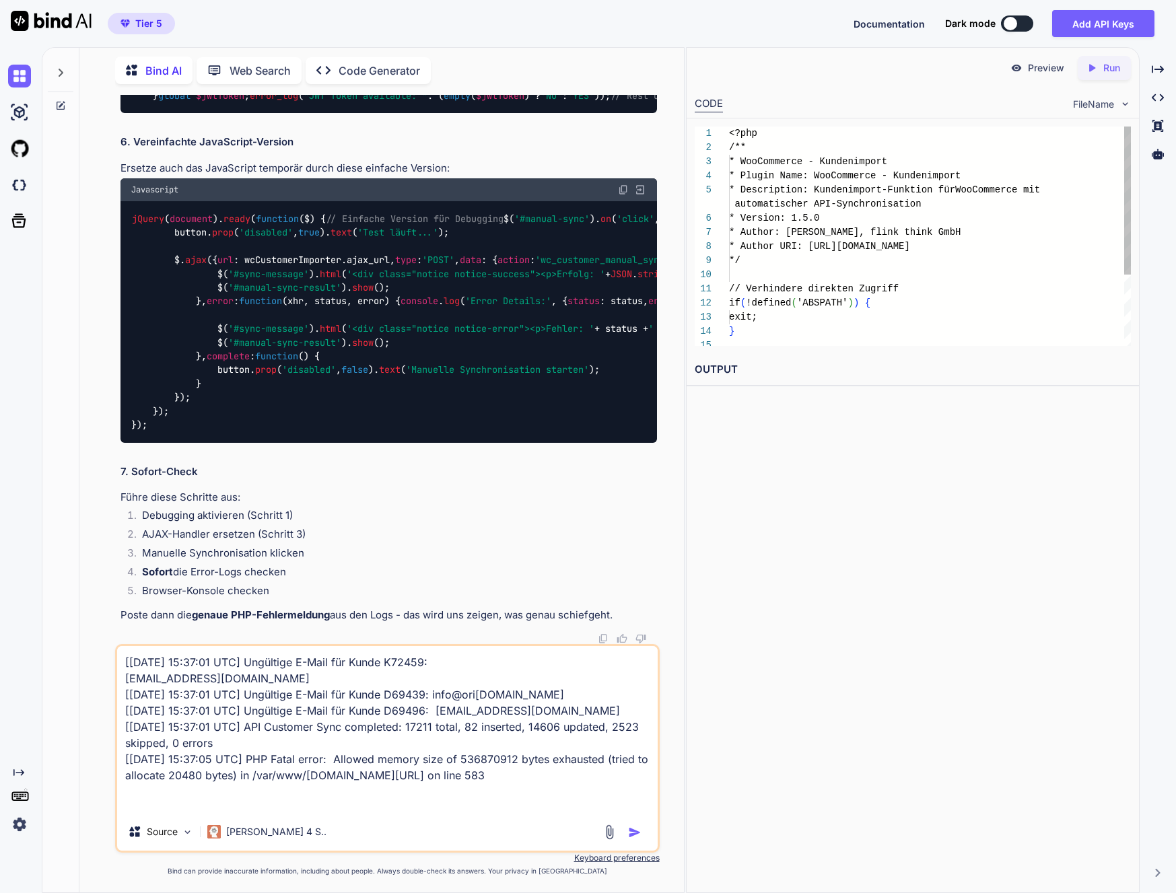
scroll to position [33, 0]
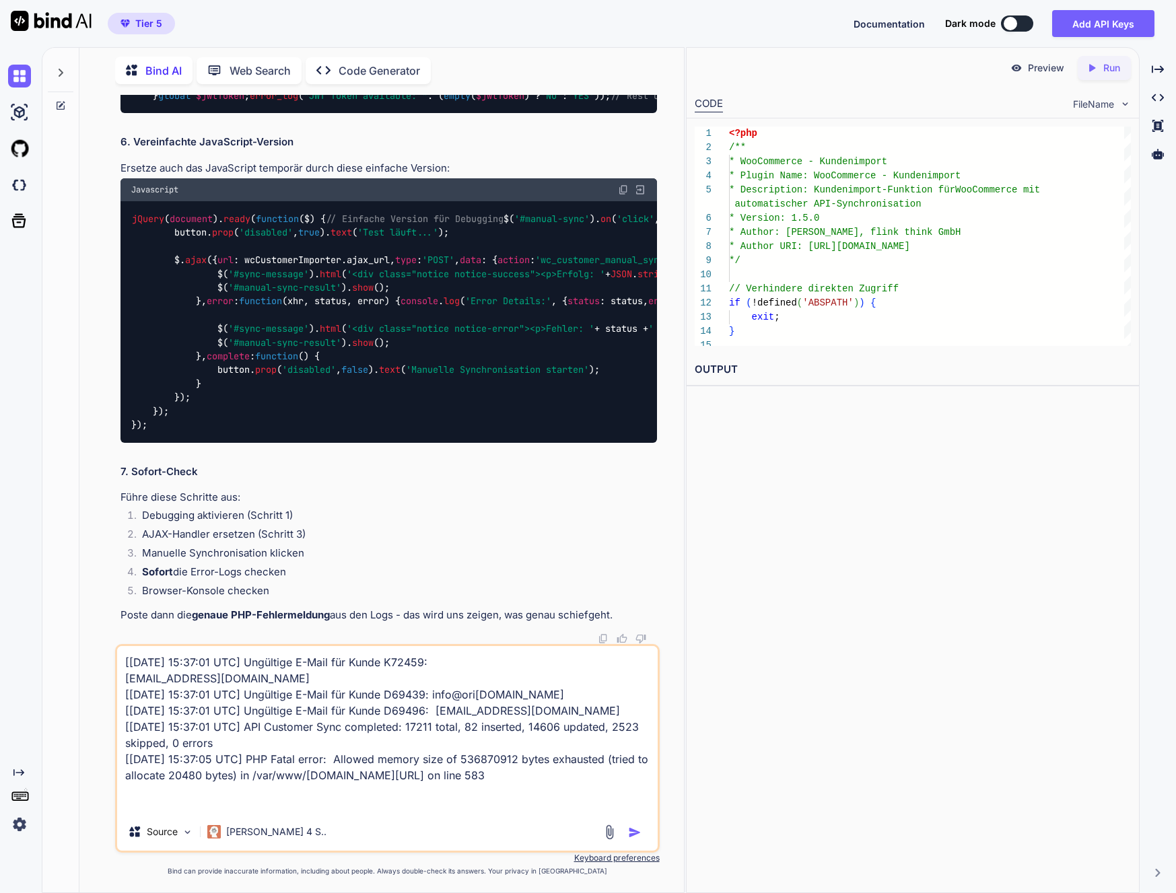
click at [632, 803] on img "button" at bounding box center [634, 832] width 13 height 13
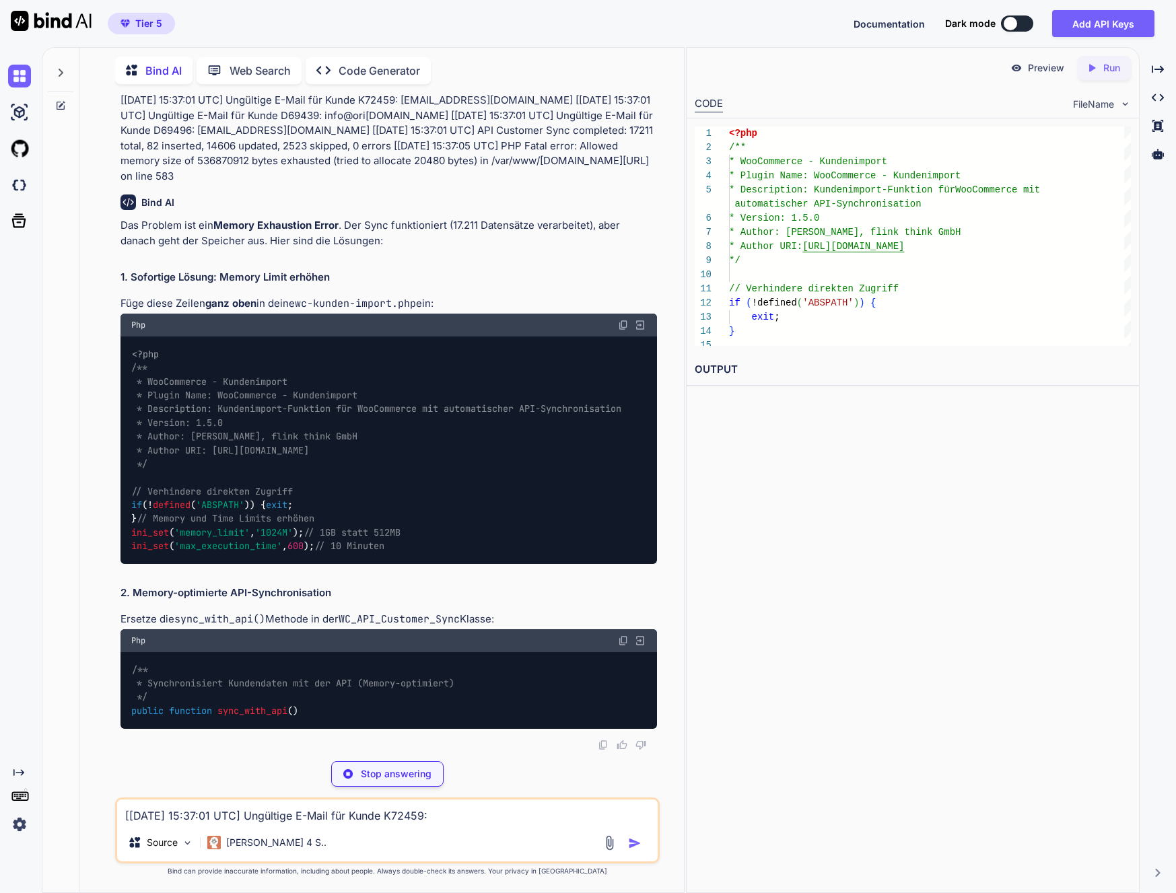
scroll to position [78173, 0]
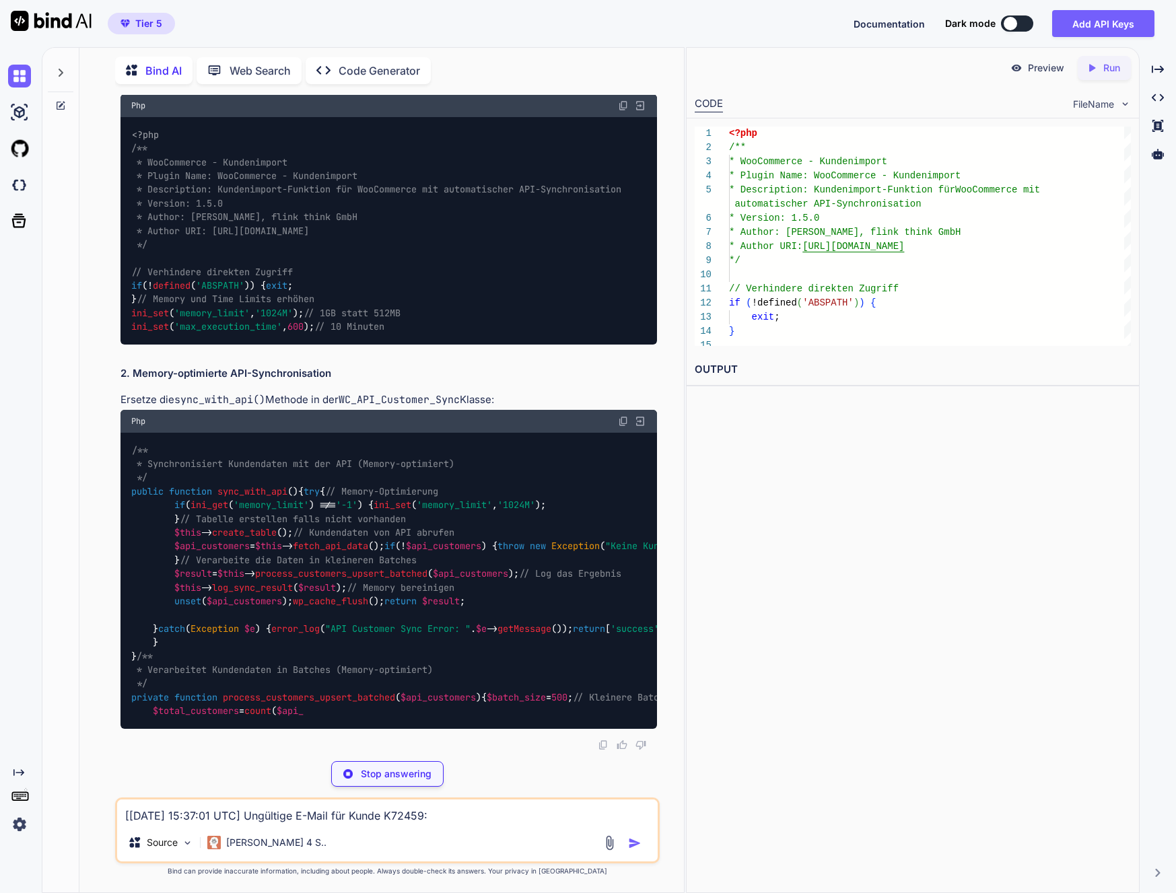
click at [450, 345] on div "<?php /** * WooCommerce - Kundenimport * Plugin Name: WooCommerce - Kundenimpor…" at bounding box center [389, 231] width 537 height 228
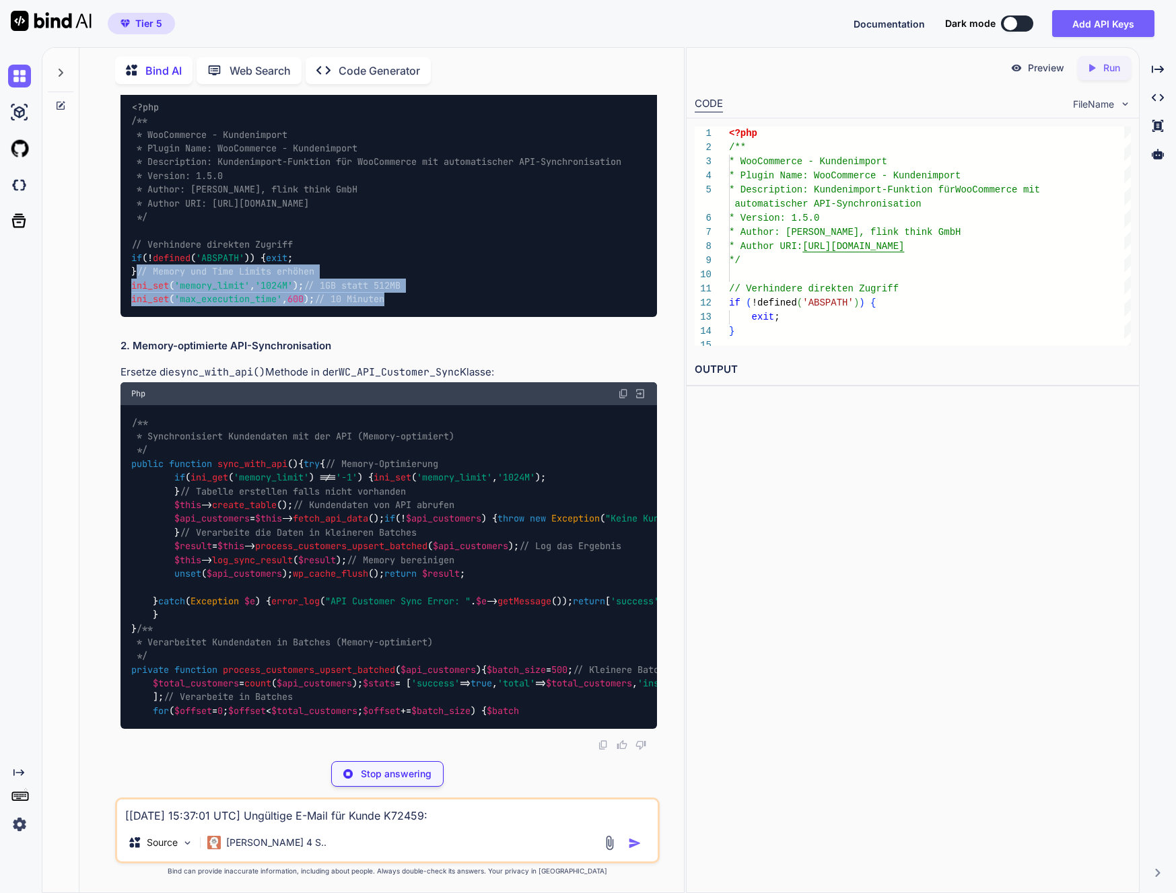
drag, startPoint x: 428, startPoint y: 518, endPoint x: 132, endPoint y: 495, distance: 296.5
click at [132, 317] on div "<?php /** * WooCommerce - Kundenimport * Plugin Name: WooCommerce - Kundenimpor…" at bounding box center [389, 204] width 537 height 228
copy code "// Memory und Time Limits erhöhen ini_set ( 'memory_limit' , '1024M' ); // 1GB …"
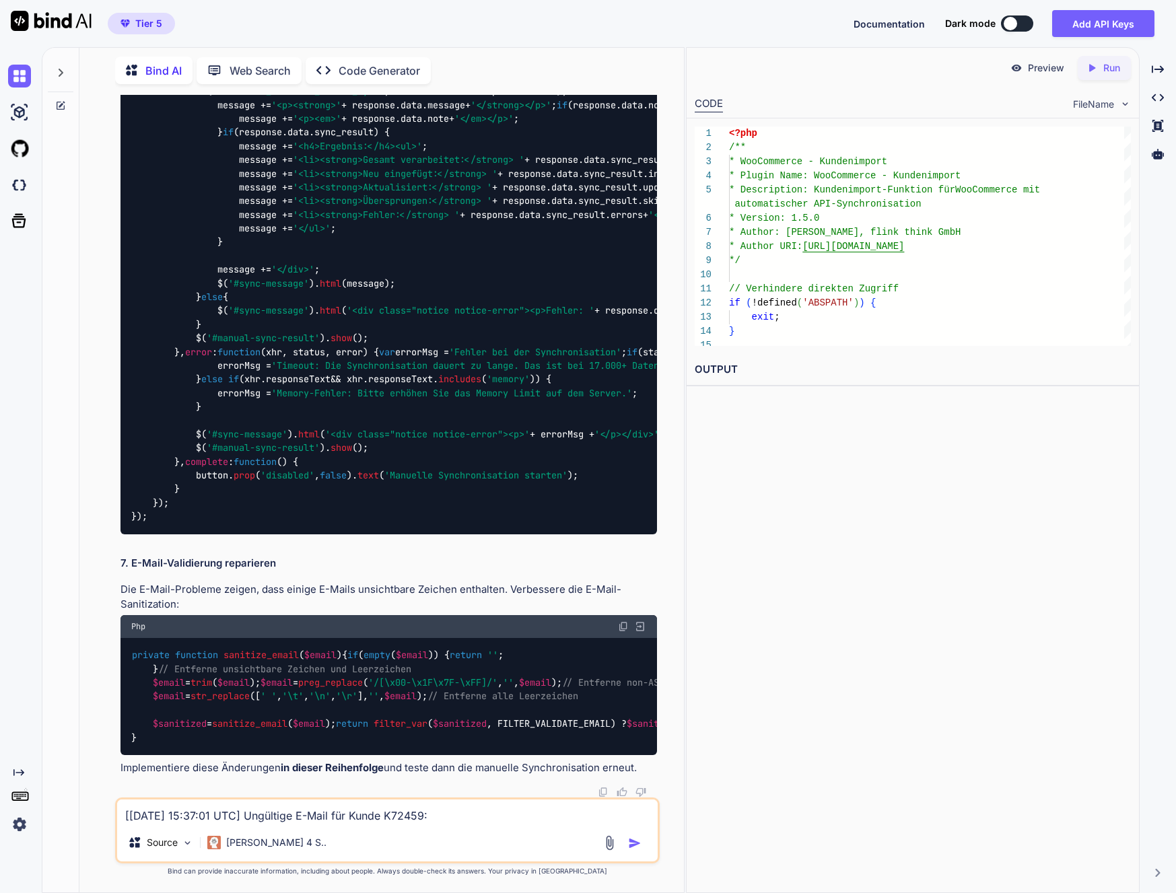
scroll to position [78411, 0]
copy span "sync_with_api"
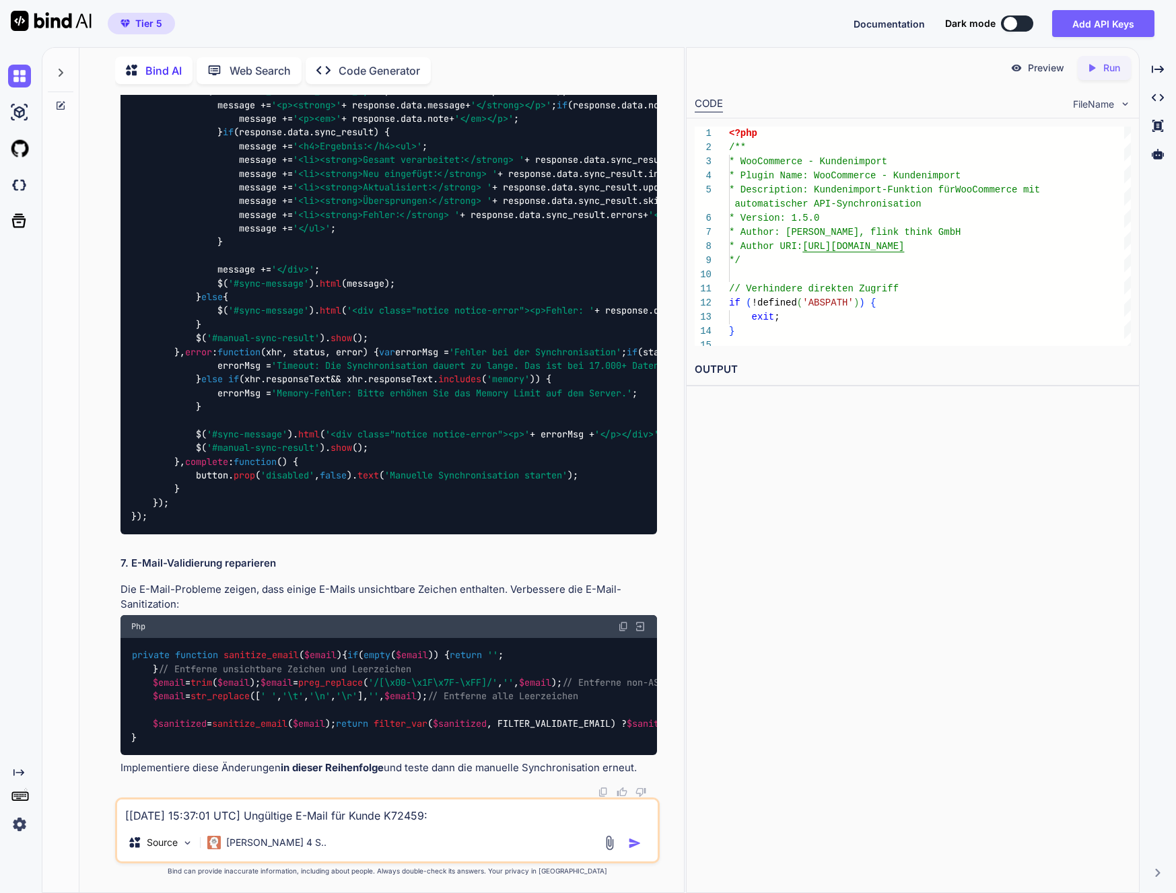
drag, startPoint x: 151, startPoint y: 719, endPoint x: 131, endPoint y: 114, distance: 605.0
copy code "/** * Synchronisiert Kundendaten mit der API (Memory-optimiert) */ public funct…"
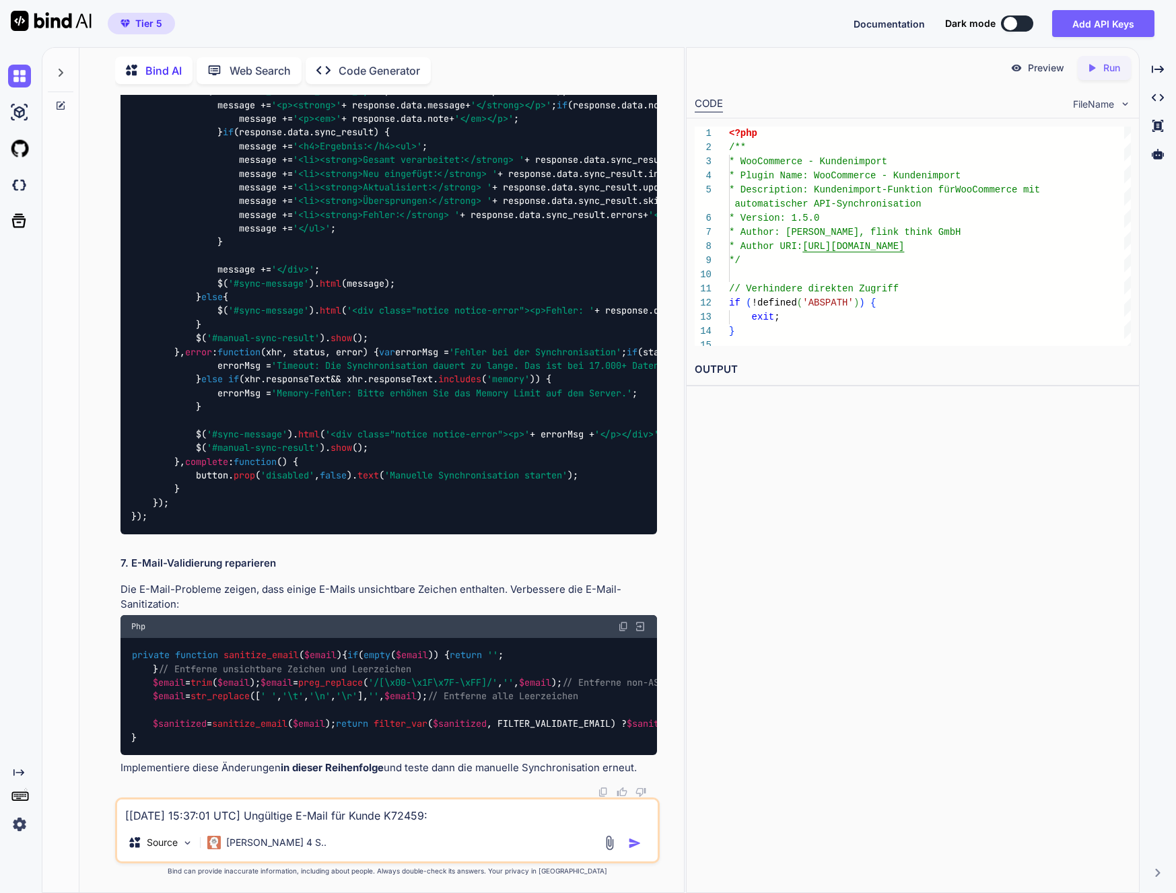
copy span "process_customers_upsert_batched"
drag, startPoint x: 155, startPoint y: 589, endPoint x: 151, endPoint y: 496, distance: 93.0
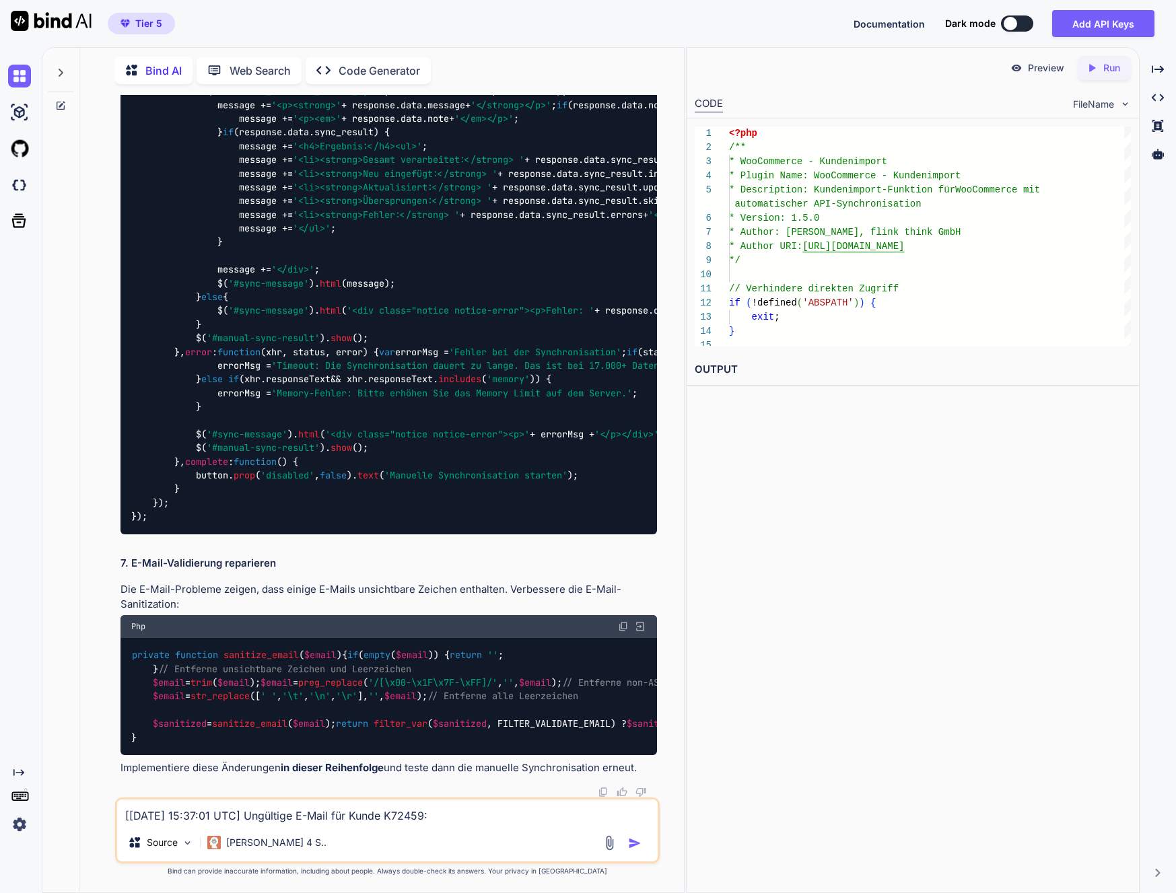
scroll to position [78827, 0]
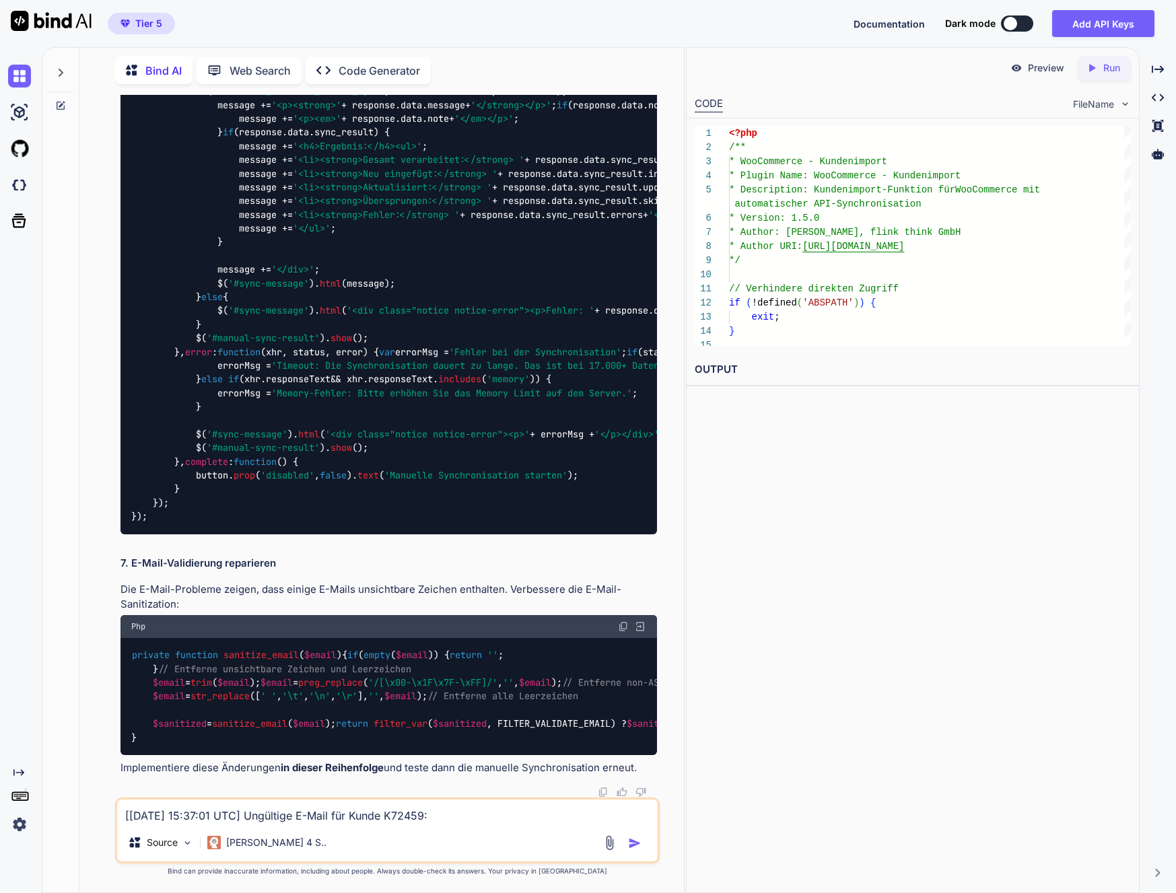
click at [263, 638] on div "private function sanitize_email ( $email ) { if ( empty ( $email )) { return ''…" at bounding box center [389, 697] width 537 height 118
click at [263, 650] on span "sanitize_email" at bounding box center [261, 656] width 75 height 12
click at [621, 621] on img at bounding box center [623, 626] width 11 height 11
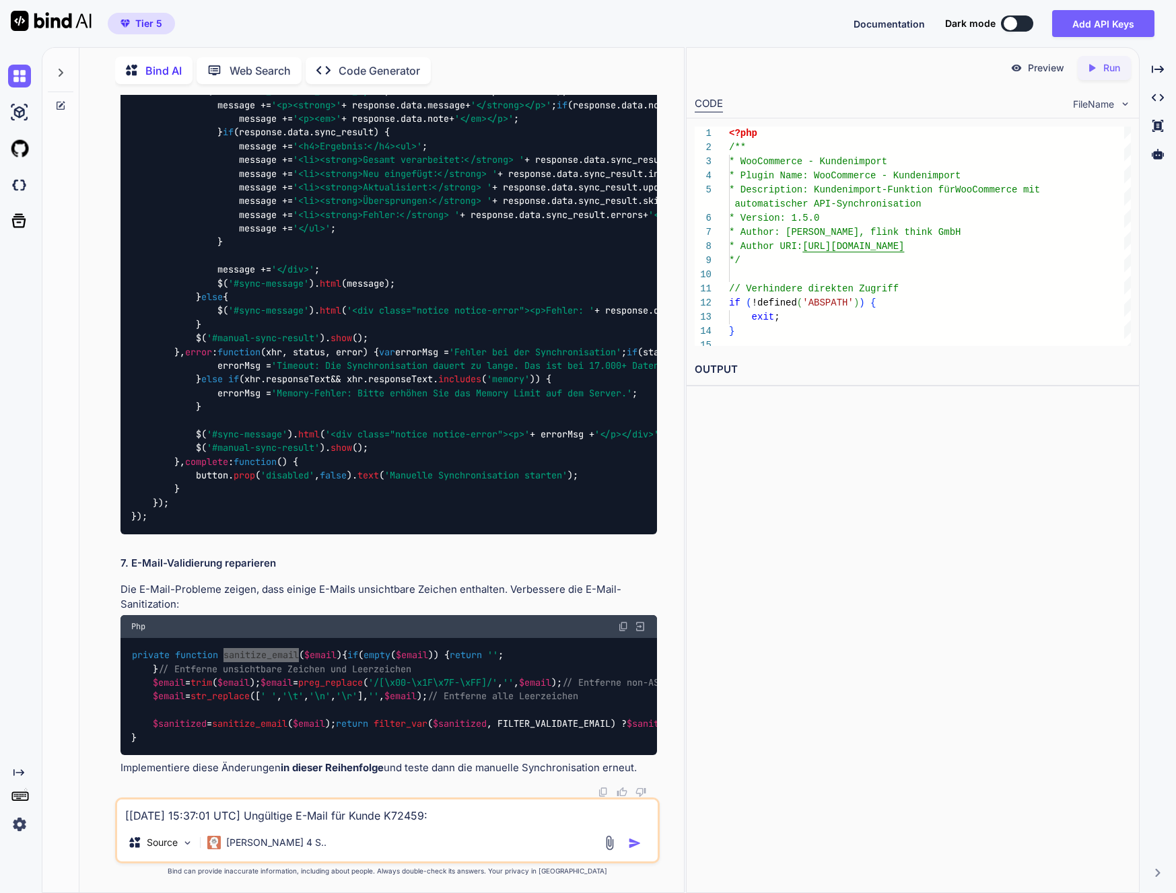
scroll to position [81107, 0]
drag, startPoint x: 323, startPoint y: 576, endPoint x: 90, endPoint y: 477, distance: 253.5
click at [90, 477] on div "Bind AI Web Search Created with Pixso. Code Generator You Bind AI Hier ist der …" at bounding box center [381, 472] width 605 height 842
click at [259, 803] on textarea "[[DATE] 15:37:01 UTC] Ungültige E-Mail für Kunde K72459: [EMAIL_ADDRESS][DOMAIN…" at bounding box center [387, 812] width 541 height 24
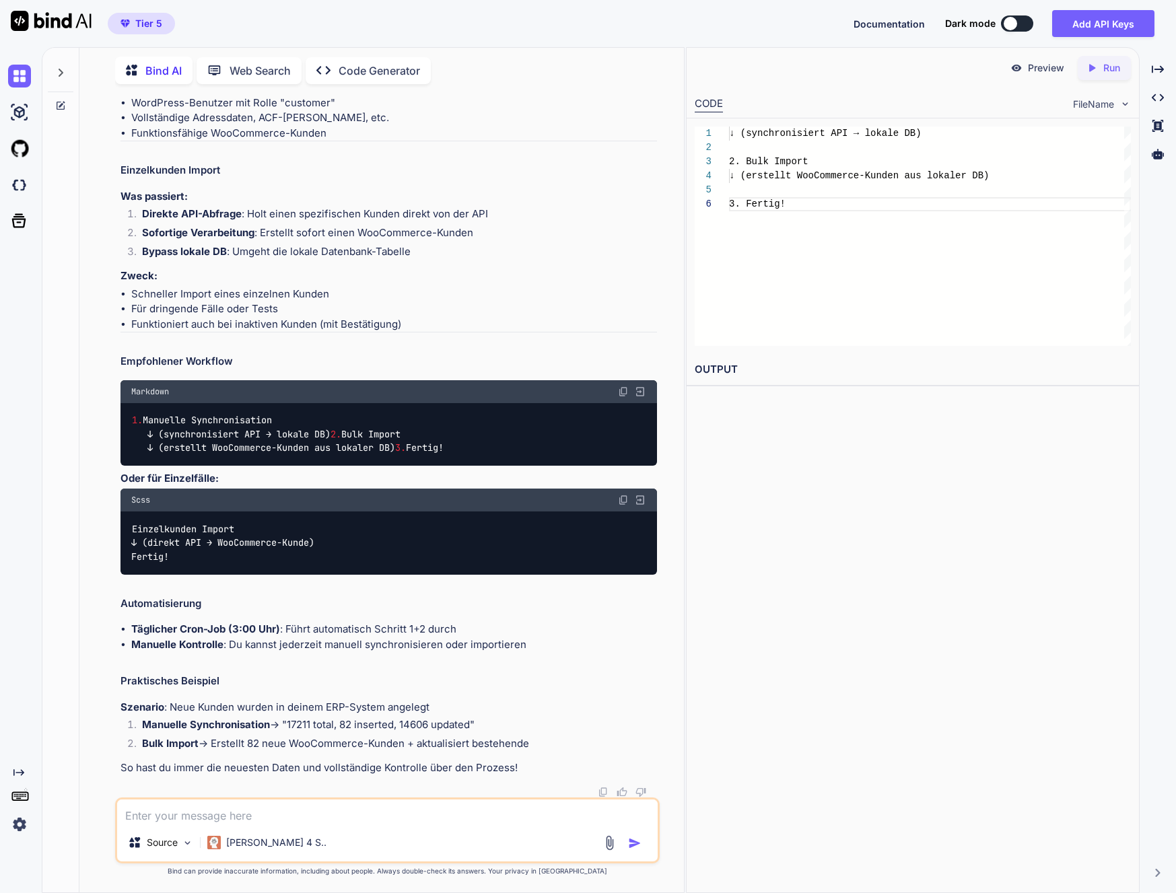
scroll to position [83499, 0]
click at [377, 803] on textarea at bounding box center [387, 812] width 541 height 24
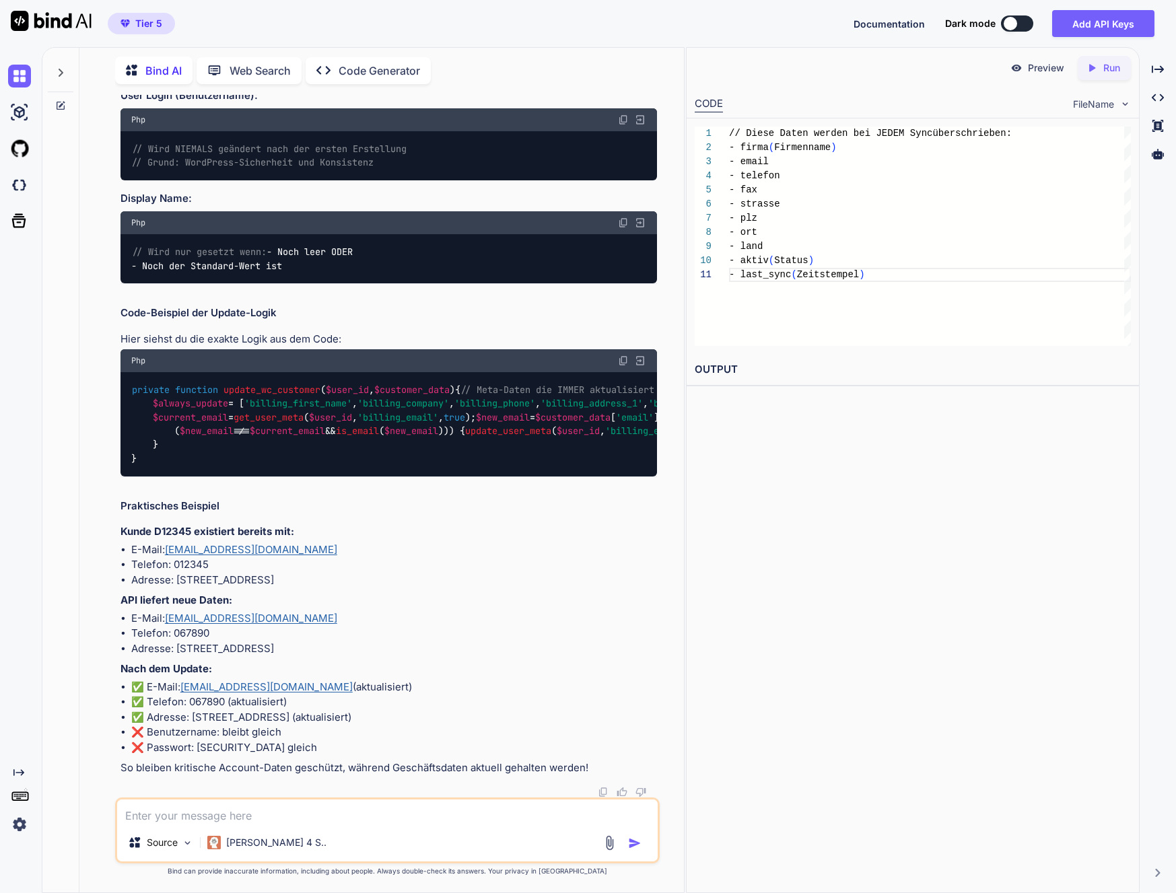
scroll to position [85689, 0]
click at [241, 803] on textarea "Ok, sehr gut. Beim Initialen Import soll von WooCommerce-User soll" at bounding box center [387, 812] width 541 height 24
click at [300, 803] on textarea "Ok, sehr gut. Beim Import soll von WooCommerce-User soll" at bounding box center [387, 812] width 541 height 24
paste textarea "Initialen"
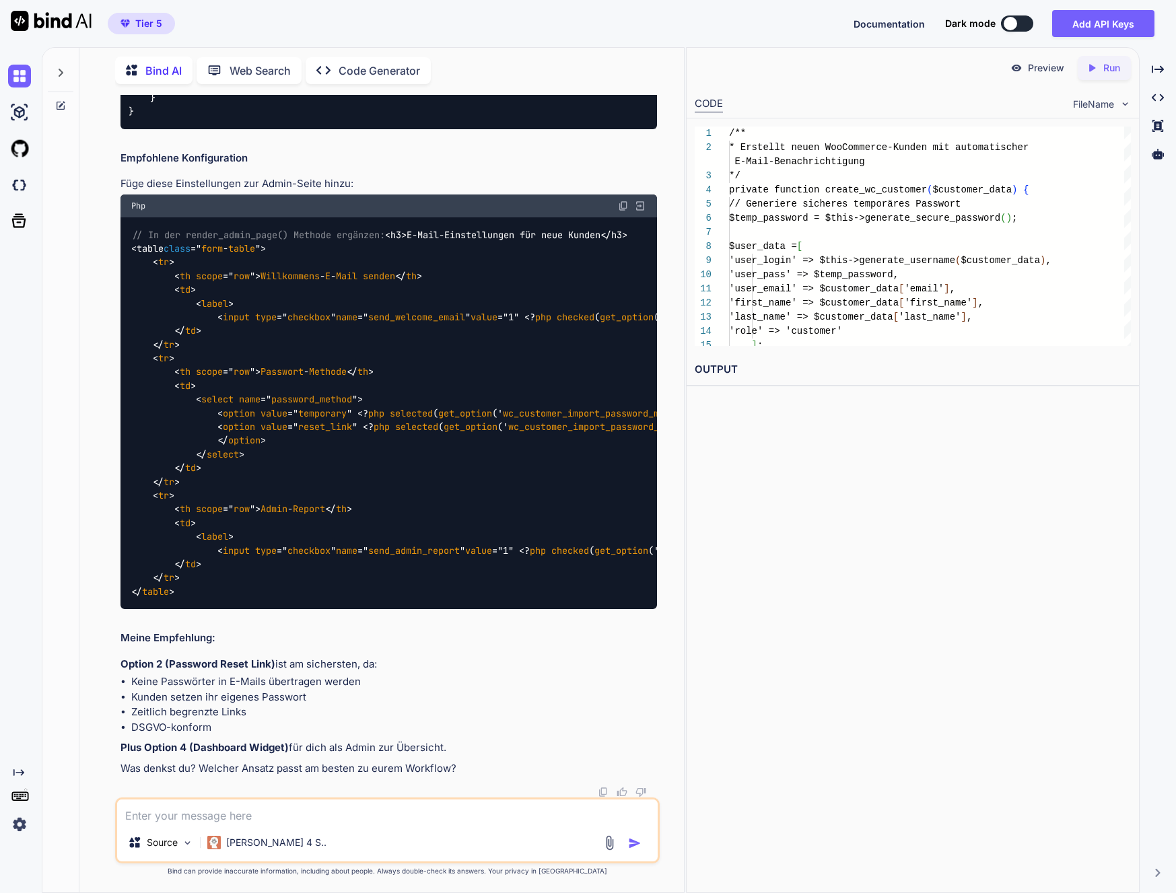
scroll to position [0, 0]
click at [248, 803] on textarea at bounding box center [387, 812] width 541 height 24
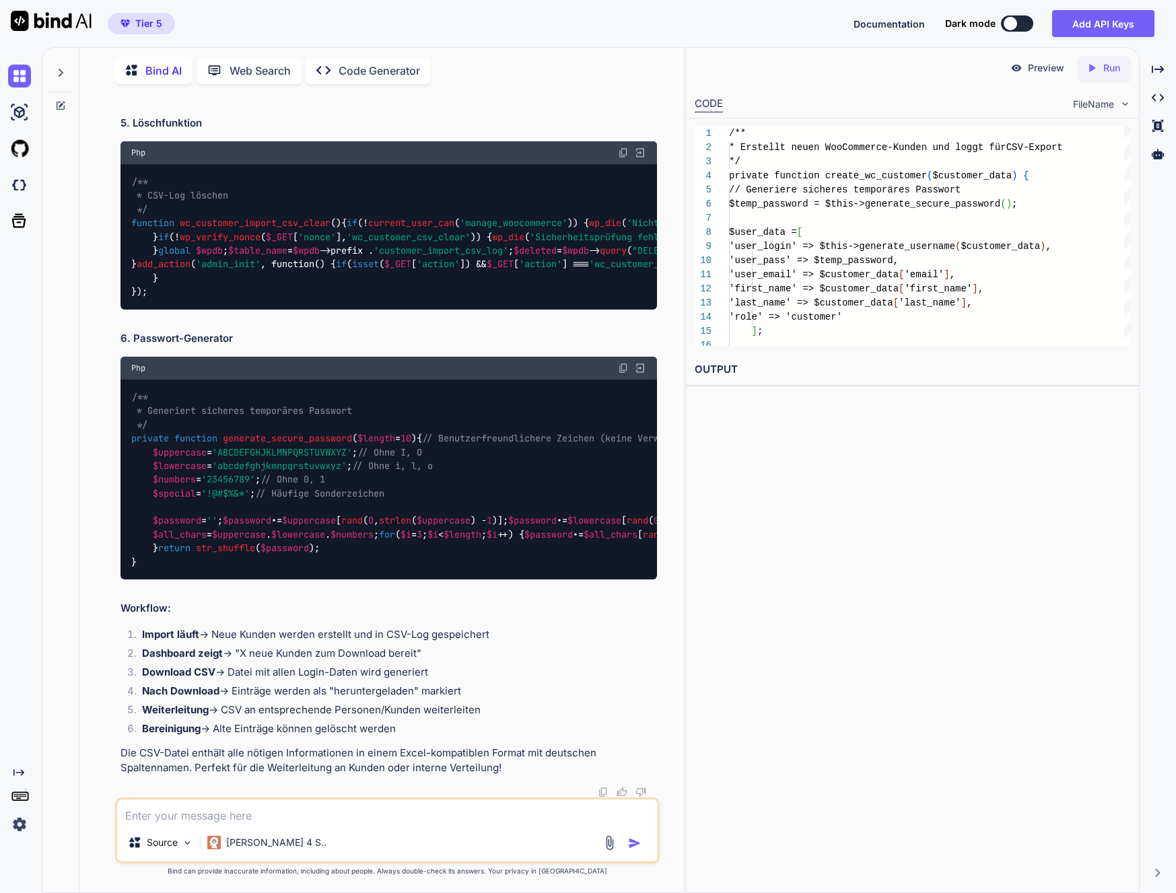
scroll to position [96920, 0]
click at [297, 803] on textarea at bounding box center [387, 812] width 541 height 24
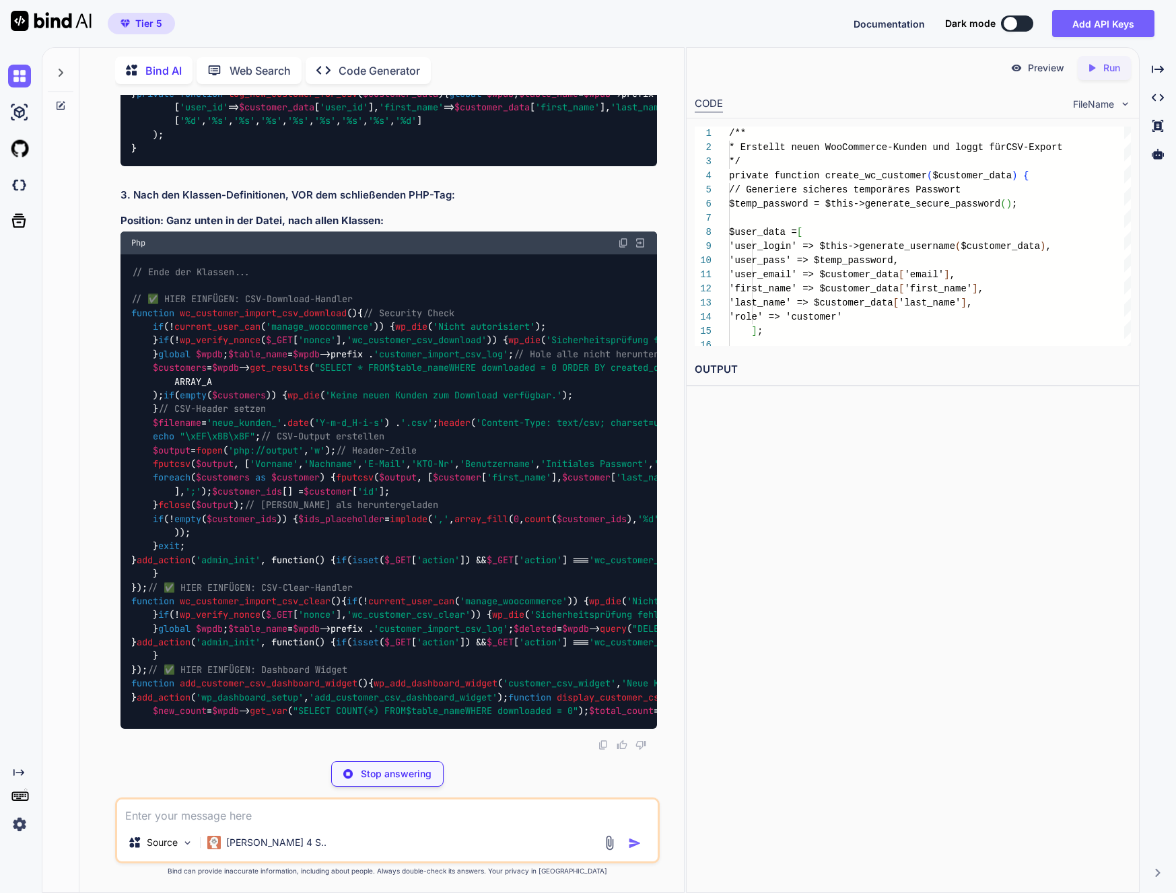
scroll to position [97894, 0]
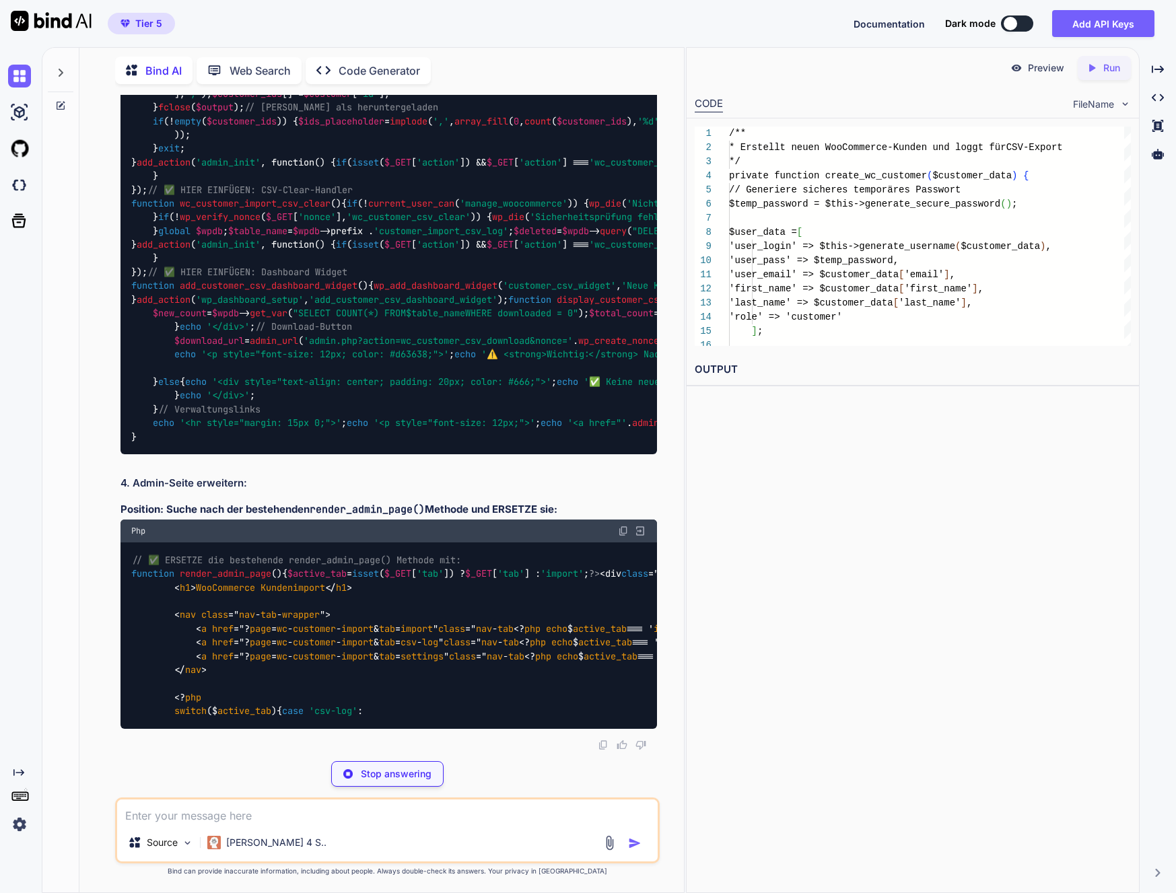
drag, startPoint x: 153, startPoint y: 562, endPoint x: 190, endPoint y: 621, distance: 69.9
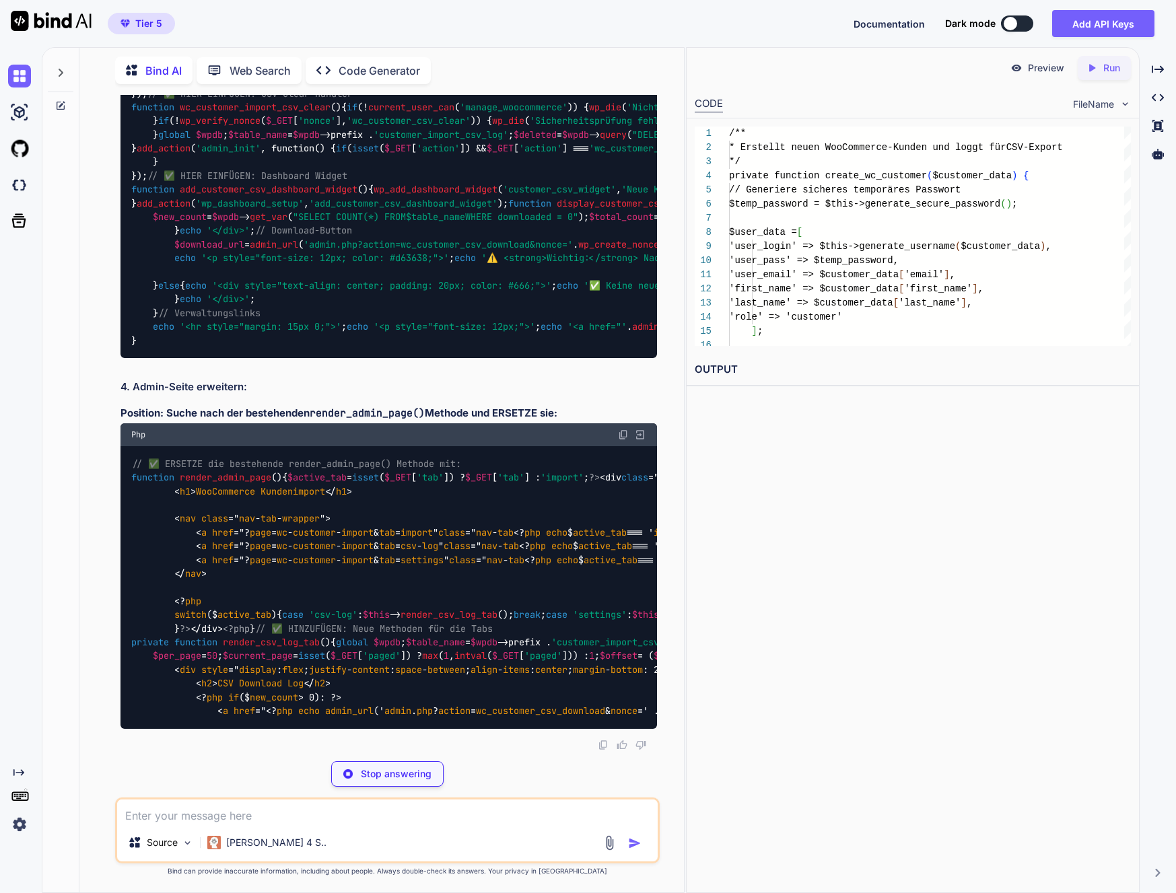
scroll to position [98809, 0]
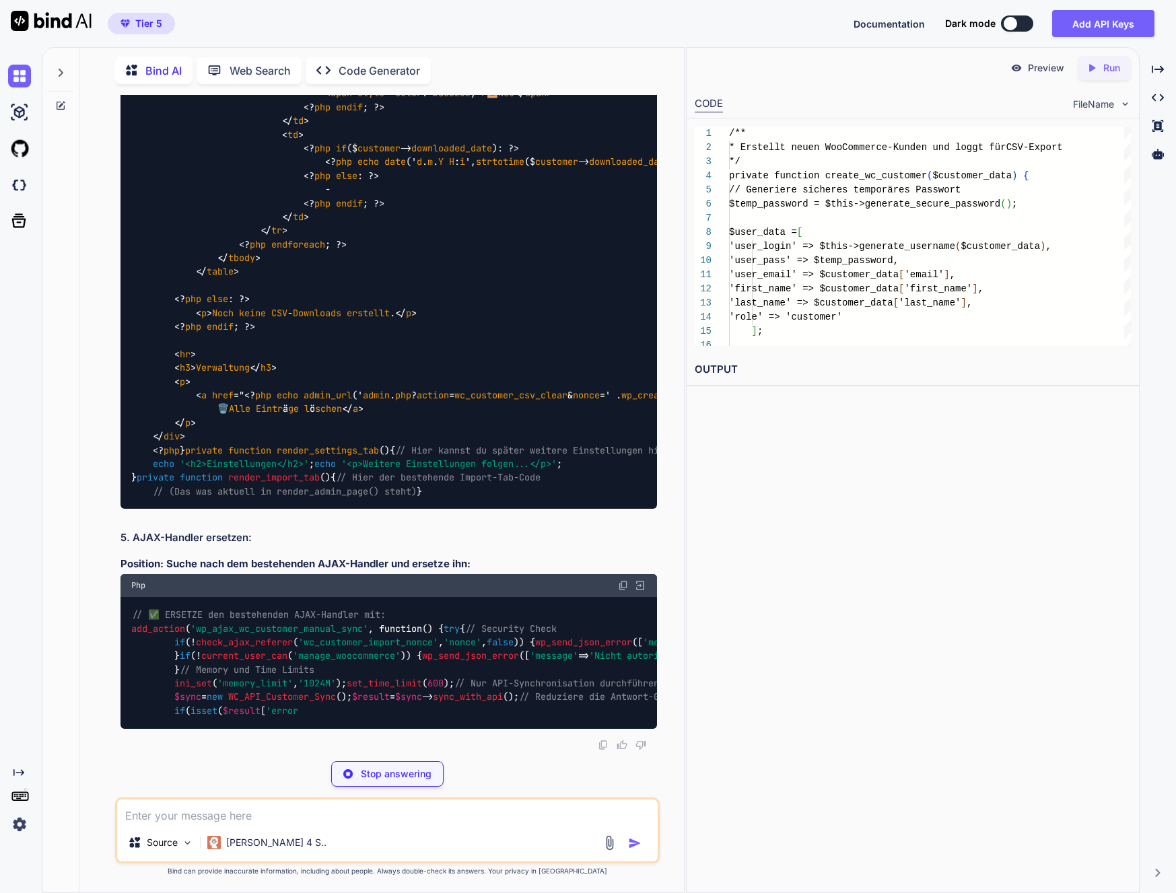
scroll to position [99036, 0]
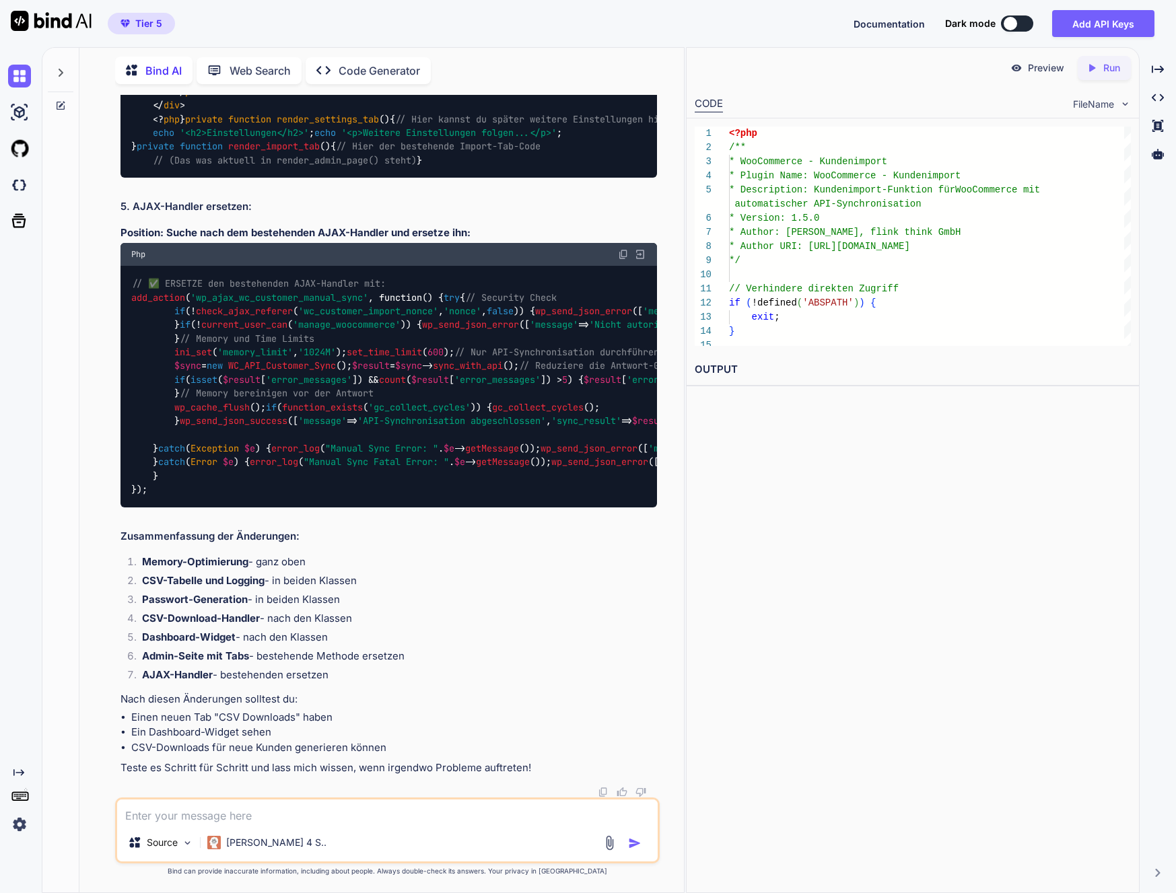
scroll to position [99389, 0]
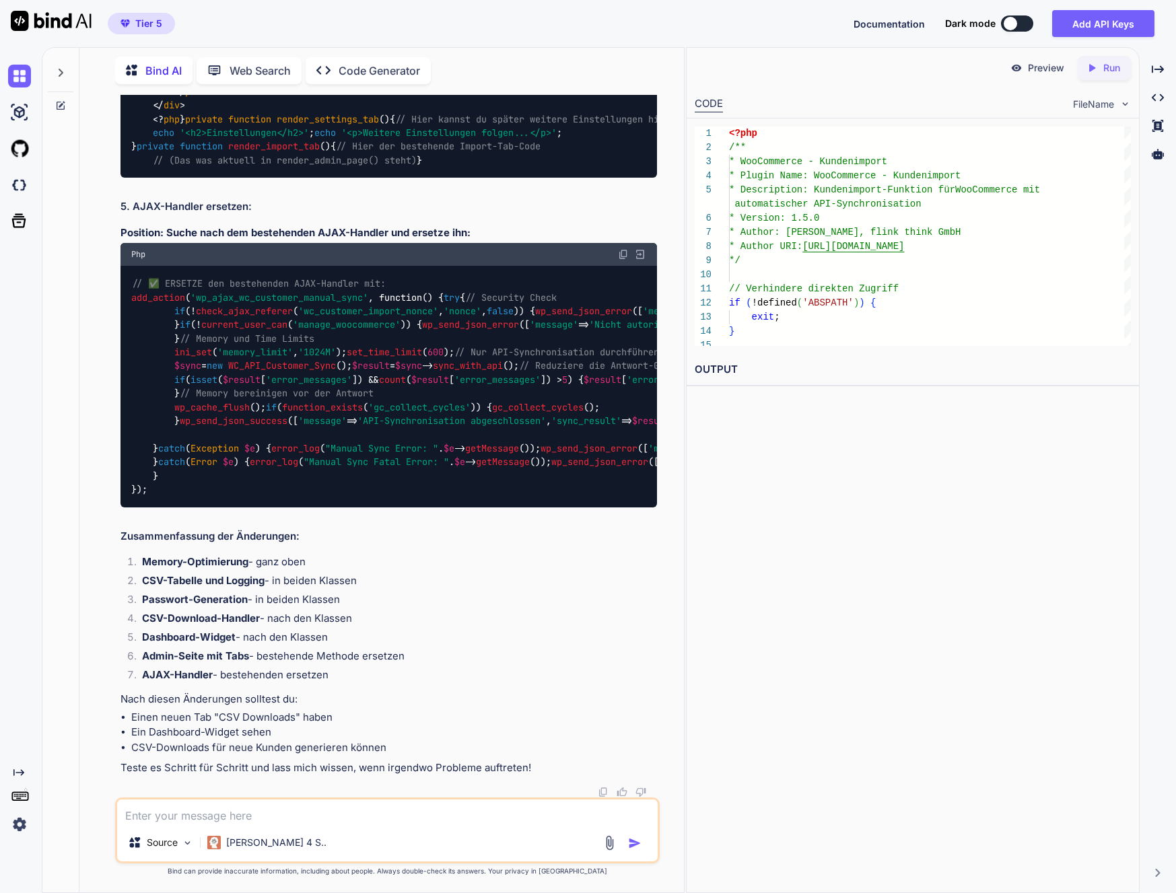
scroll to position [106111, 0]
click at [377, 803] on textarea at bounding box center [387, 812] width 541 height 24
paste textarea "Einzelkunden Import (direkt von API)"
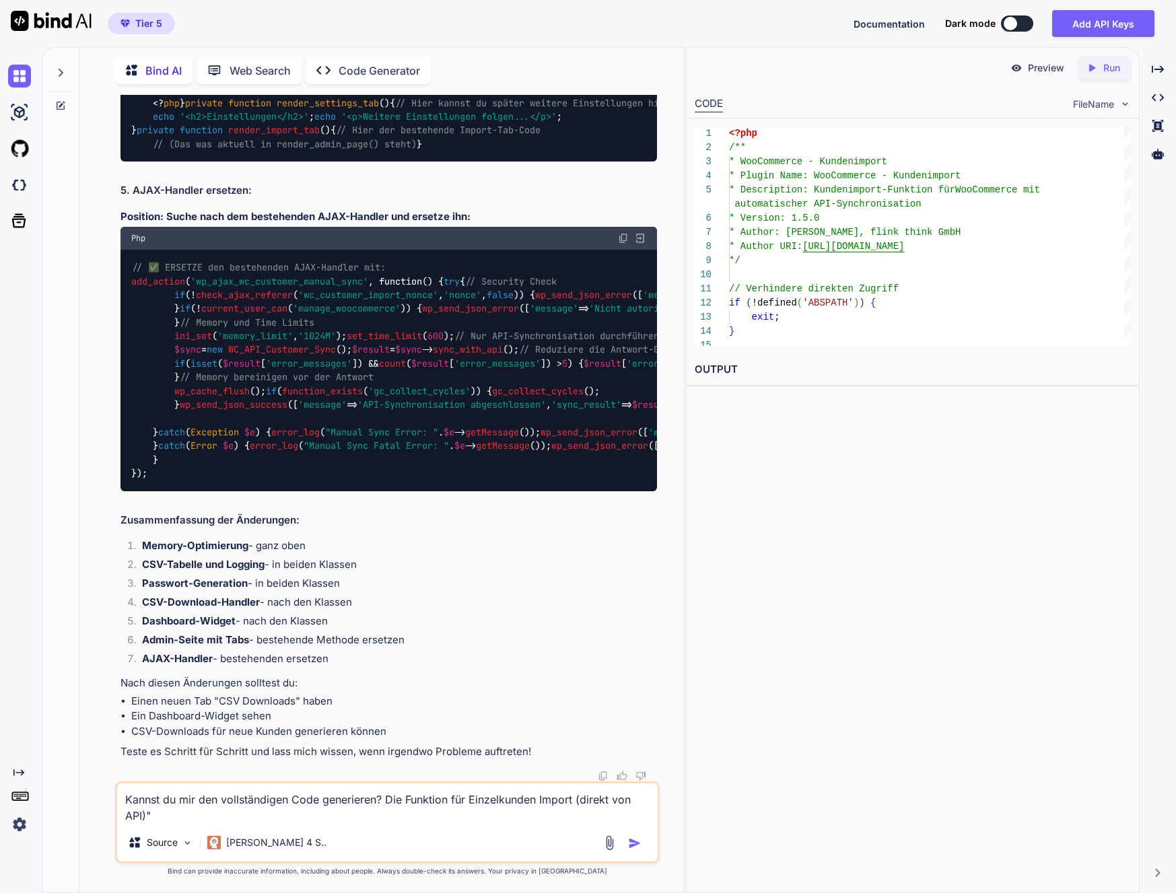
click at [469, 796] on textarea "Kannst du mir den vollständigen Code generieren? Die Funktion für Einzelkunden …" at bounding box center [387, 804] width 541 height 40
click at [280, 803] on textarea "Kannst du mir den vollständigen Code generieren? Die Funktion für "Einzelkunden…" at bounding box center [387, 804] width 541 height 40
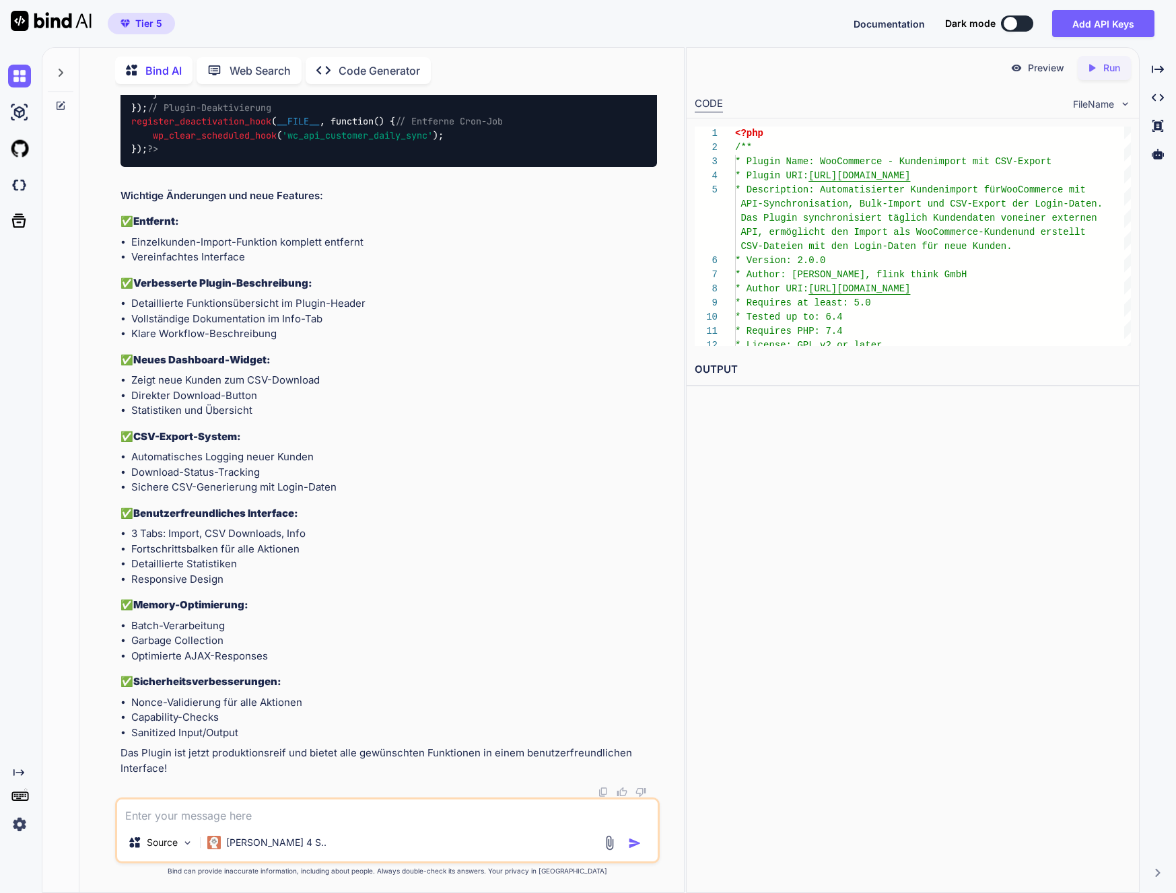
scroll to position [106599, 0]
click at [261, 803] on textarea at bounding box center [387, 812] width 541 height 24
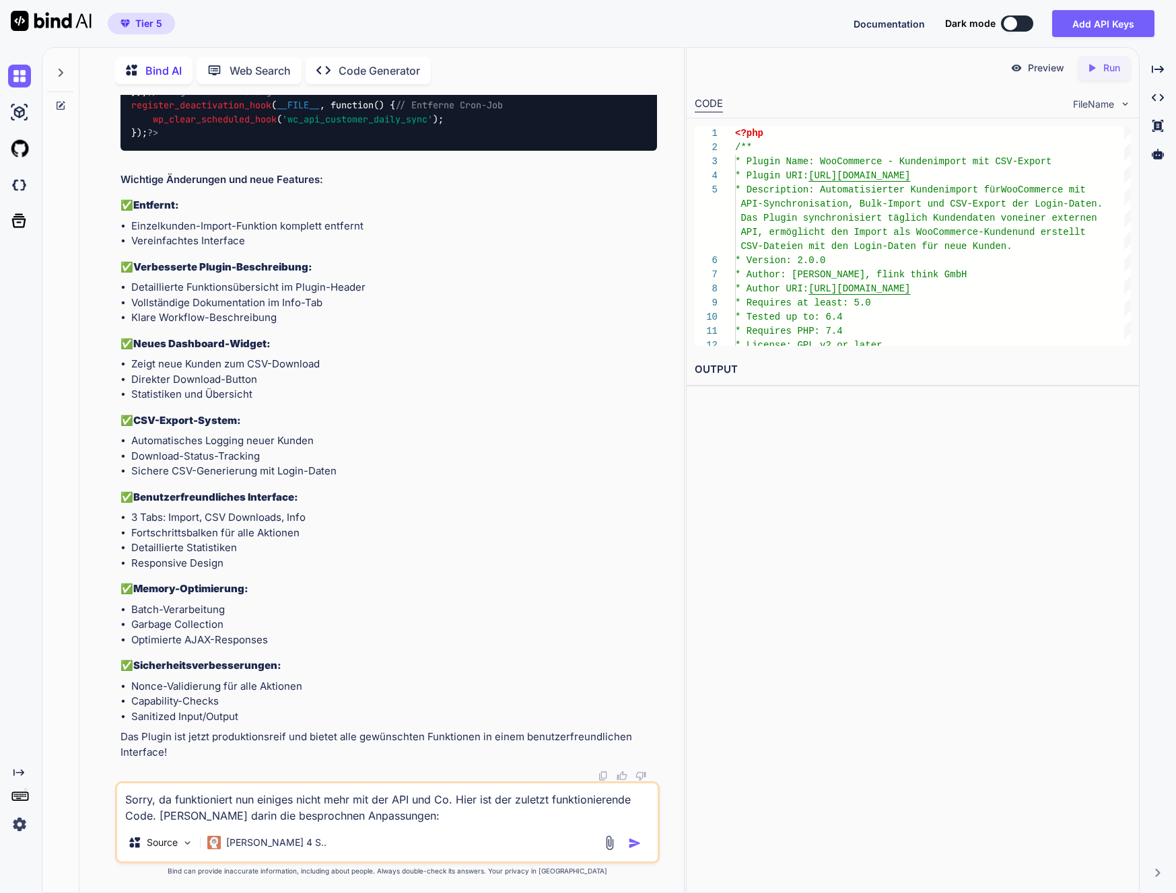
paste textarea "<?lor /** * IpsUmdolors - Ametconsecte * Adipis Elit: SedDoeiusmo - Temporincid…"
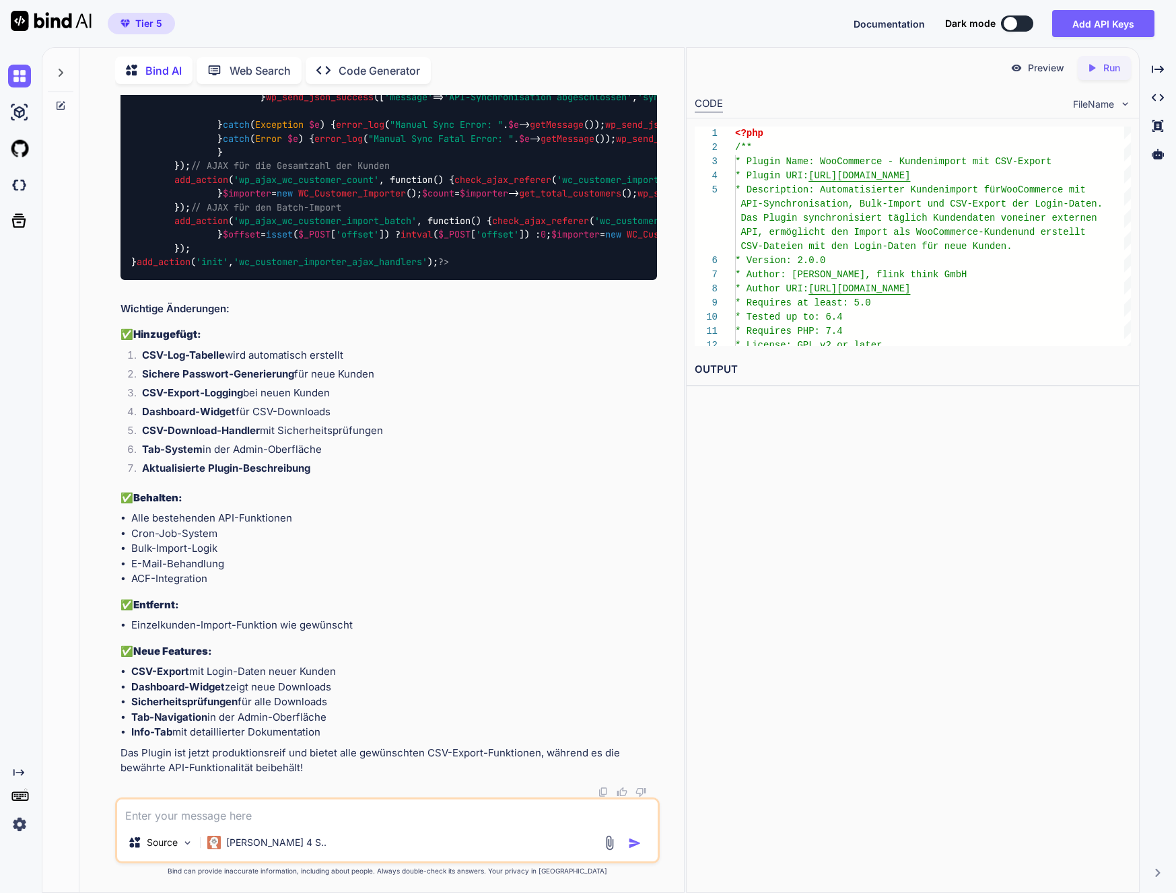
scroll to position [135578, 0]
click at [322, 803] on textarea at bounding box center [387, 812] width 541 height 24
paste textarea "AJAX-Fehler beim Import"
paste textarea "Fehler während des Imports: Fehler beim Erstellen des Benutzers D69529: Der Ben…"
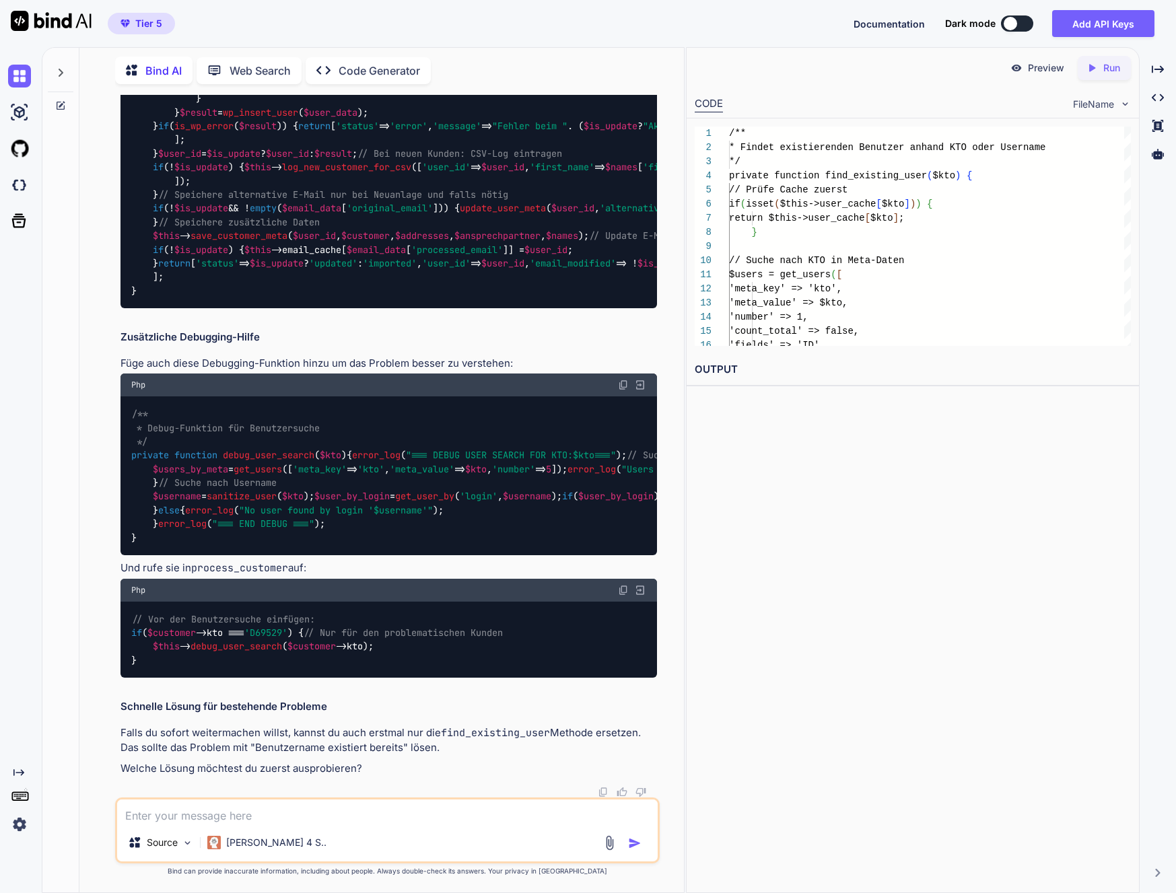
scroll to position [166588, 0]
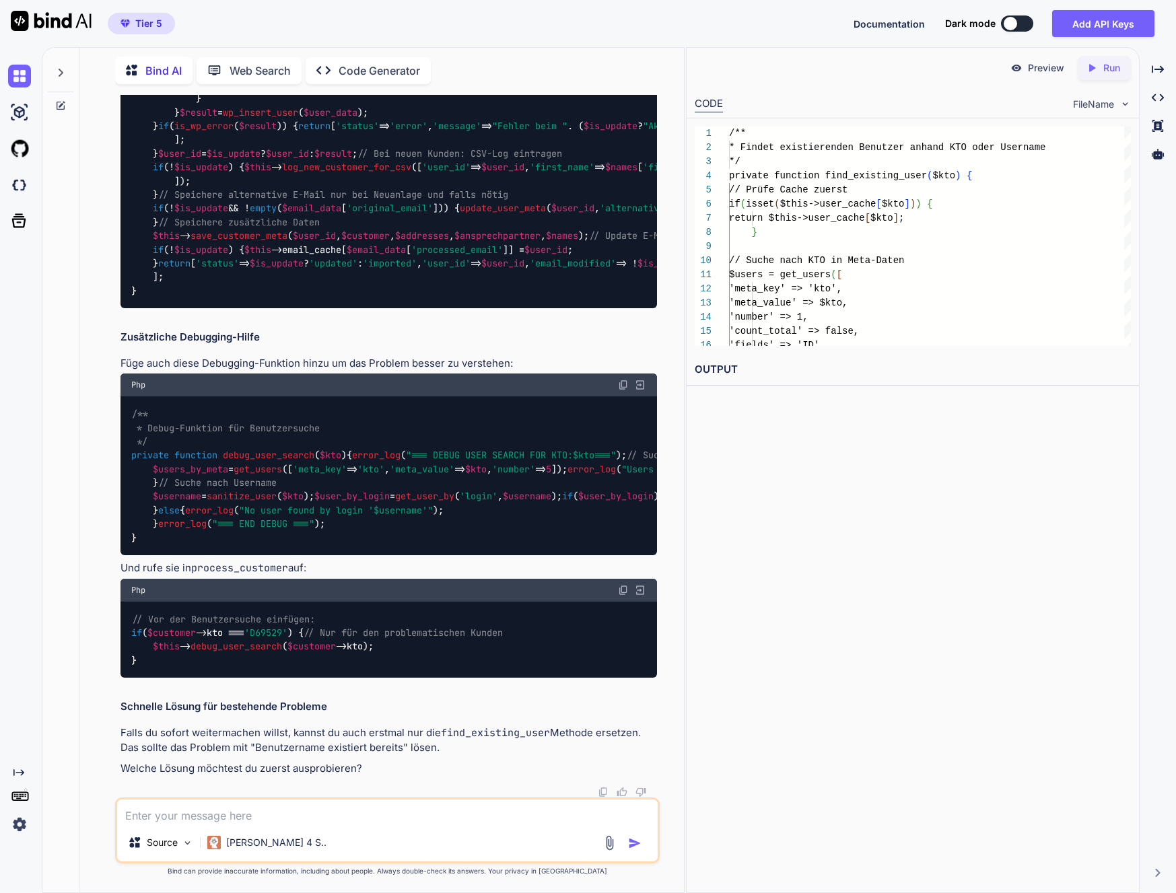
scroll to position [167104, 0]
click at [422, 309] on div "/** * Verarbeitet einen einzelnen Kunden */ private function process_customer (…" at bounding box center [389, 58] width 537 height 502
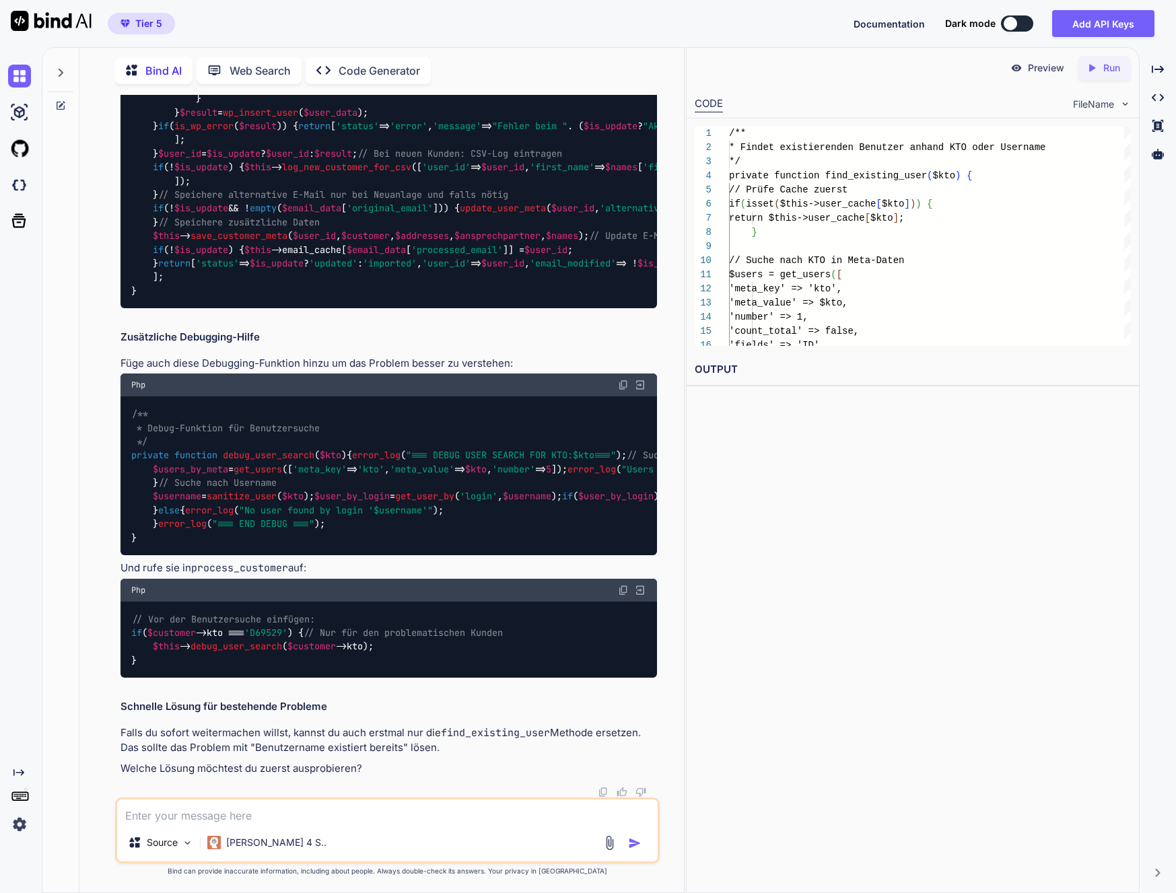
scroll to position [168807, 0]
click at [269, 450] on span "debug_user_search" at bounding box center [269, 456] width 92 height 12
click at [441, 494] on div "/** * Debug-Funktion für Benutzersuche */ private function debug_user_search ( …" at bounding box center [389, 476] width 537 height 159
click at [620, 380] on img at bounding box center [623, 385] width 11 height 11
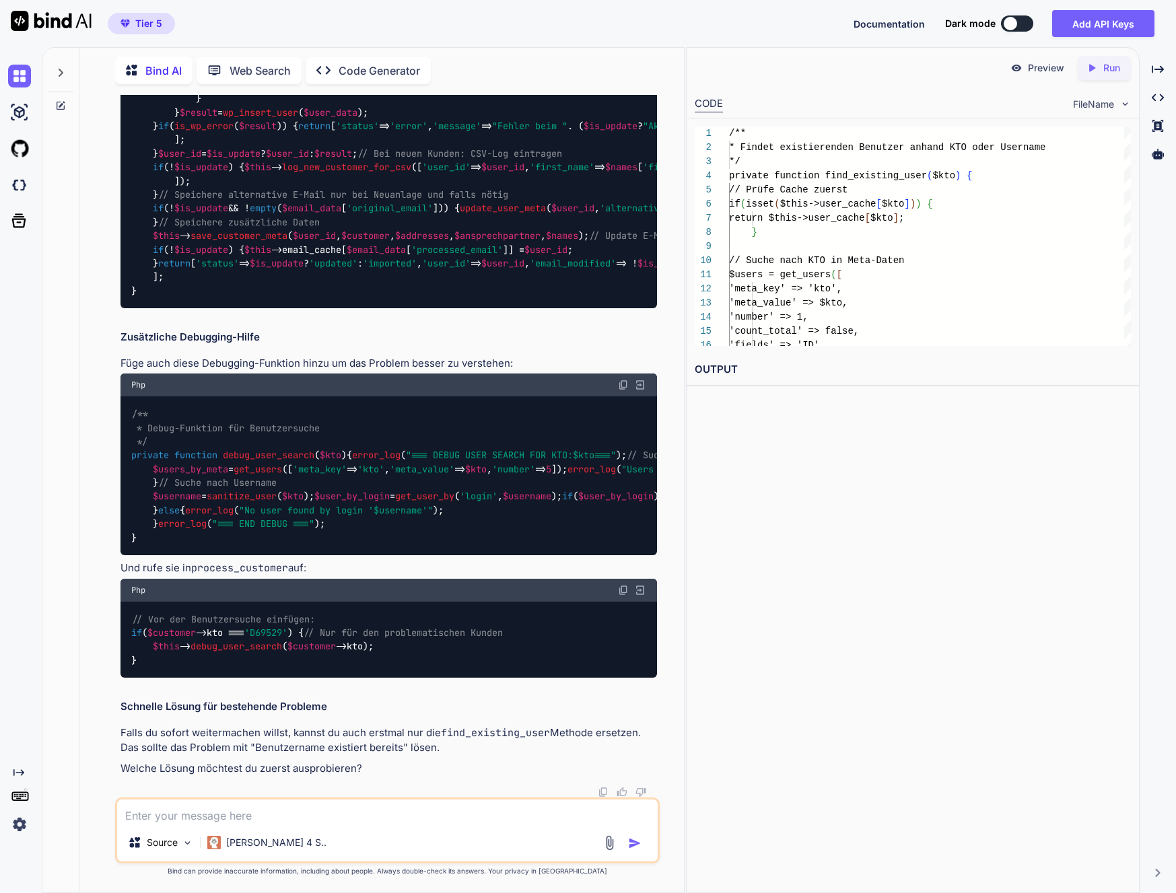
scroll to position [169030, 0]
click at [493, 736] on code "find_existing_user" at bounding box center [495, 732] width 109 height 13
click at [288, 803] on textarea at bounding box center [387, 812] width 541 height 24
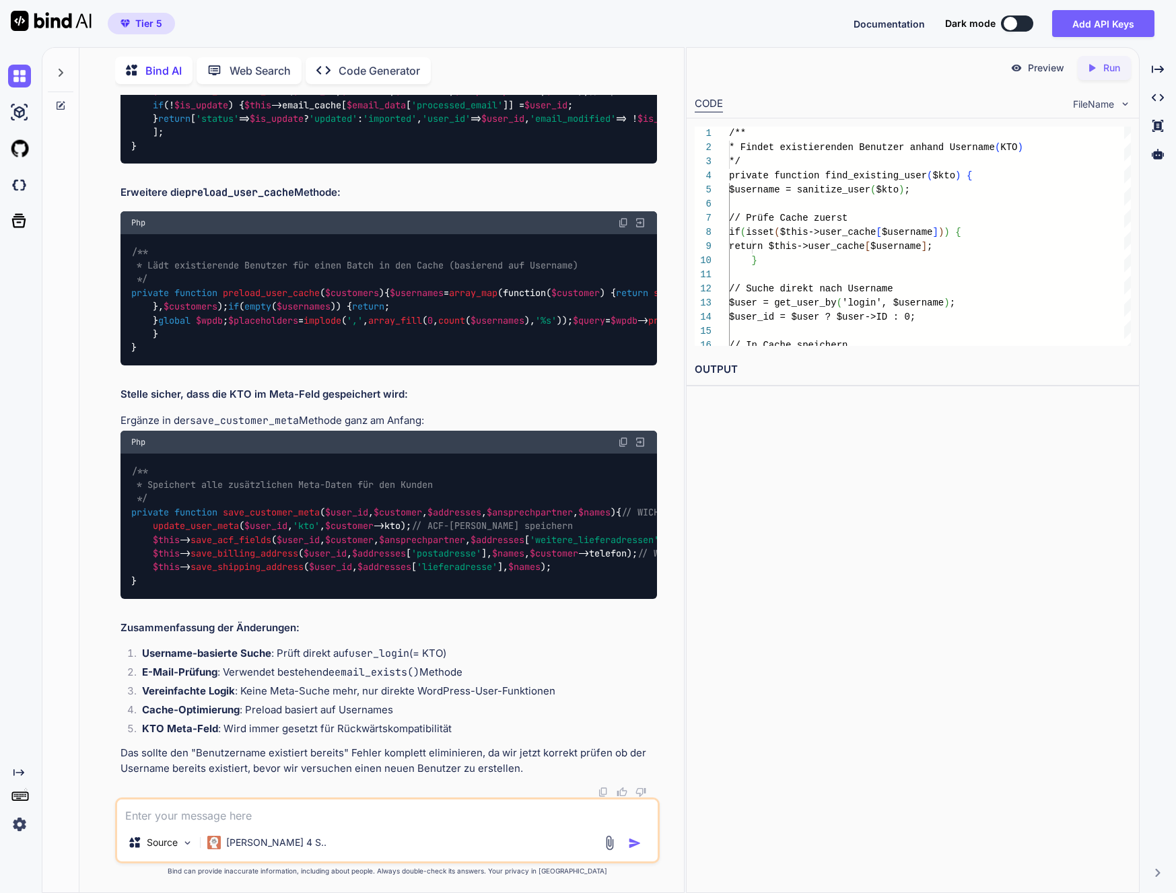
scroll to position [169668, 0]
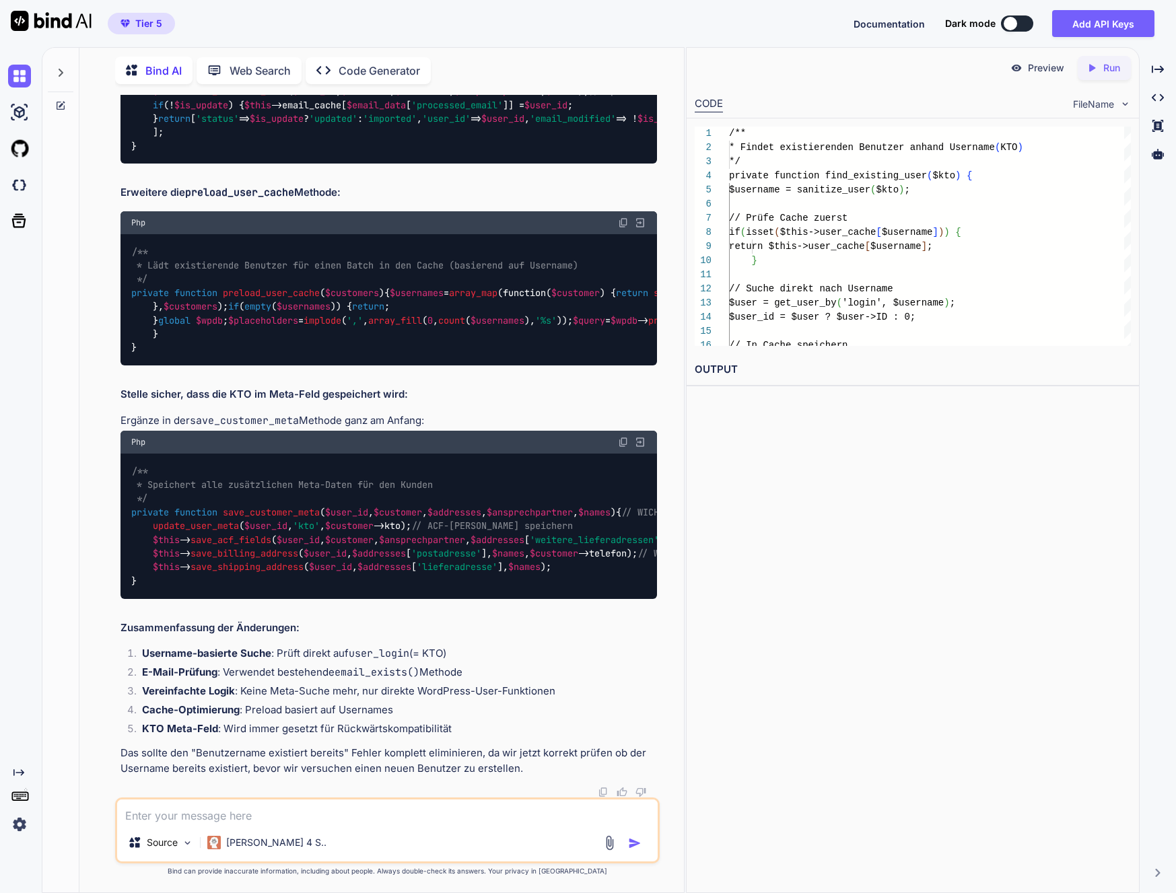
click at [258, 299] on span "preload_user_cache" at bounding box center [271, 293] width 97 height 12
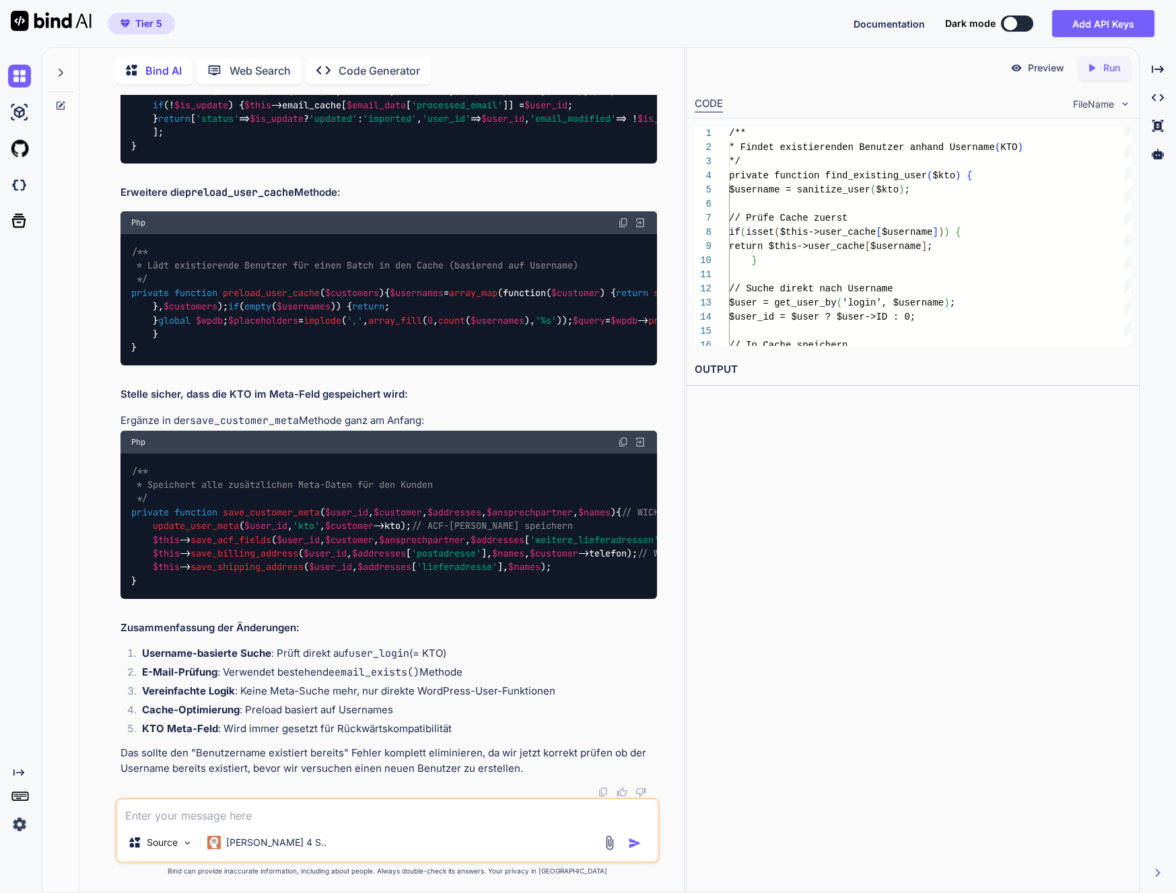
click at [258, 299] on span "preload_user_cache" at bounding box center [271, 293] width 97 height 12
click at [623, 228] on img at bounding box center [623, 222] width 11 height 11
click at [278, 518] on span "save_customer_meta" at bounding box center [271, 512] width 97 height 12
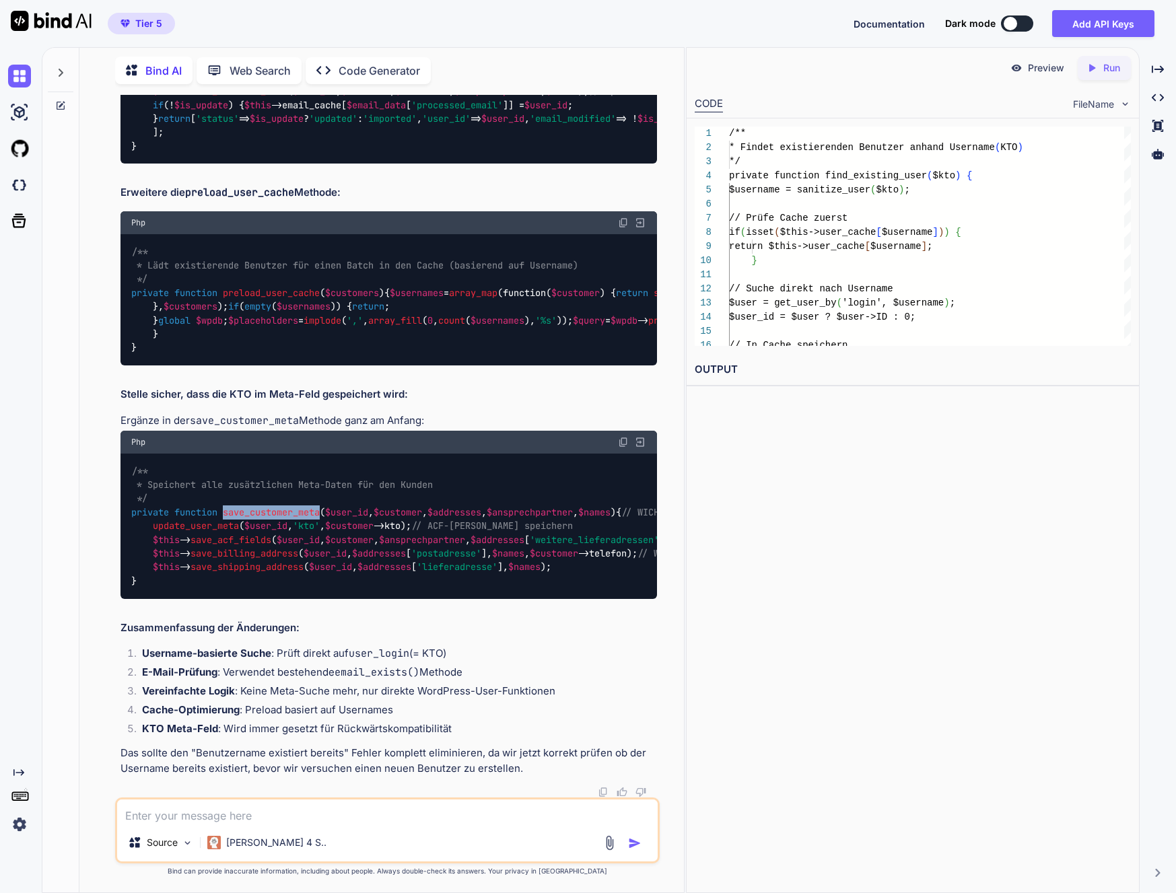
click at [622, 448] on img at bounding box center [623, 442] width 11 height 11
click at [182, 803] on textarea at bounding box center [387, 812] width 541 height 24
paste textarea "[12-Lor-4444 07:59:70 IPS] DOL Sitametcon: Adi Elit sedd_eiusmod tem inci Utlab…"
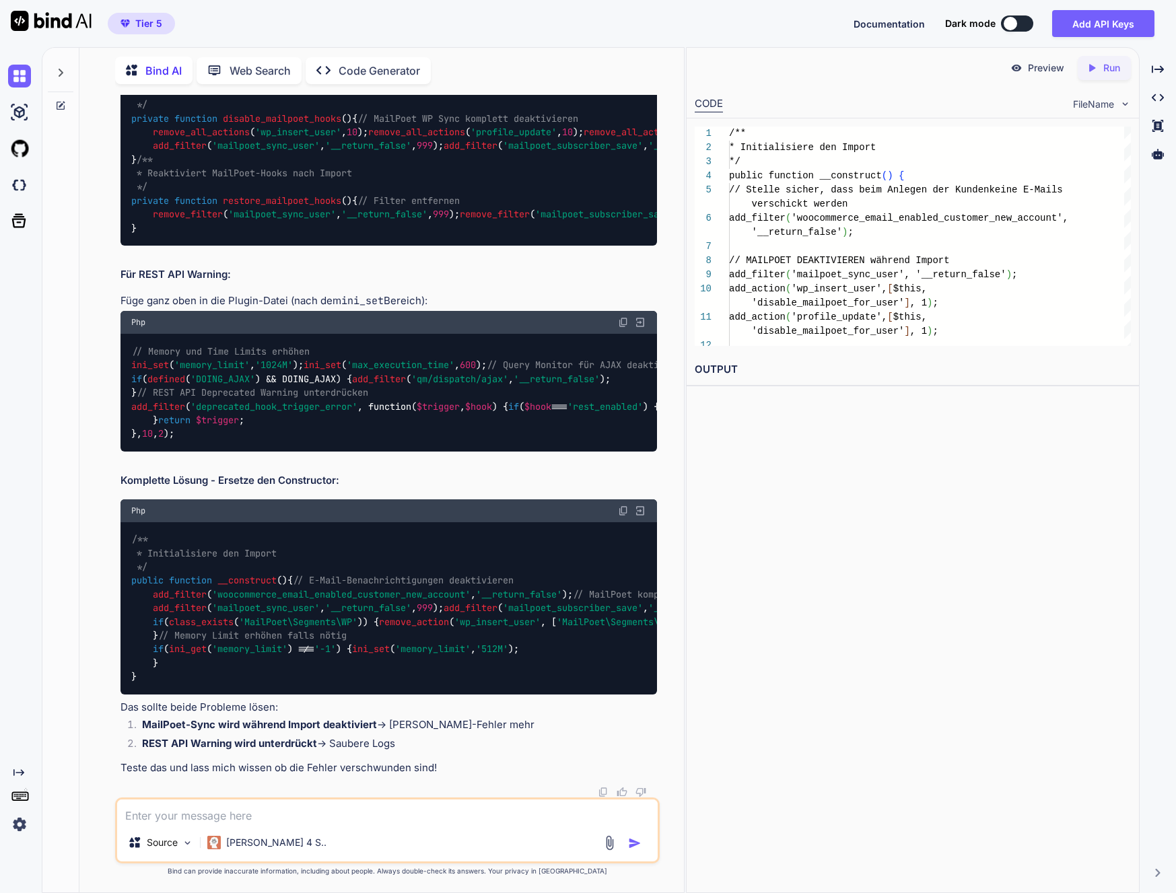
scroll to position [177770, 0]
click at [257, 575] on span "__construct" at bounding box center [246, 581] width 59 height 12
drag, startPoint x: 178, startPoint y: 600, endPoint x: 116, endPoint y: 469, distance: 144.6
click at [116, 469] on div "You Bind AI Hier ist der optimierte Code, der die kleinste mögliche Mindestmeng…" at bounding box center [387, 494] width 545 height 798
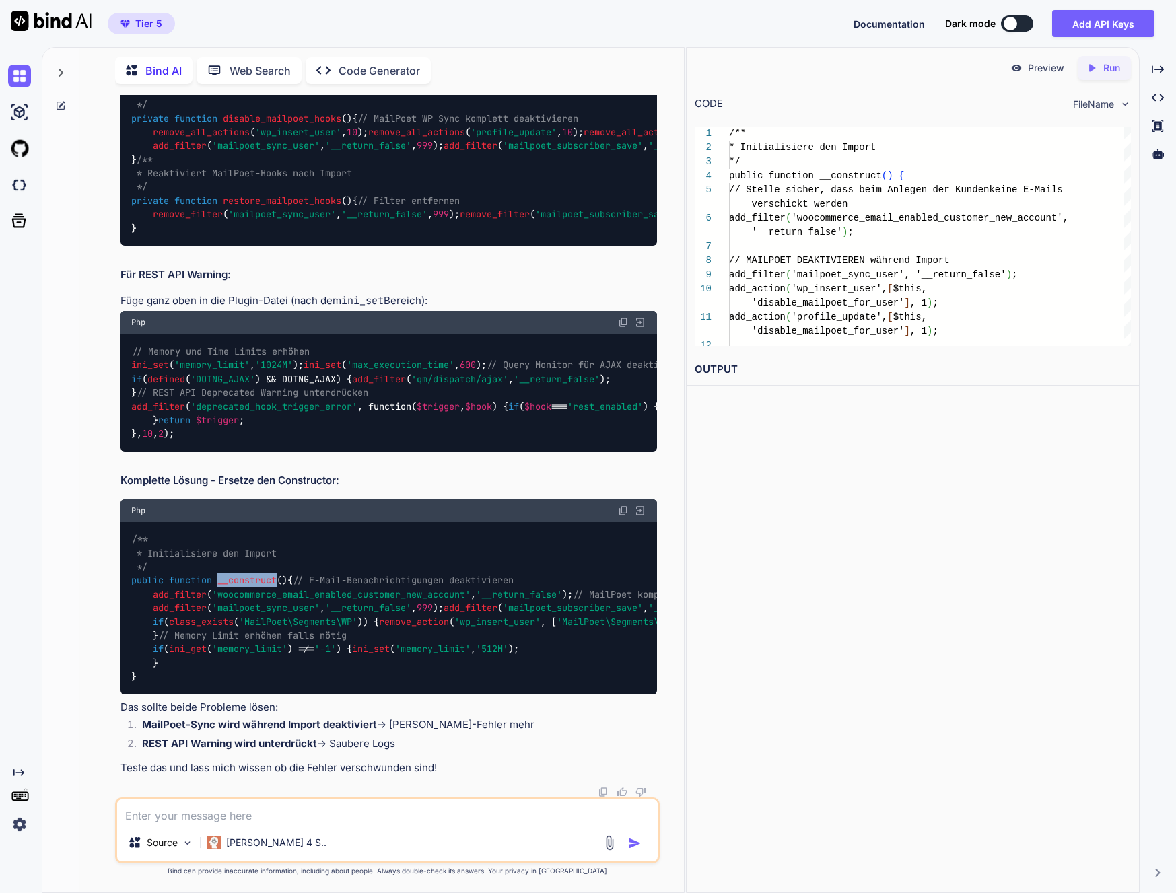
click at [430, 541] on div "/** * Initialisiere den Import */ public function __construct ( ) { // E-Mail-B…" at bounding box center [389, 608] width 537 height 172
